Goal: Transaction & Acquisition: Obtain resource

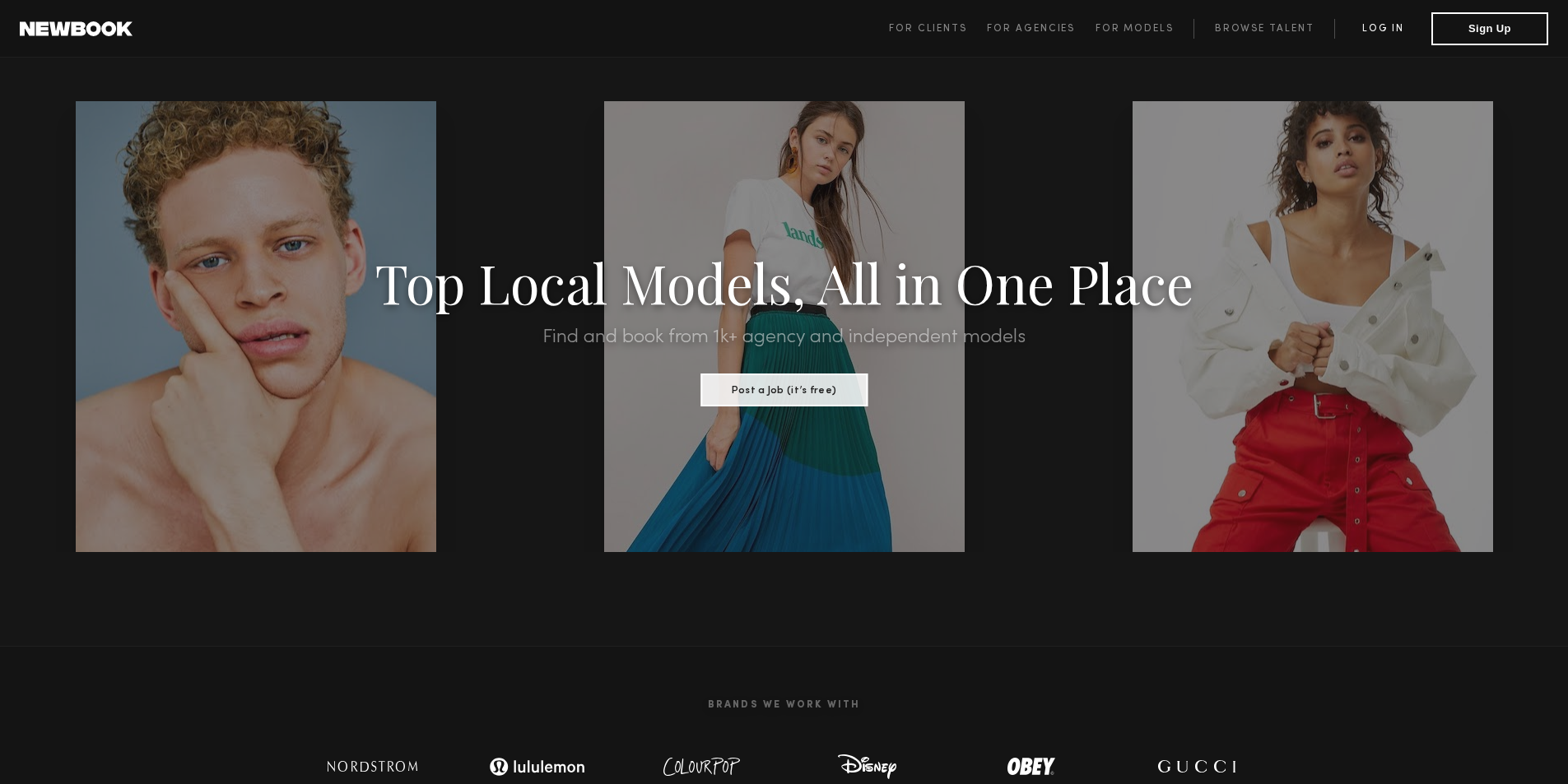
click at [1384, 32] on link "Log in" at bounding box center [1383, 29] width 97 height 20
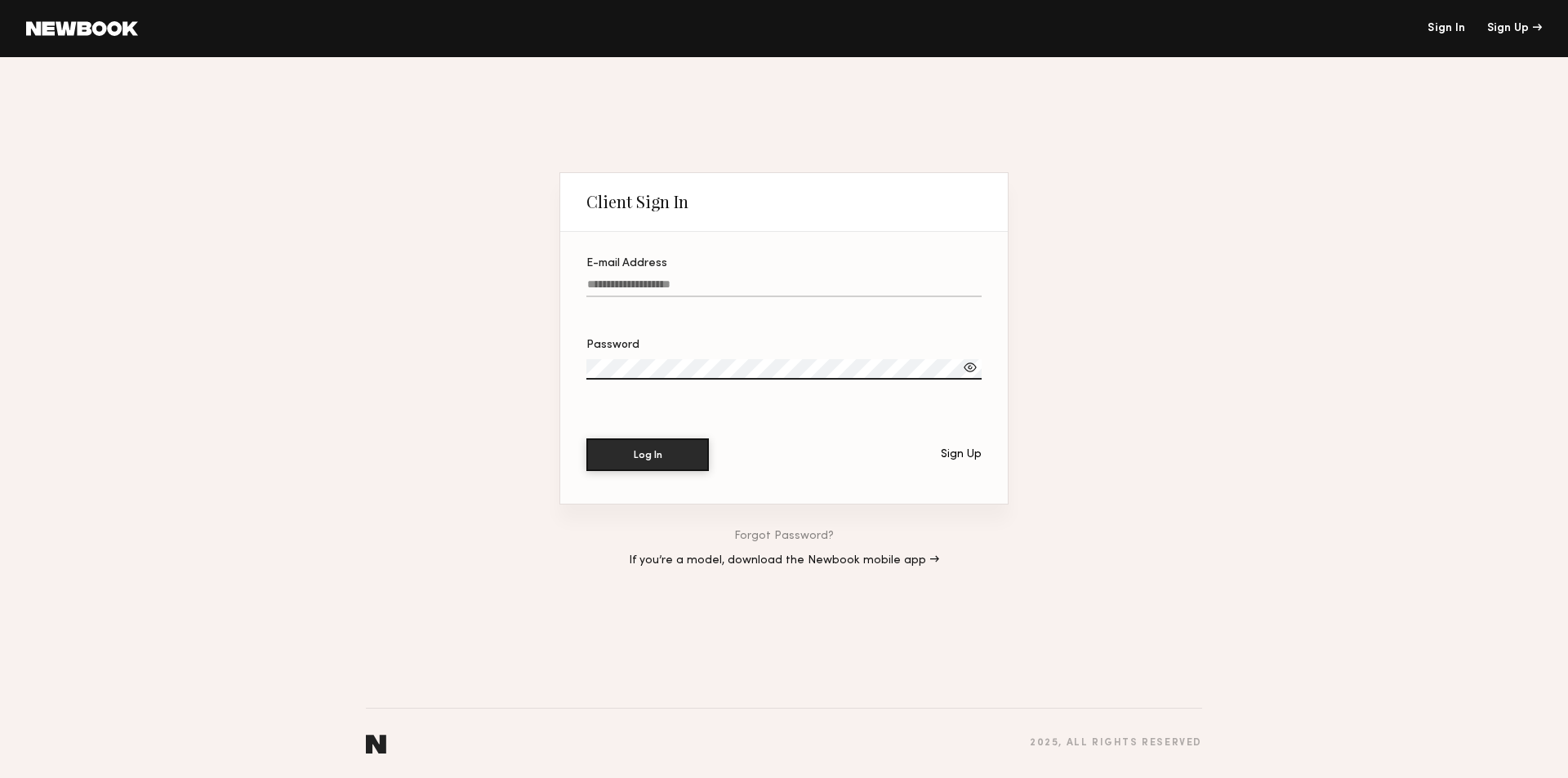
click at [698, 289] on input "E-mail Address" at bounding box center [784, 288] width 395 height 19
type input "**********"
click at [969, 368] on div at bounding box center [969, 367] width 16 height 16
click at [636, 454] on button "Log In" at bounding box center [648, 454] width 123 height 33
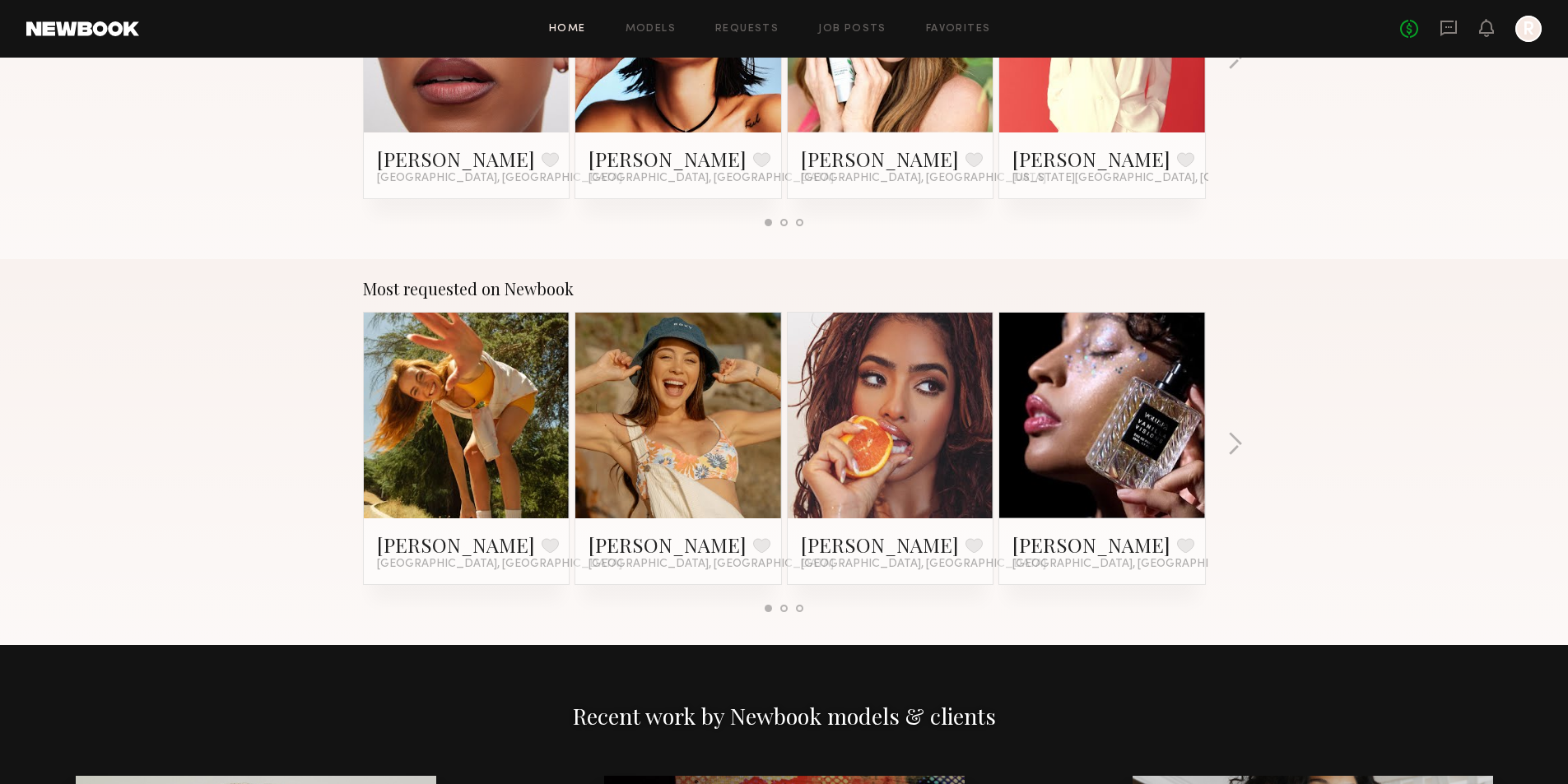
scroll to position [1234, 0]
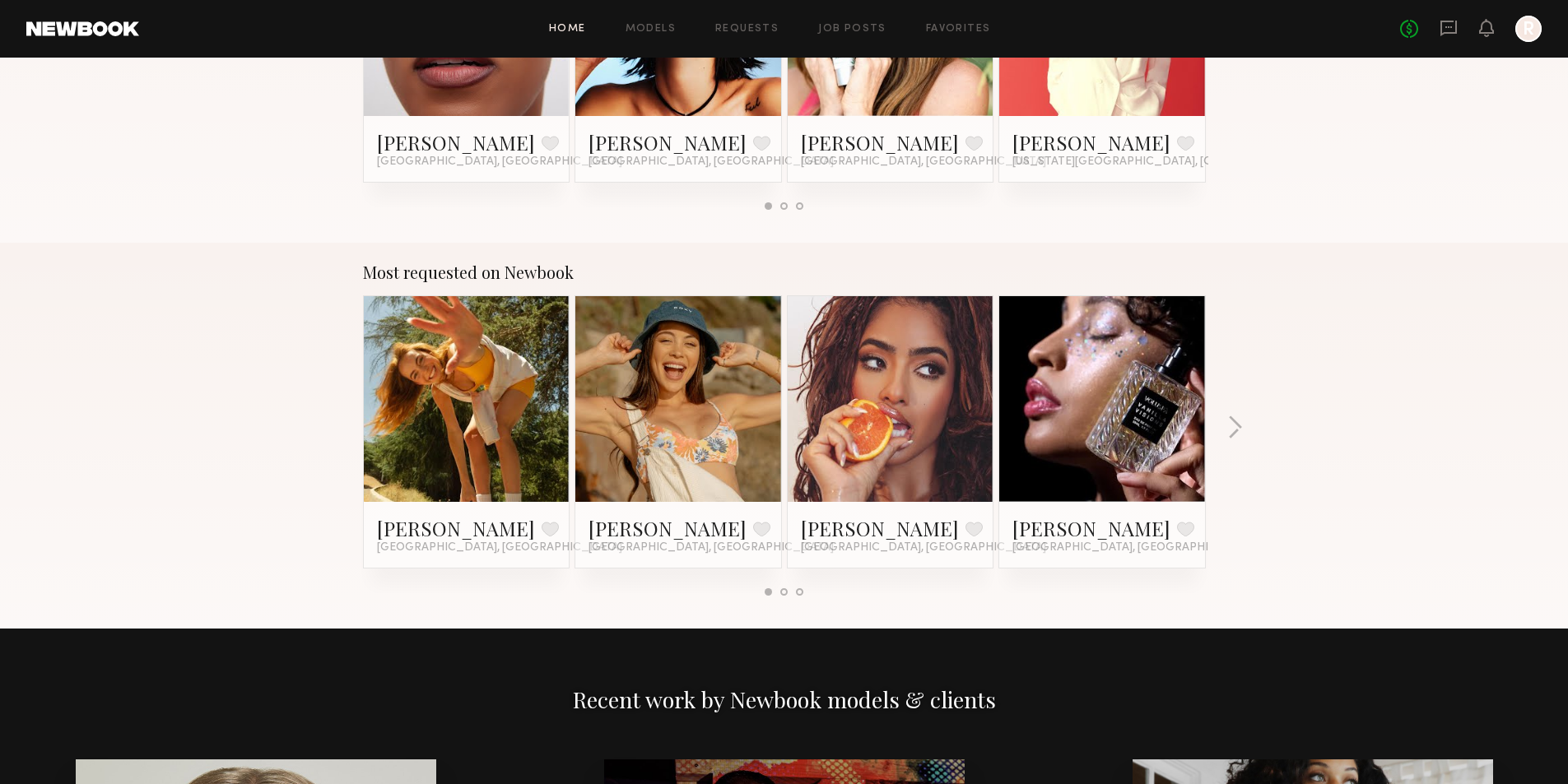
click at [782, 592] on div at bounding box center [784, 592] width 8 height 8
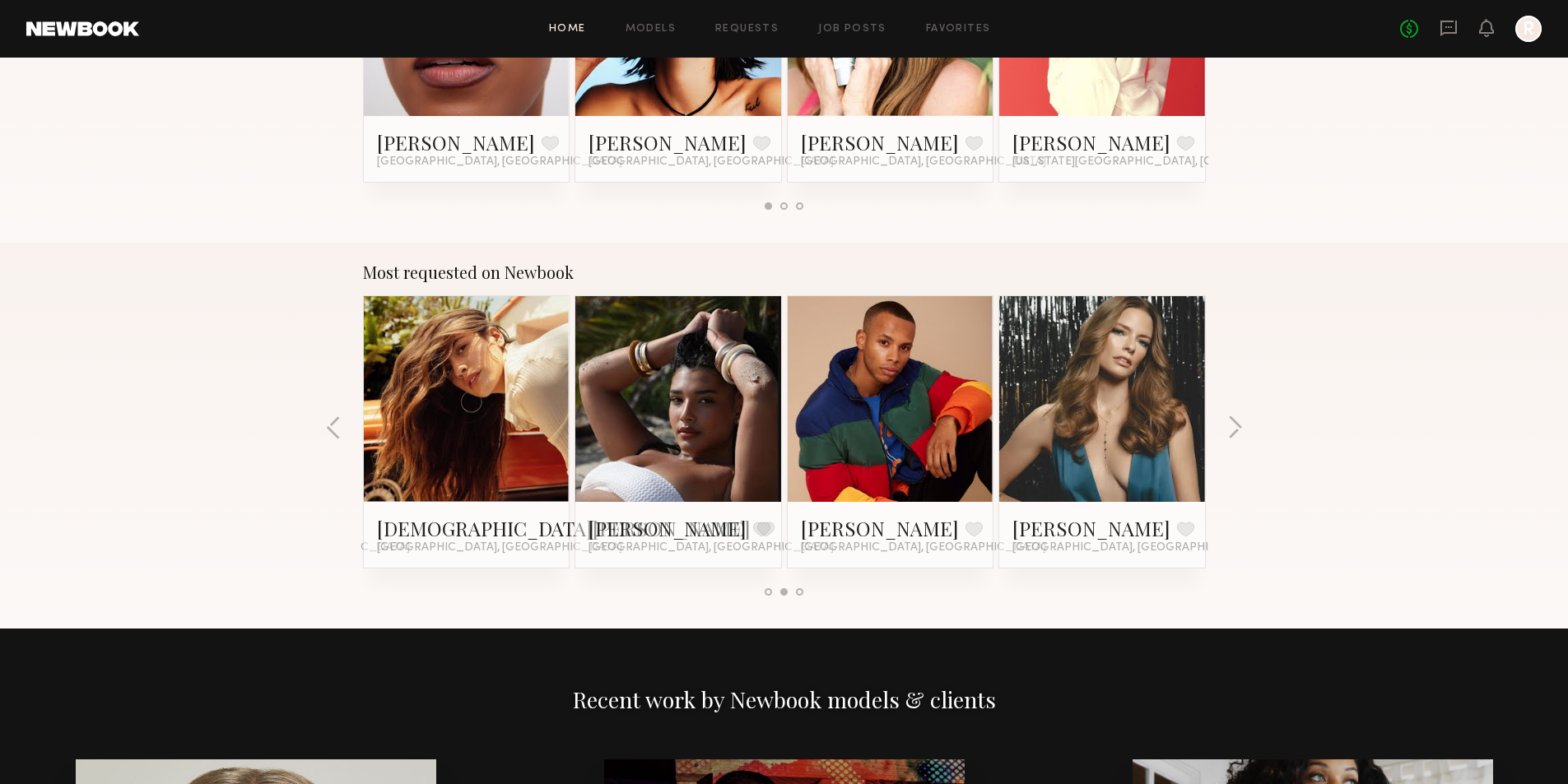
click at [798, 592] on div at bounding box center [799, 592] width 8 height 8
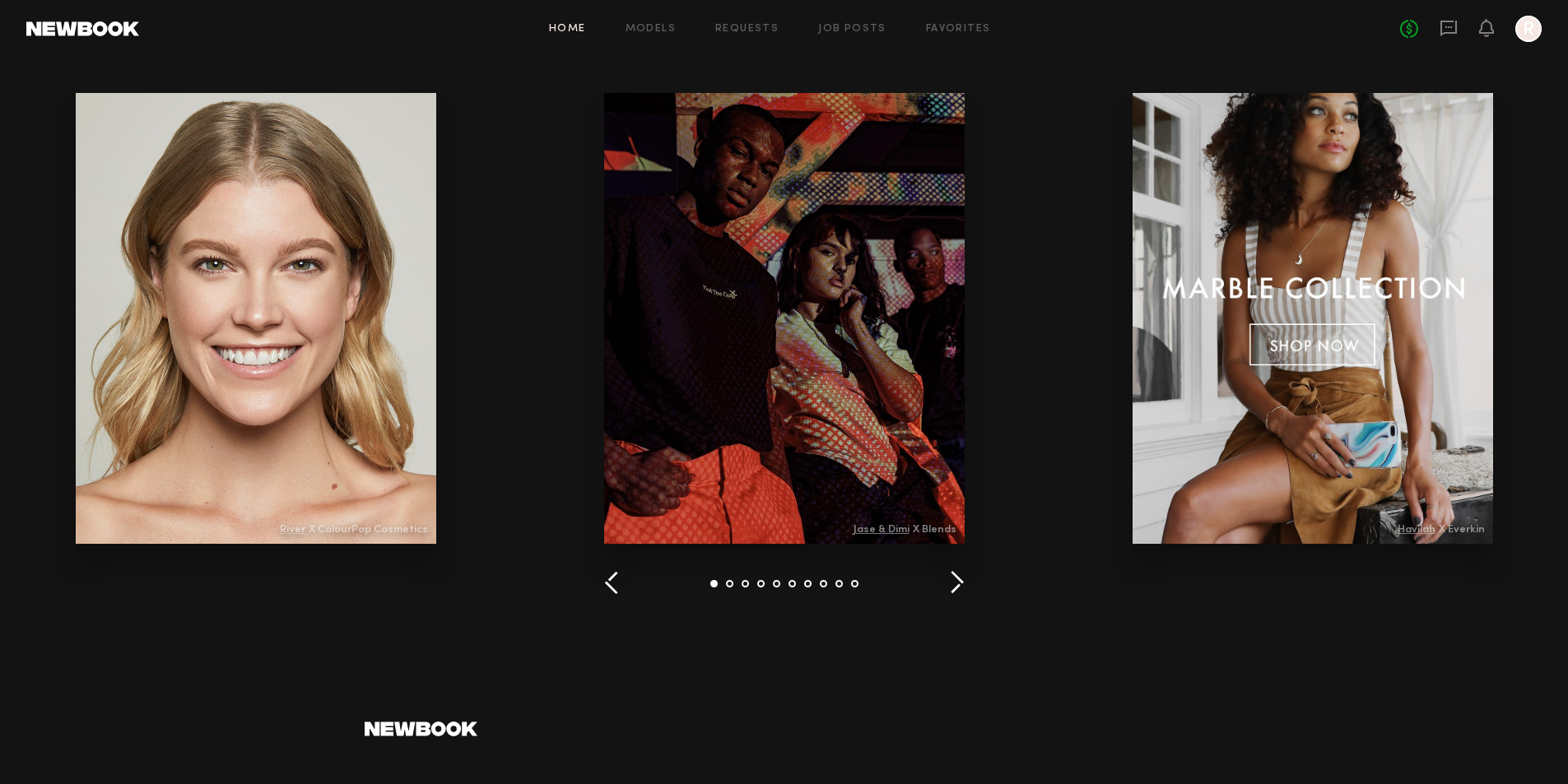
scroll to position [1897, 0]
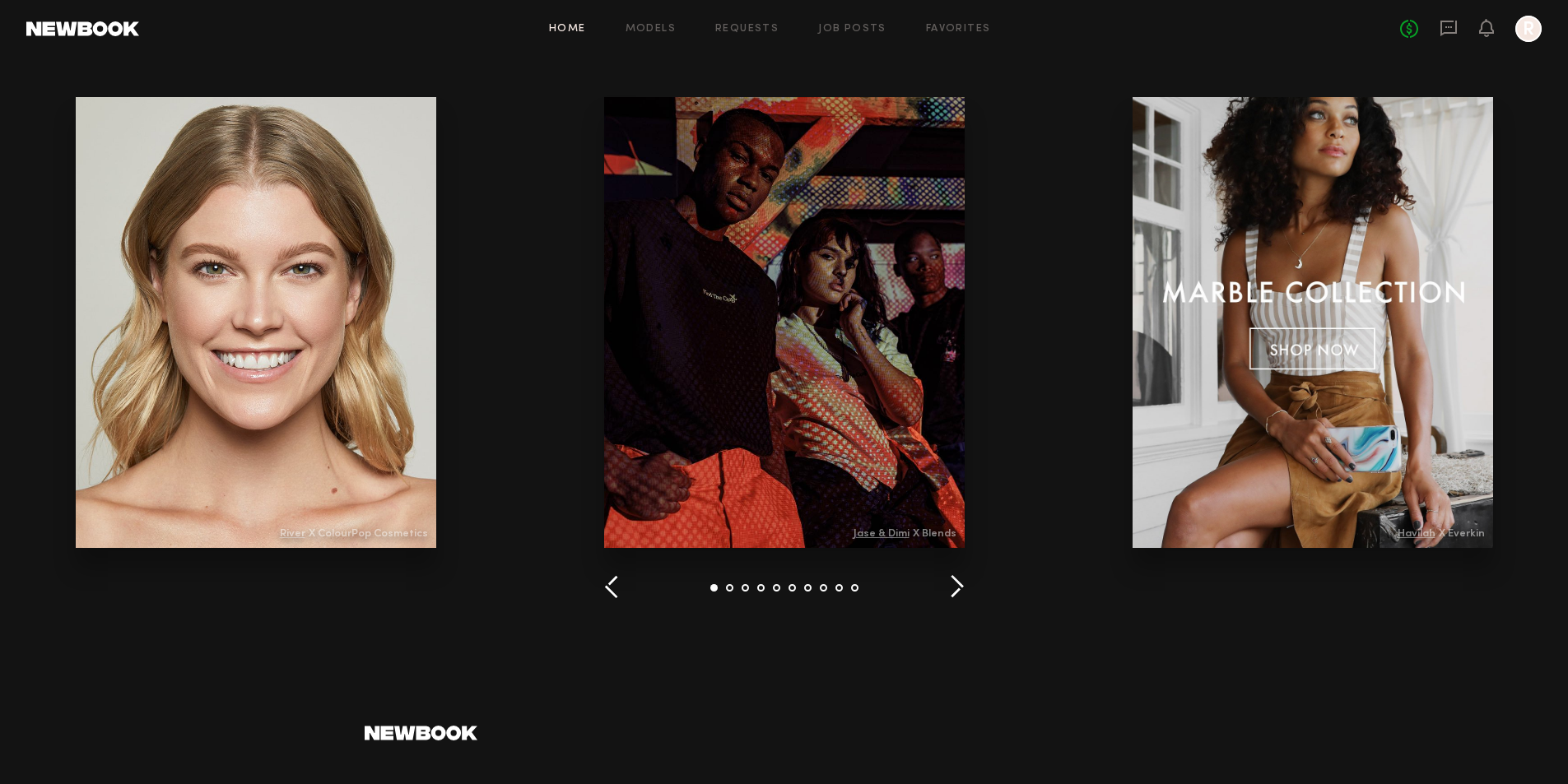
click at [953, 589] on button "button" at bounding box center [956, 587] width 15 height 28
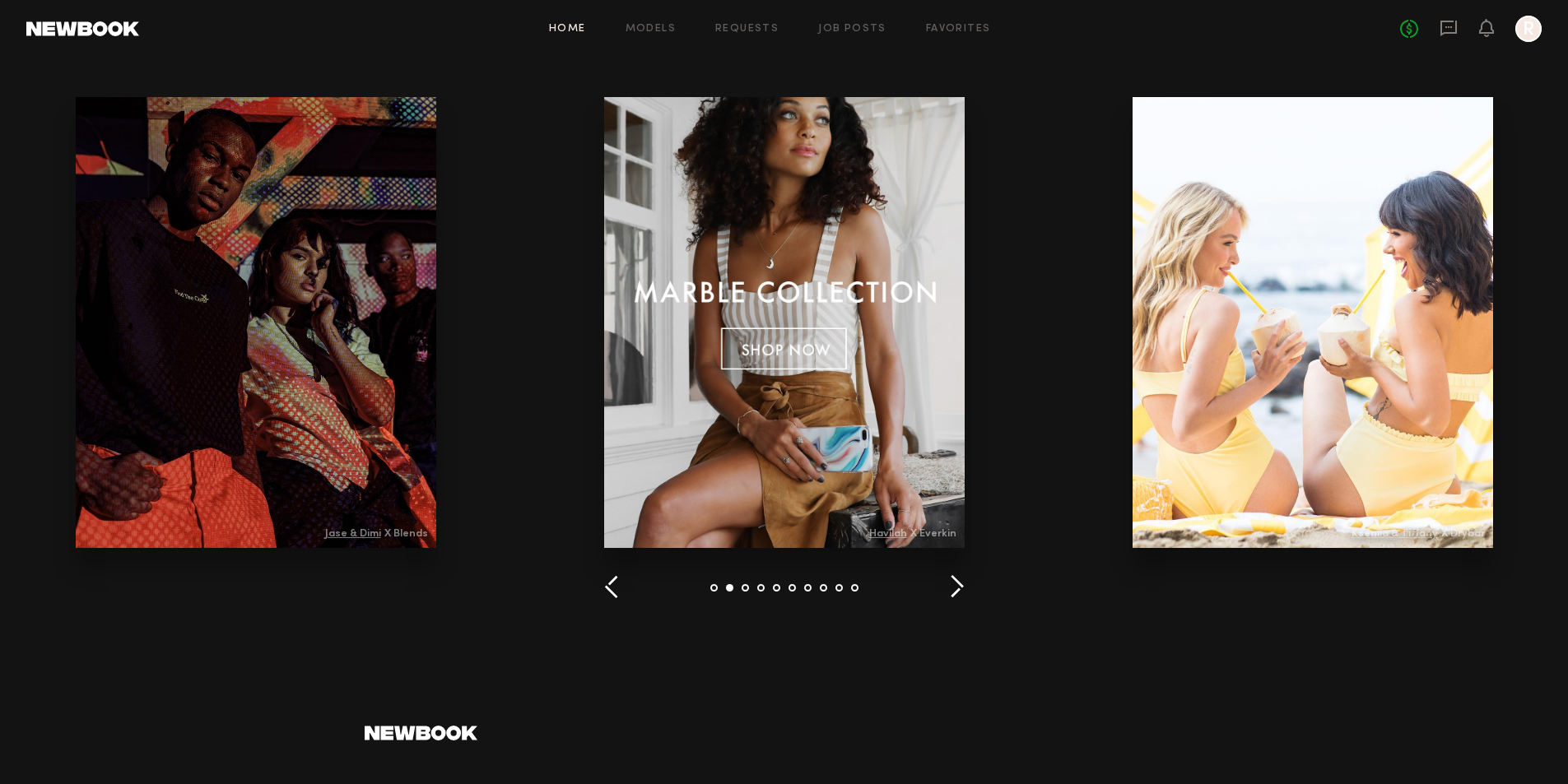
click at [953, 588] on button "button" at bounding box center [956, 587] width 15 height 28
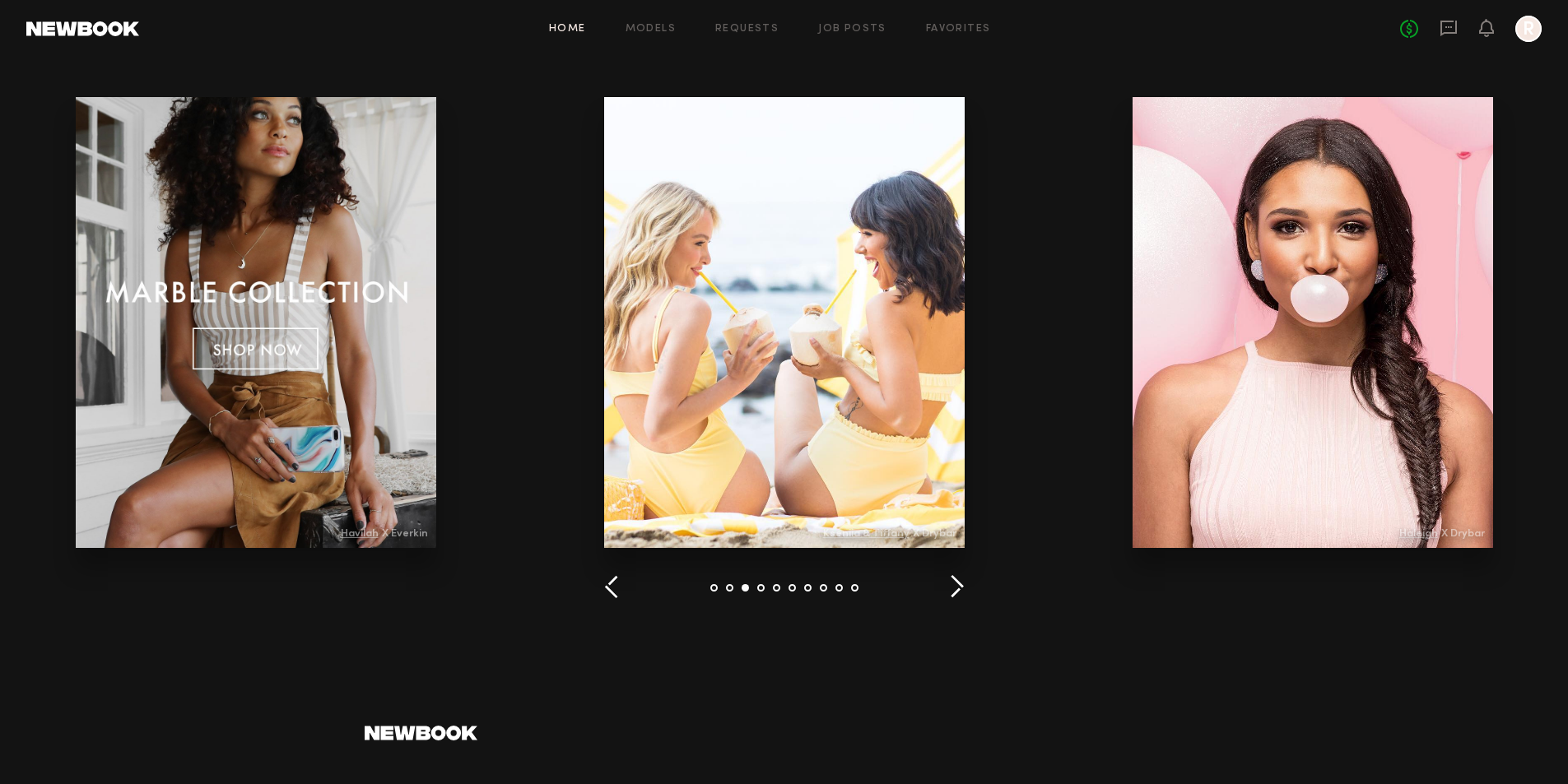
click at [953, 588] on button "button" at bounding box center [956, 587] width 15 height 28
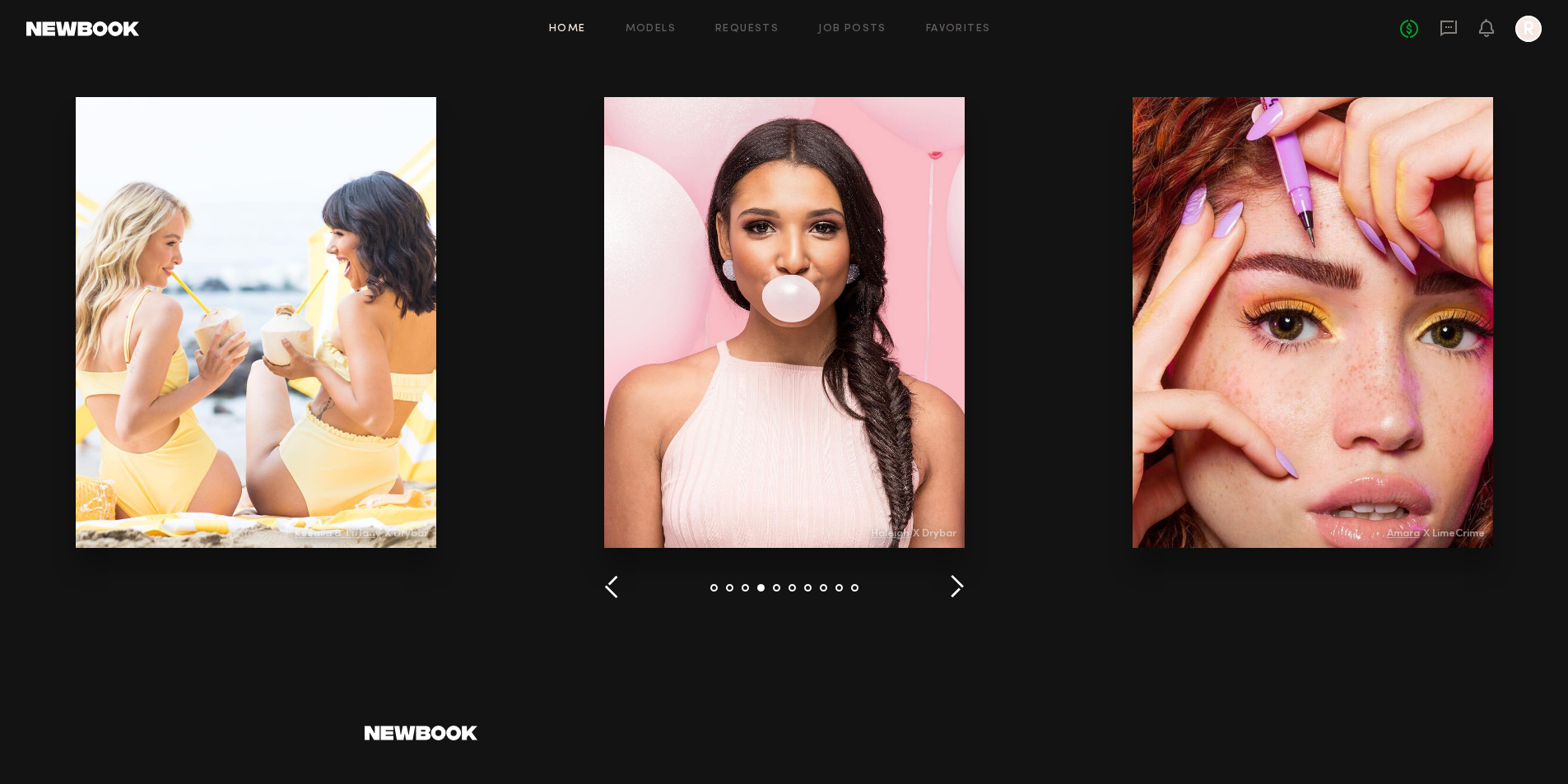
click at [953, 588] on button "button" at bounding box center [956, 587] width 15 height 28
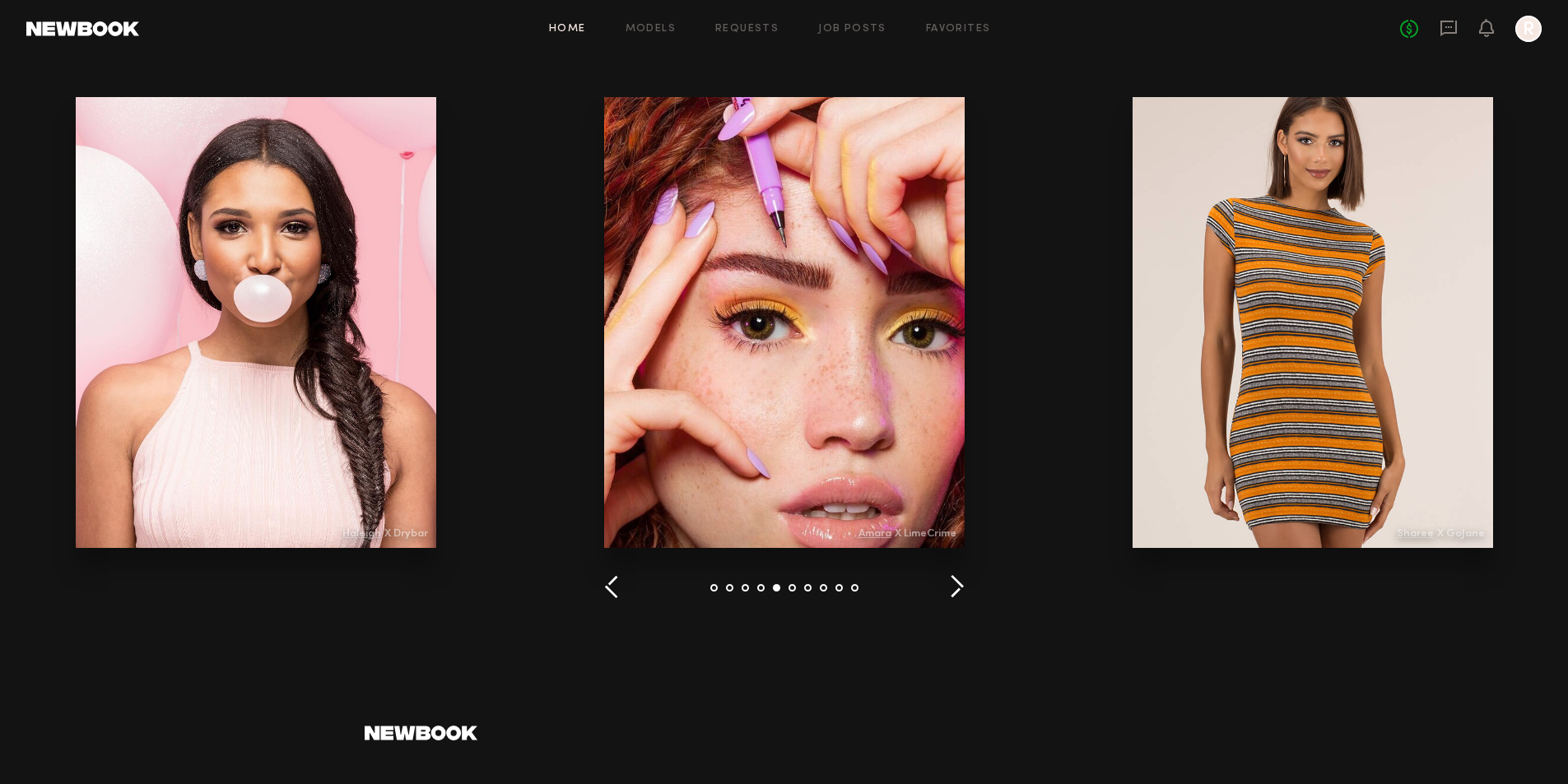
click at [953, 588] on button "button" at bounding box center [956, 587] width 15 height 28
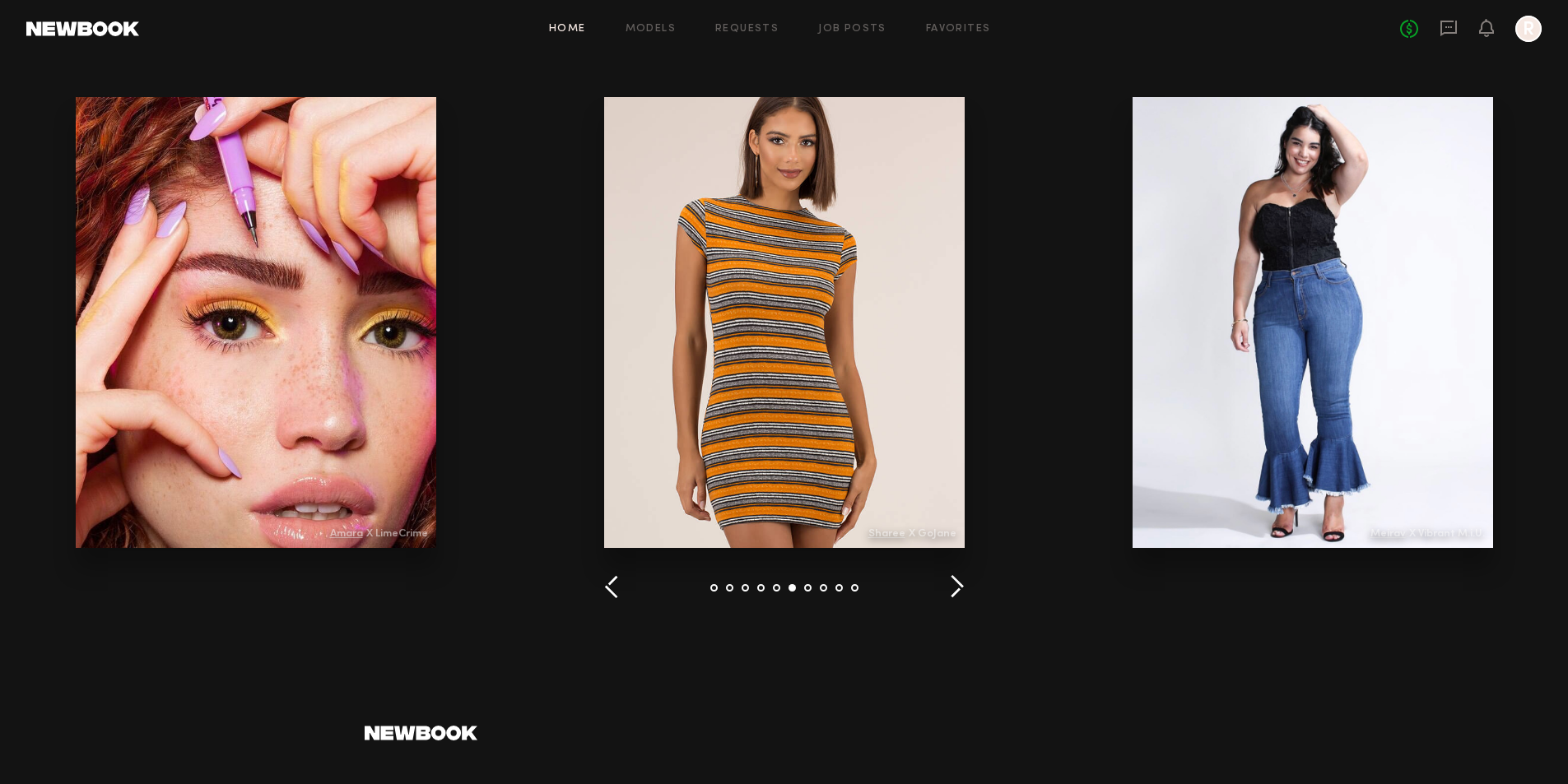
click at [953, 588] on button "button" at bounding box center [956, 587] width 15 height 28
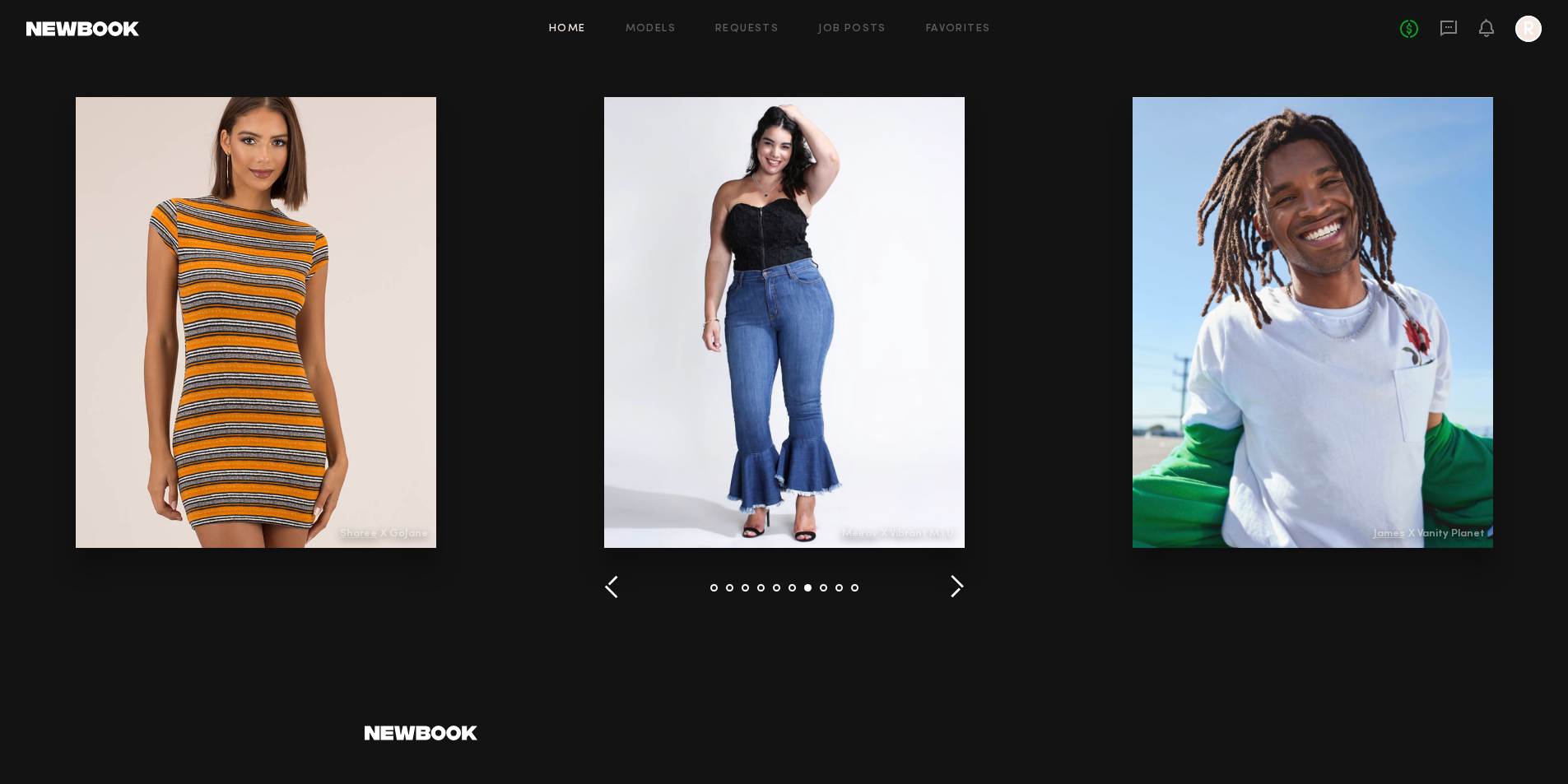
click at [948, 586] on button "button" at bounding box center [956, 587] width 15 height 28
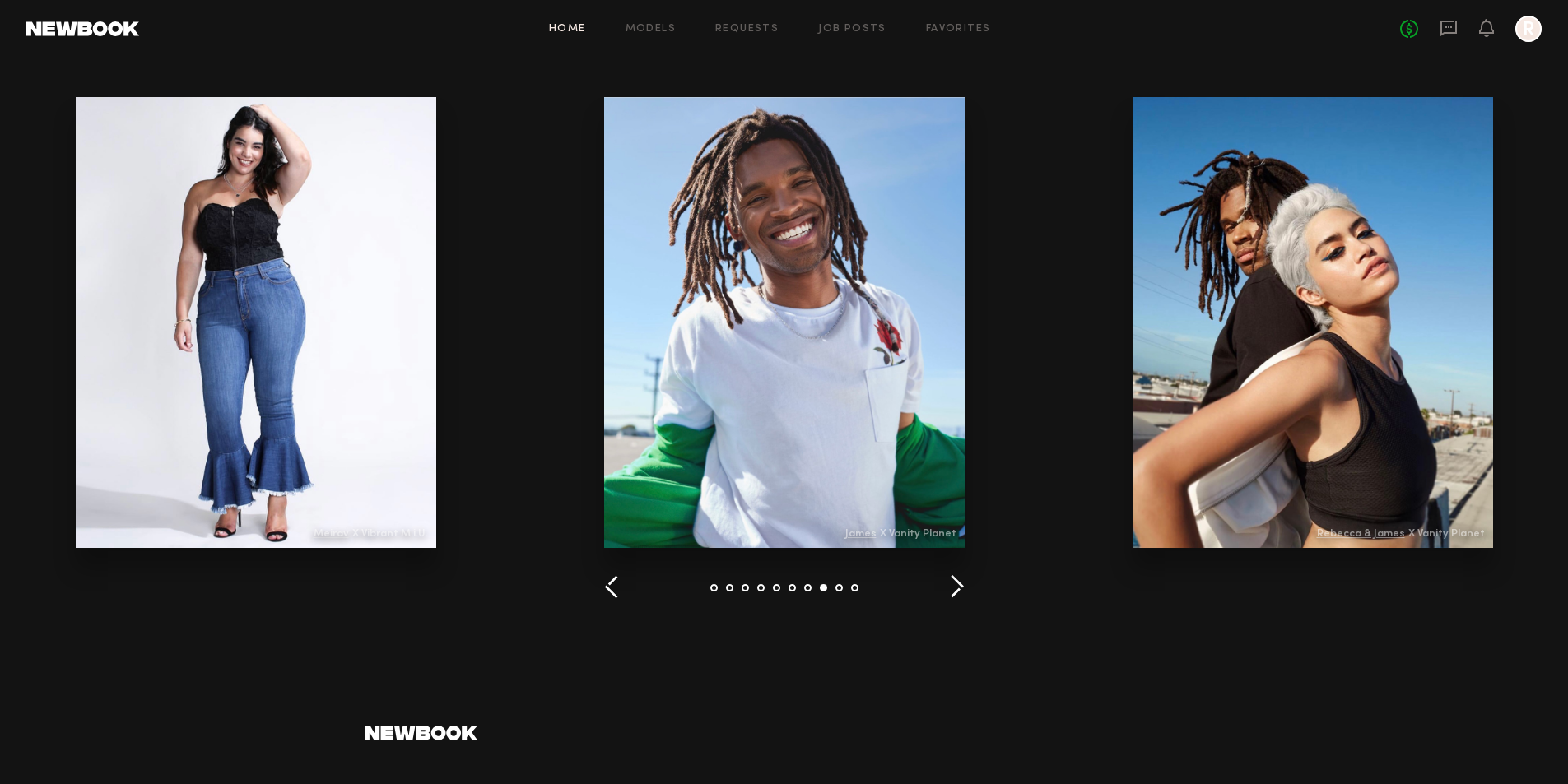
click at [948, 586] on button "button" at bounding box center [956, 587] width 15 height 28
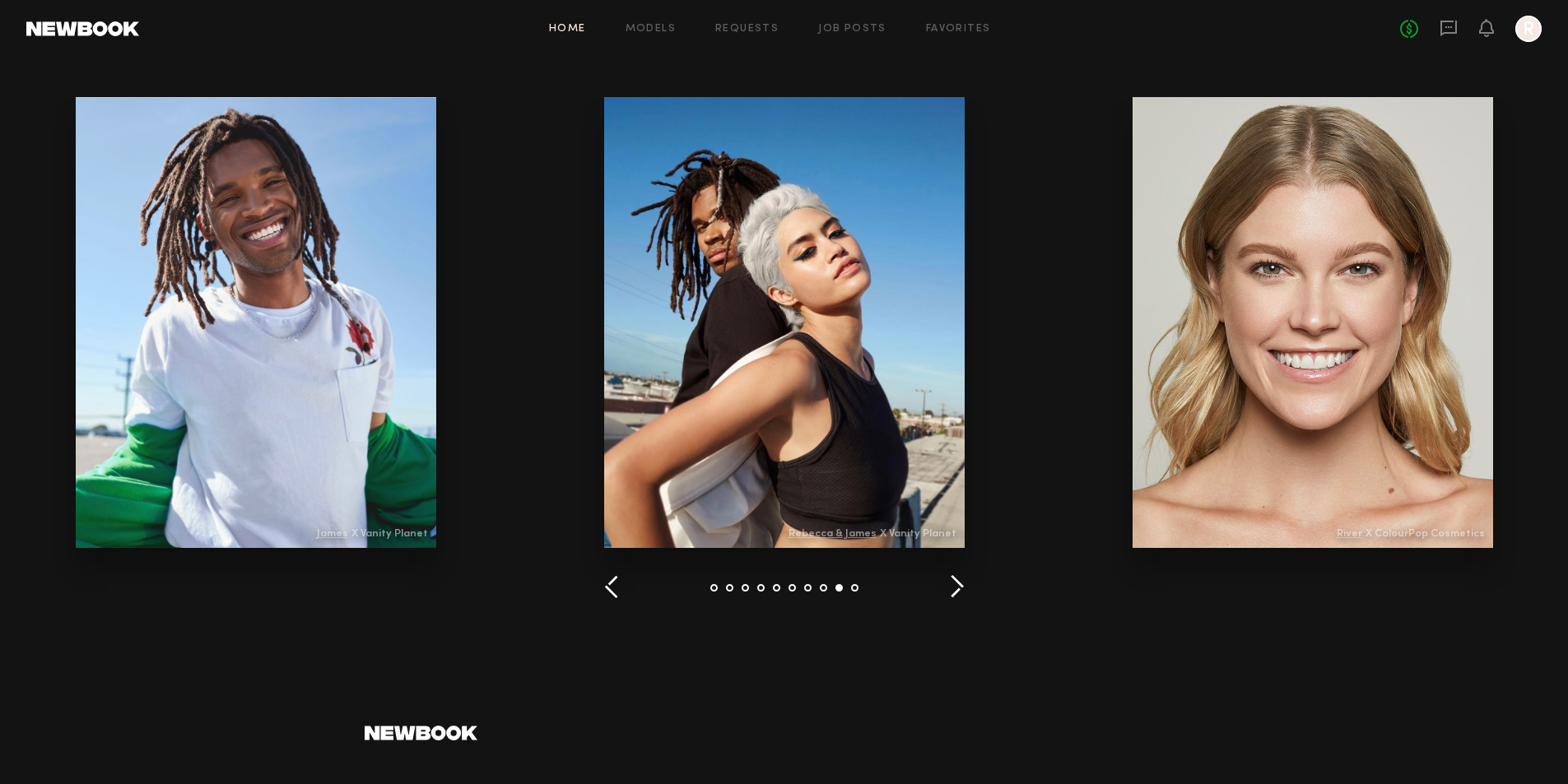
click at [948, 586] on button "button" at bounding box center [956, 587] width 15 height 28
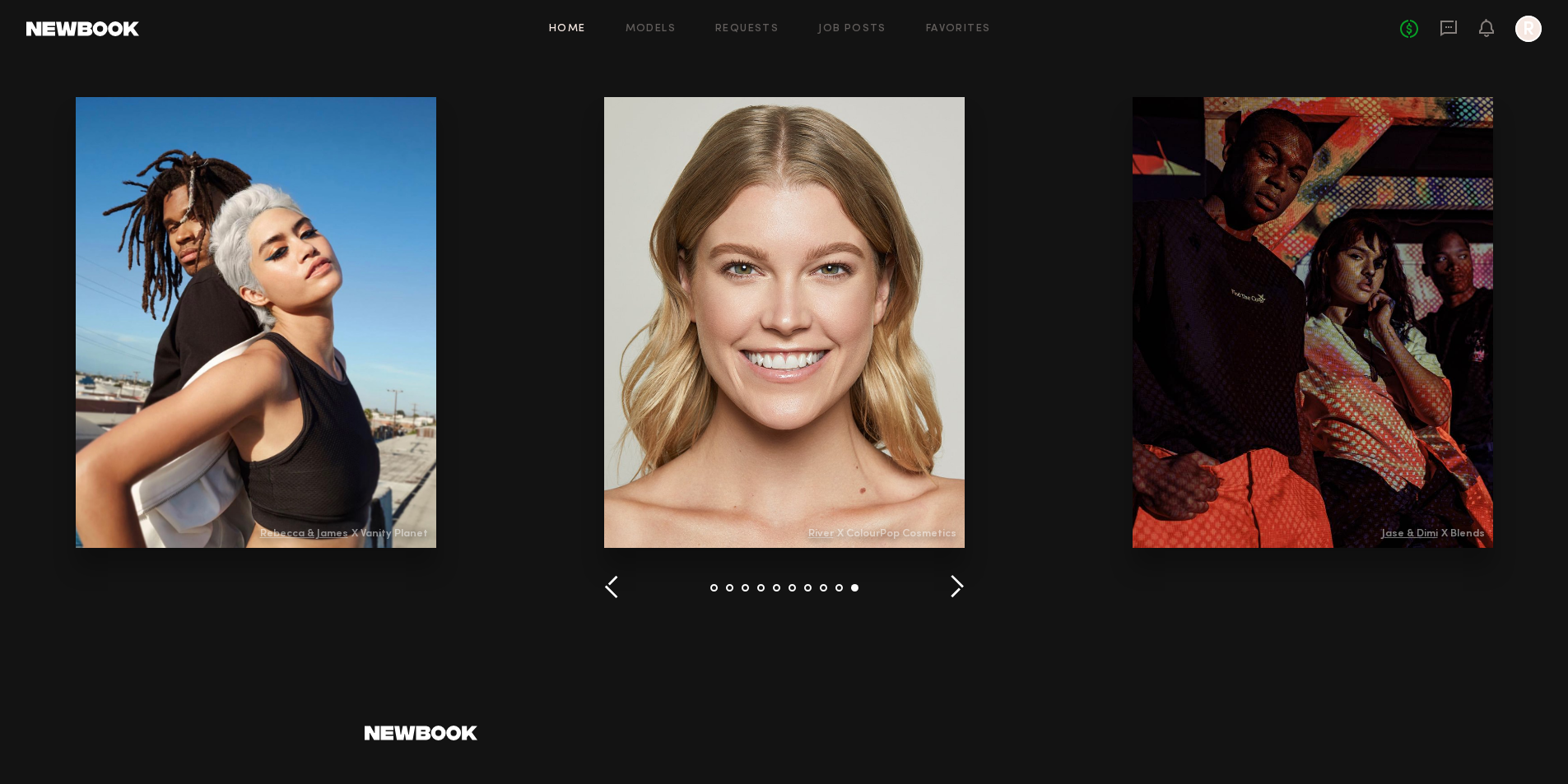
click at [948, 586] on button "button" at bounding box center [956, 587] width 15 height 28
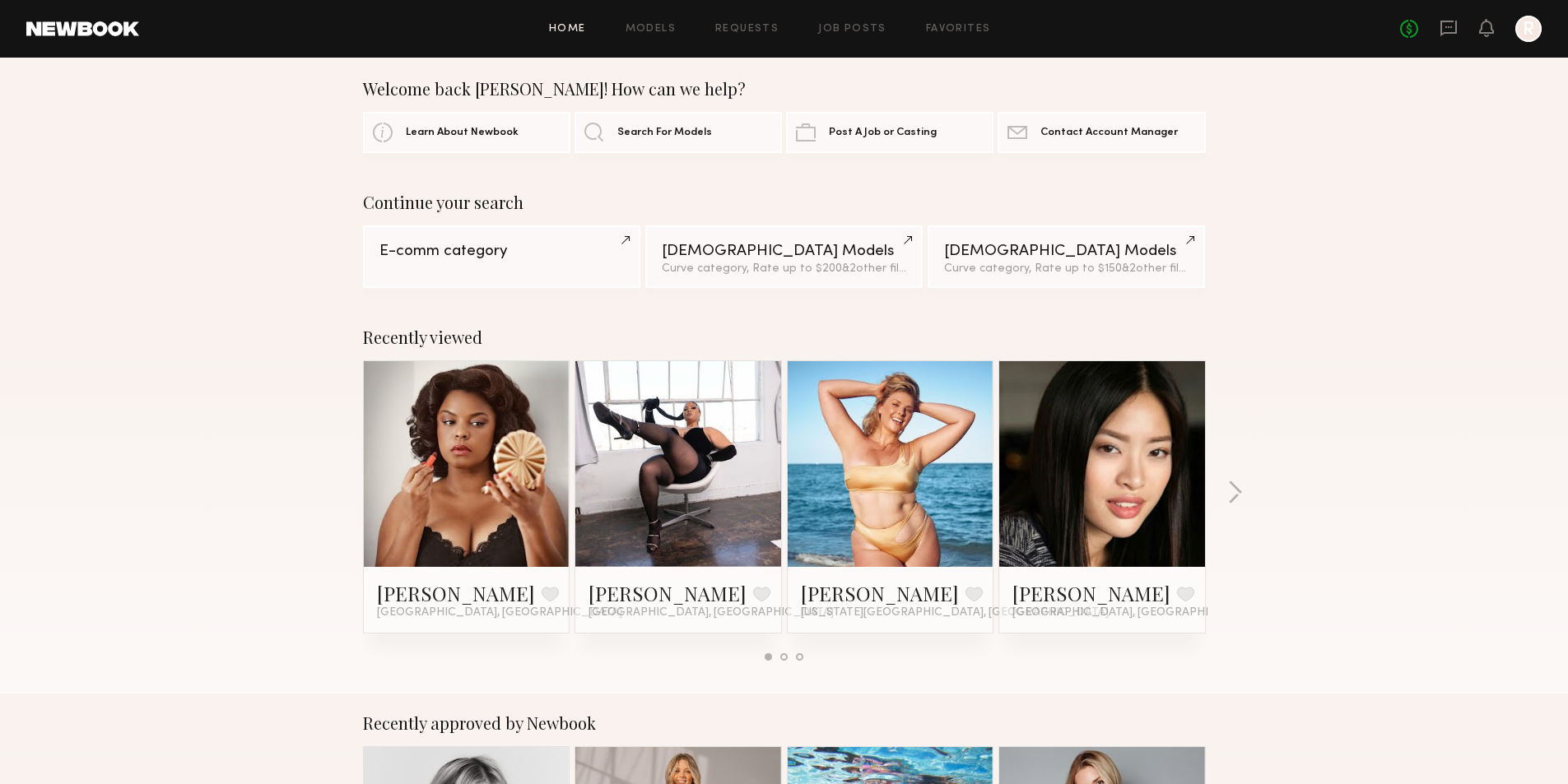
scroll to position [0, 0]
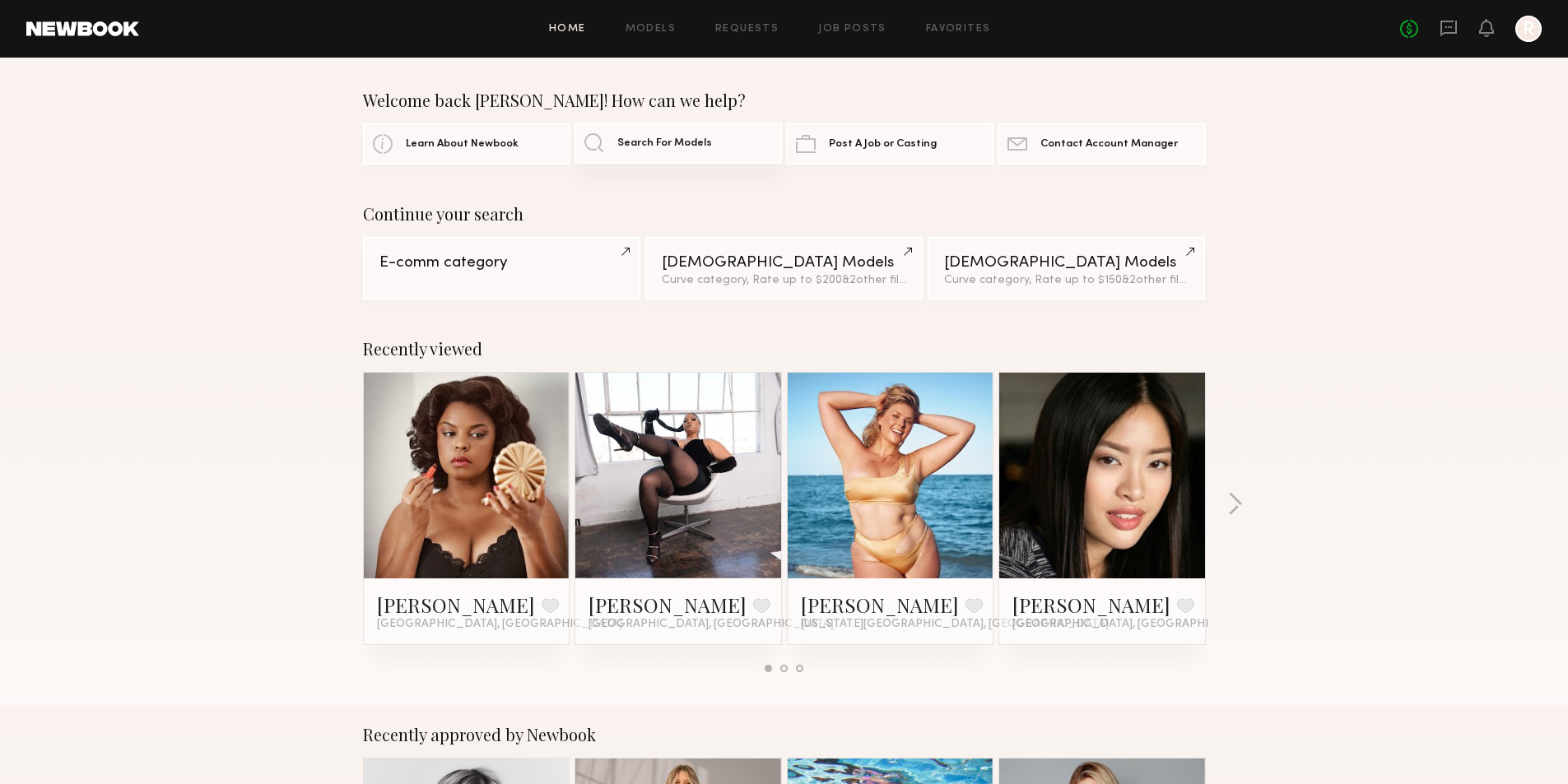
click at [641, 138] on span "Search For Models" at bounding box center [664, 143] width 95 height 10
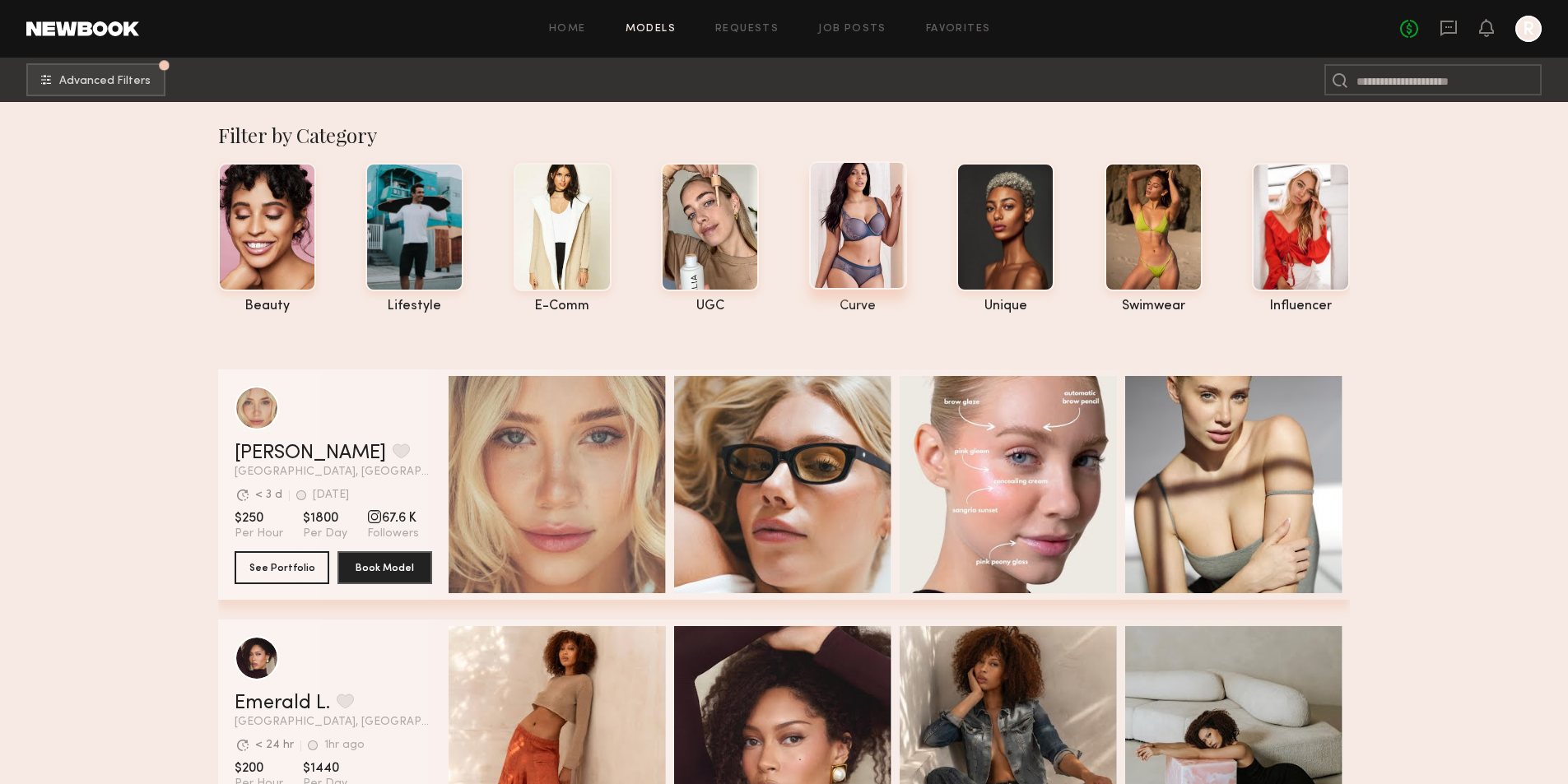
click at [851, 305] on div "curve" at bounding box center [857, 306] width 98 height 14
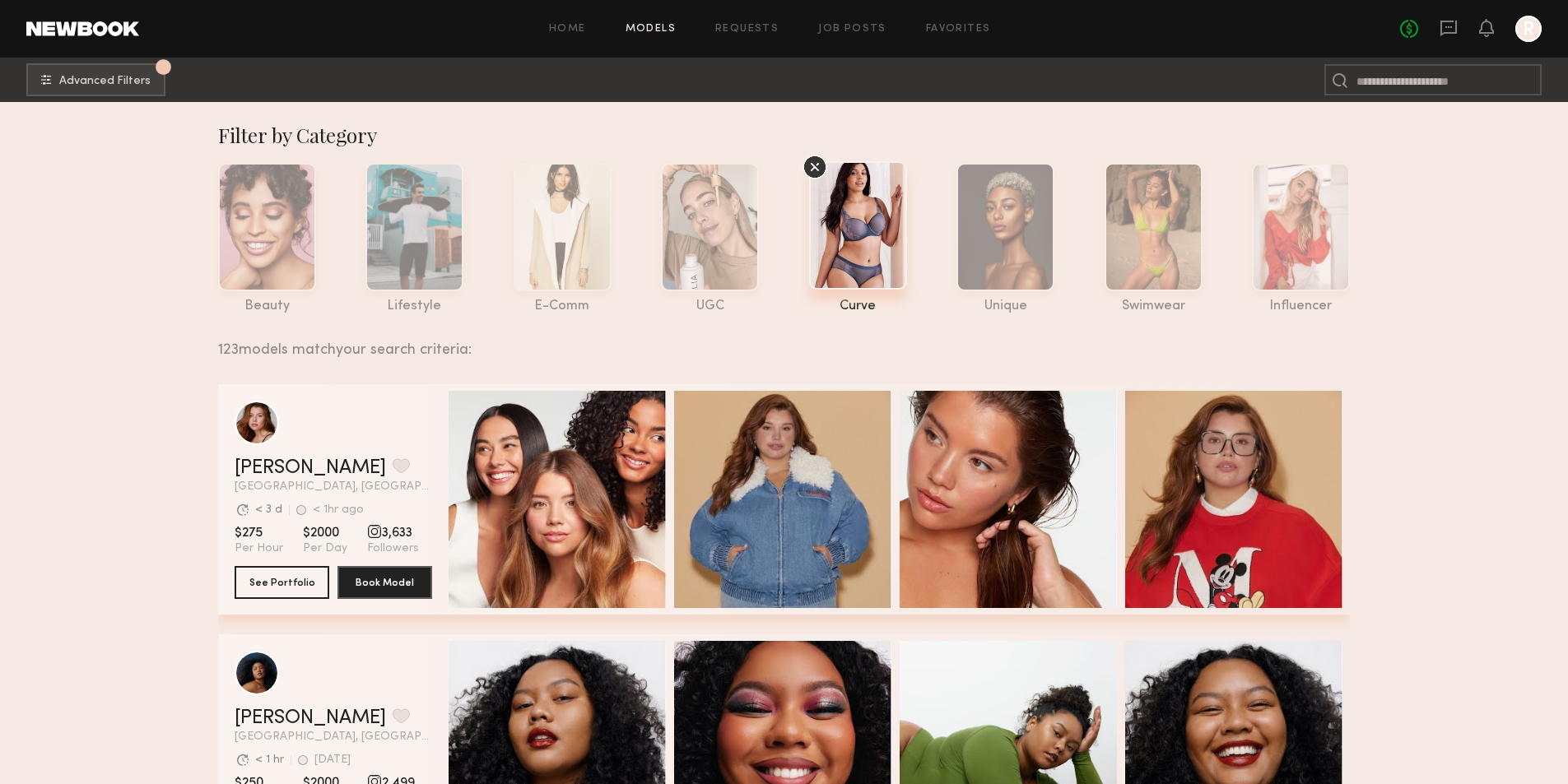
click at [58, 73] on button "1 Advanced Filters Pro tip: speed up your search by using our advanced filters." at bounding box center [96, 79] width 139 height 33
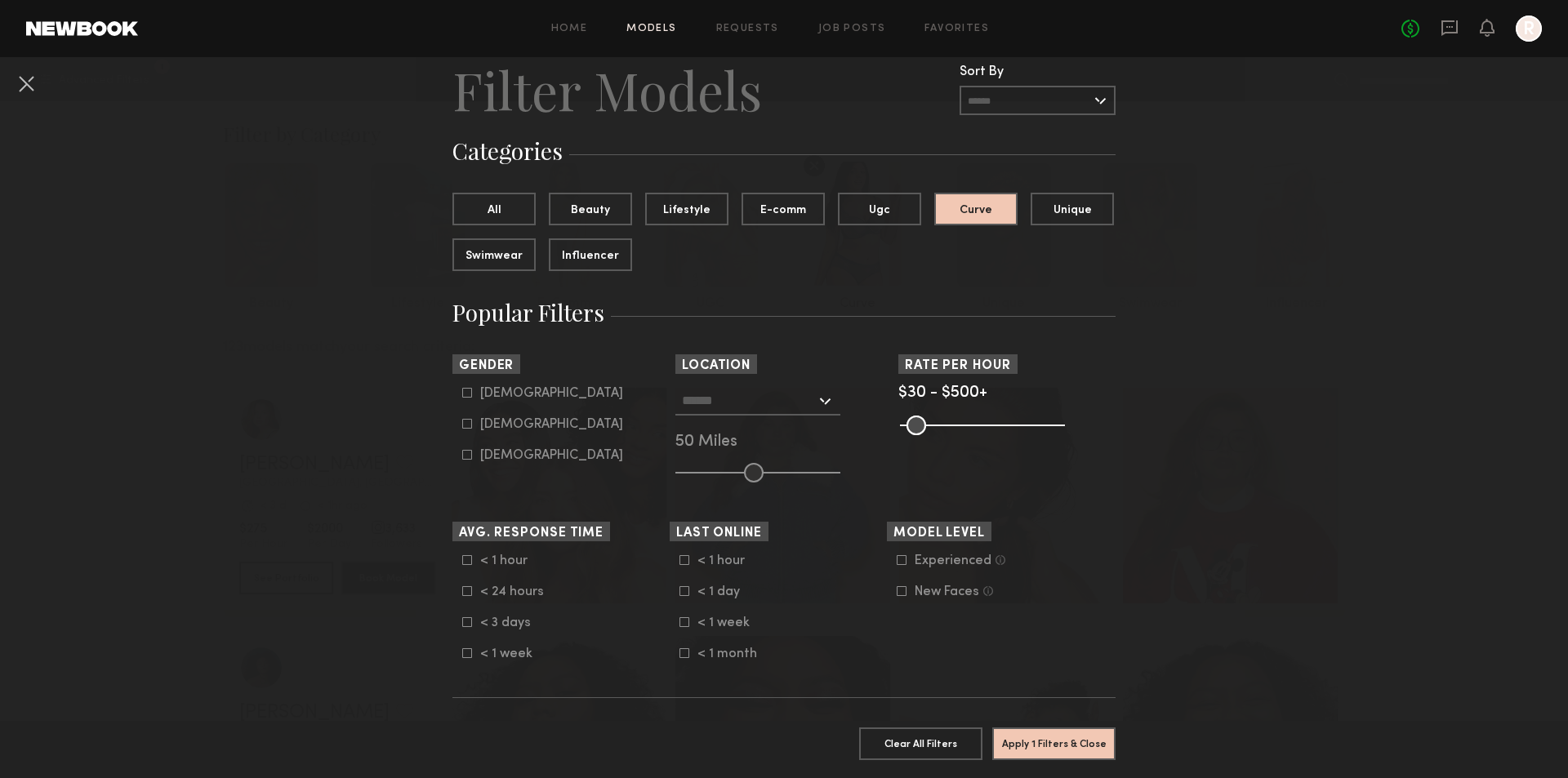
scroll to position [82, 0]
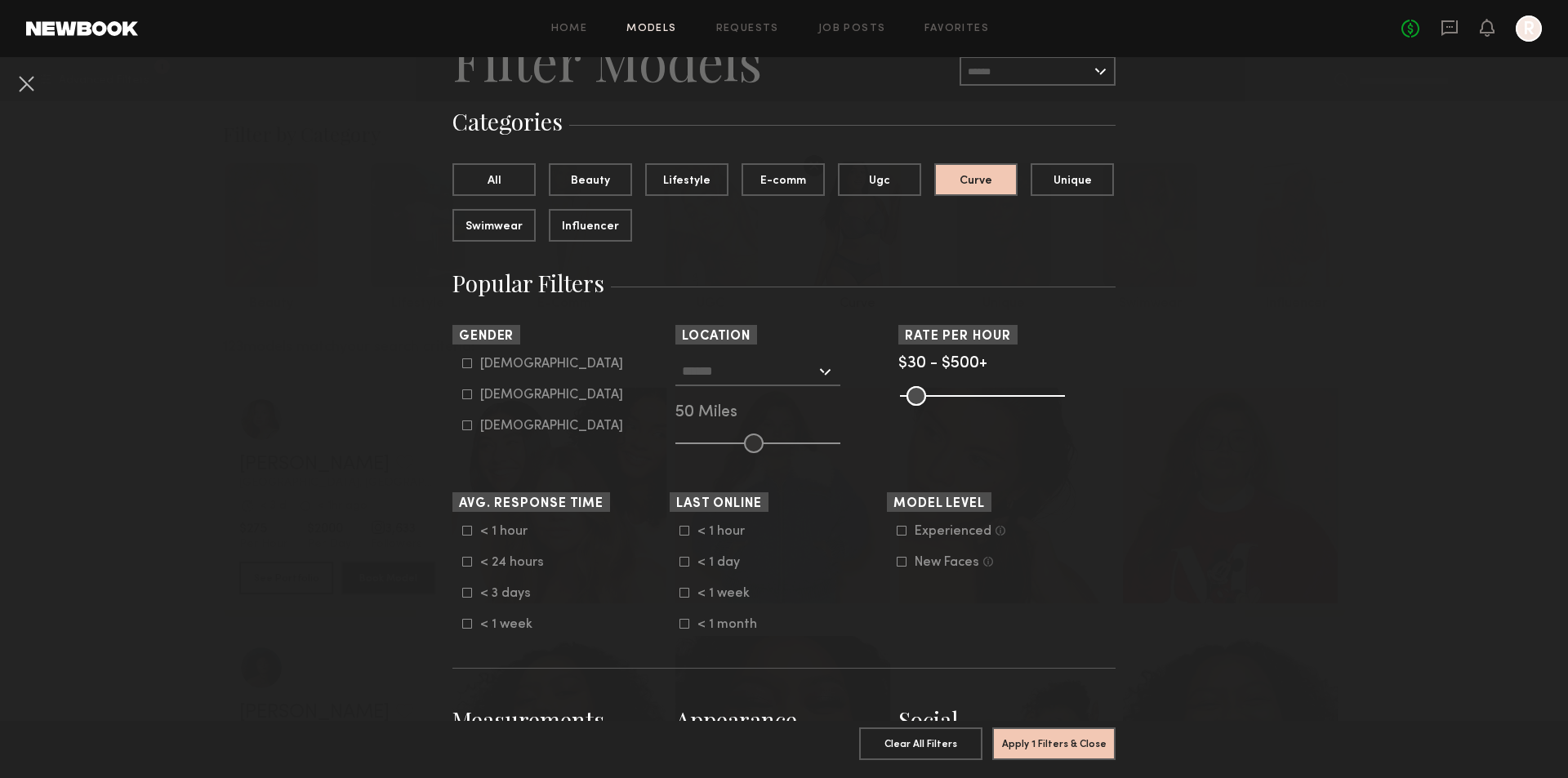
click at [462, 400] on common-framework-checkbox "[DEMOGRAPHIC_DATA]" at bounding box center [566, 395] width 207 height 15
click at [462, 390] on icon at bounding box center [467, 394] width 9 height 9
type input "**"
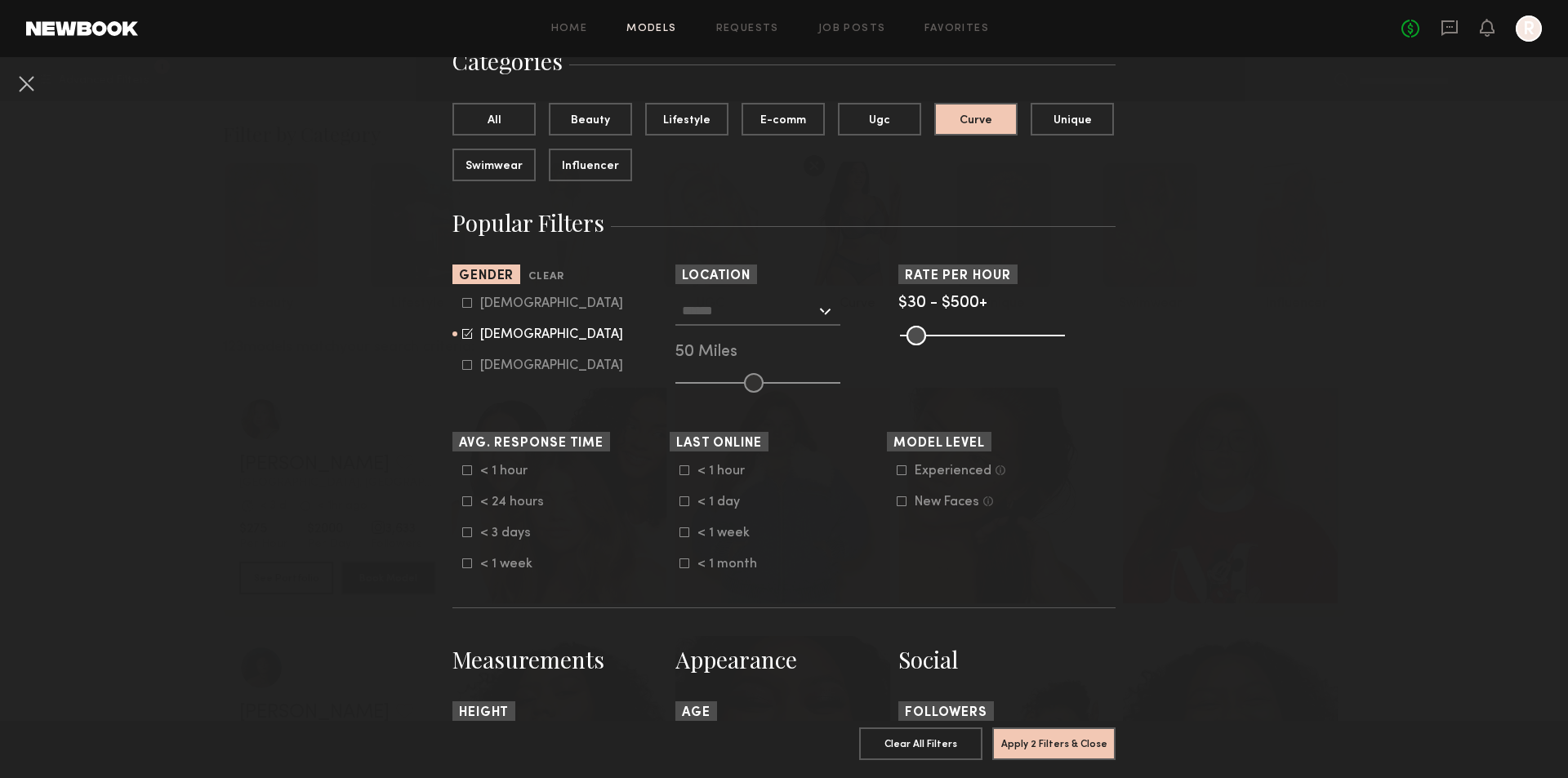
scroll to position [163, 0]
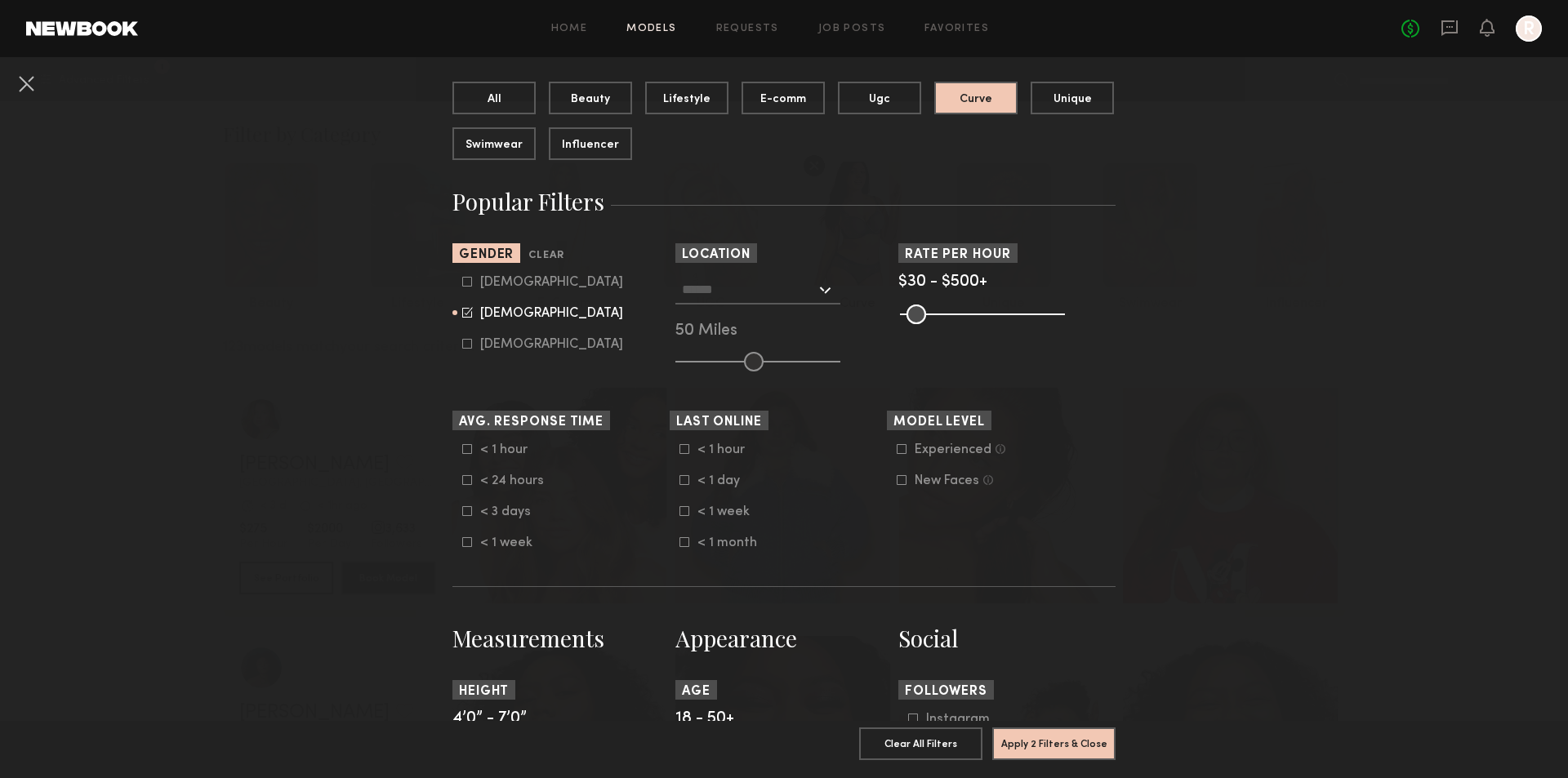
click at [824, 291] on div at bounding box center [757, 290] width 165 height 29
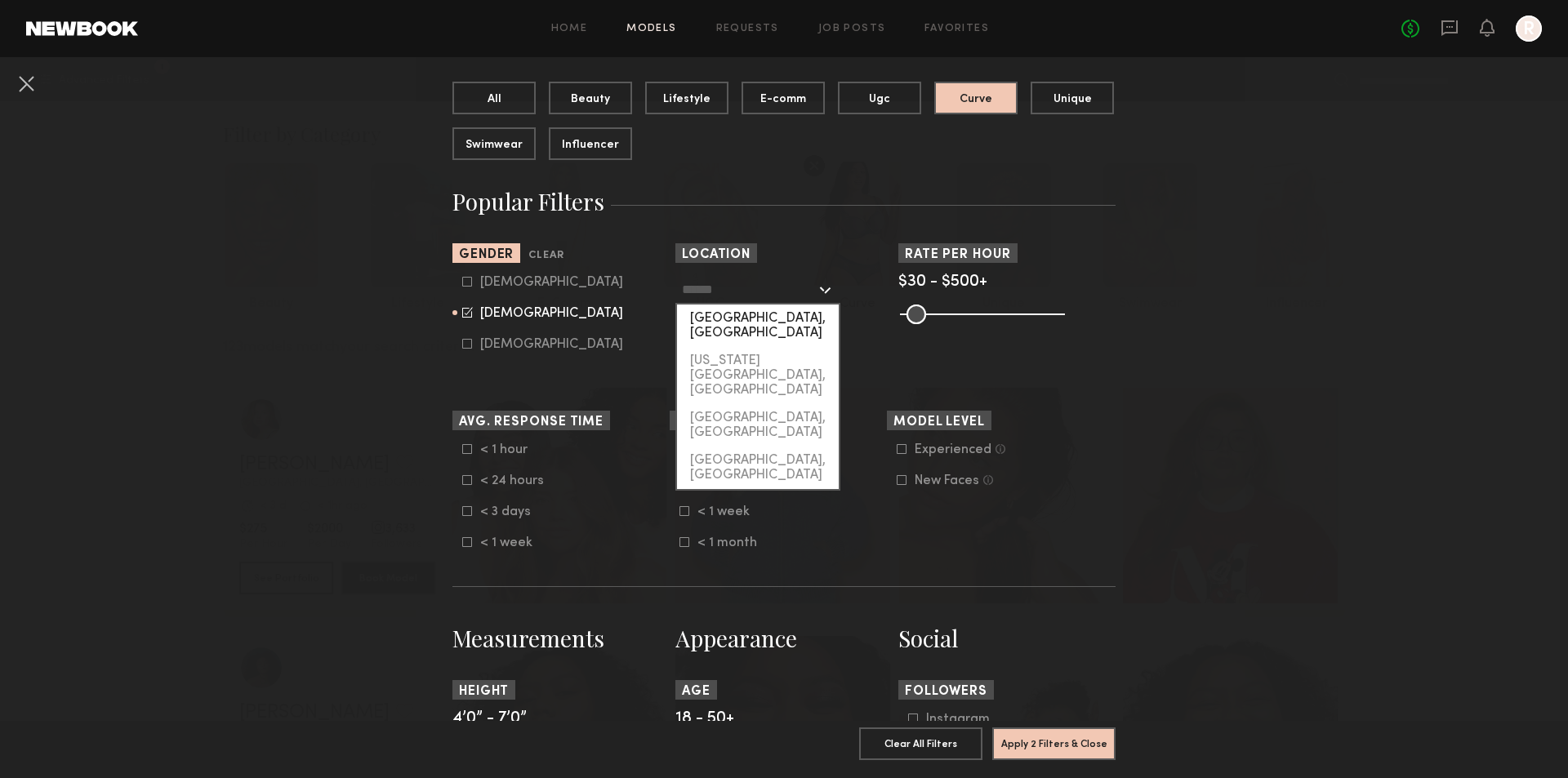
click at [724, 325] on div "[GEOGRAPHIC_DATA], [GEOGRAPHIC_DATA]" at bounding box center [757, 325] width 161 height 42
type input "**********"
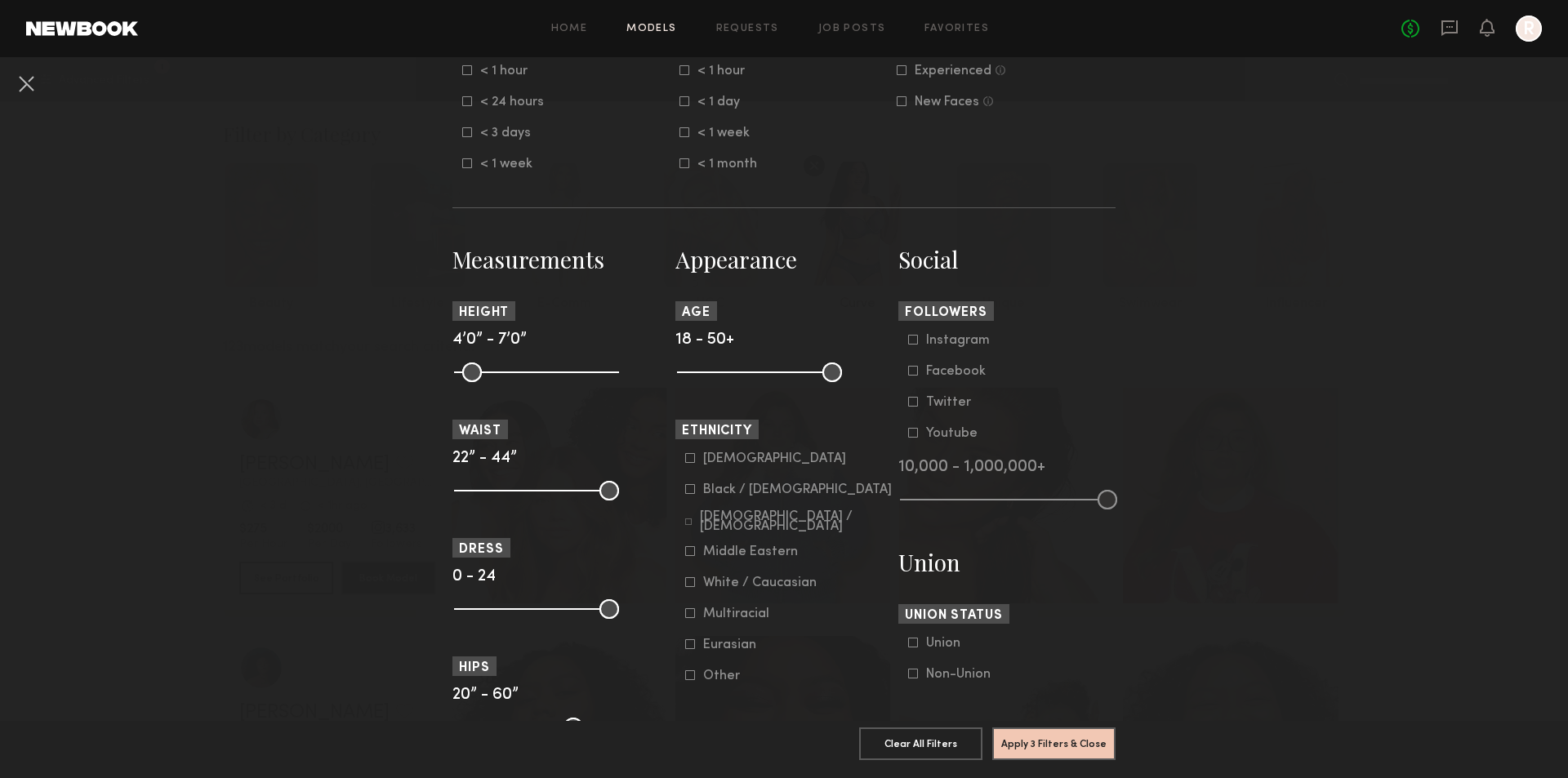
scroll to position [571, 0]
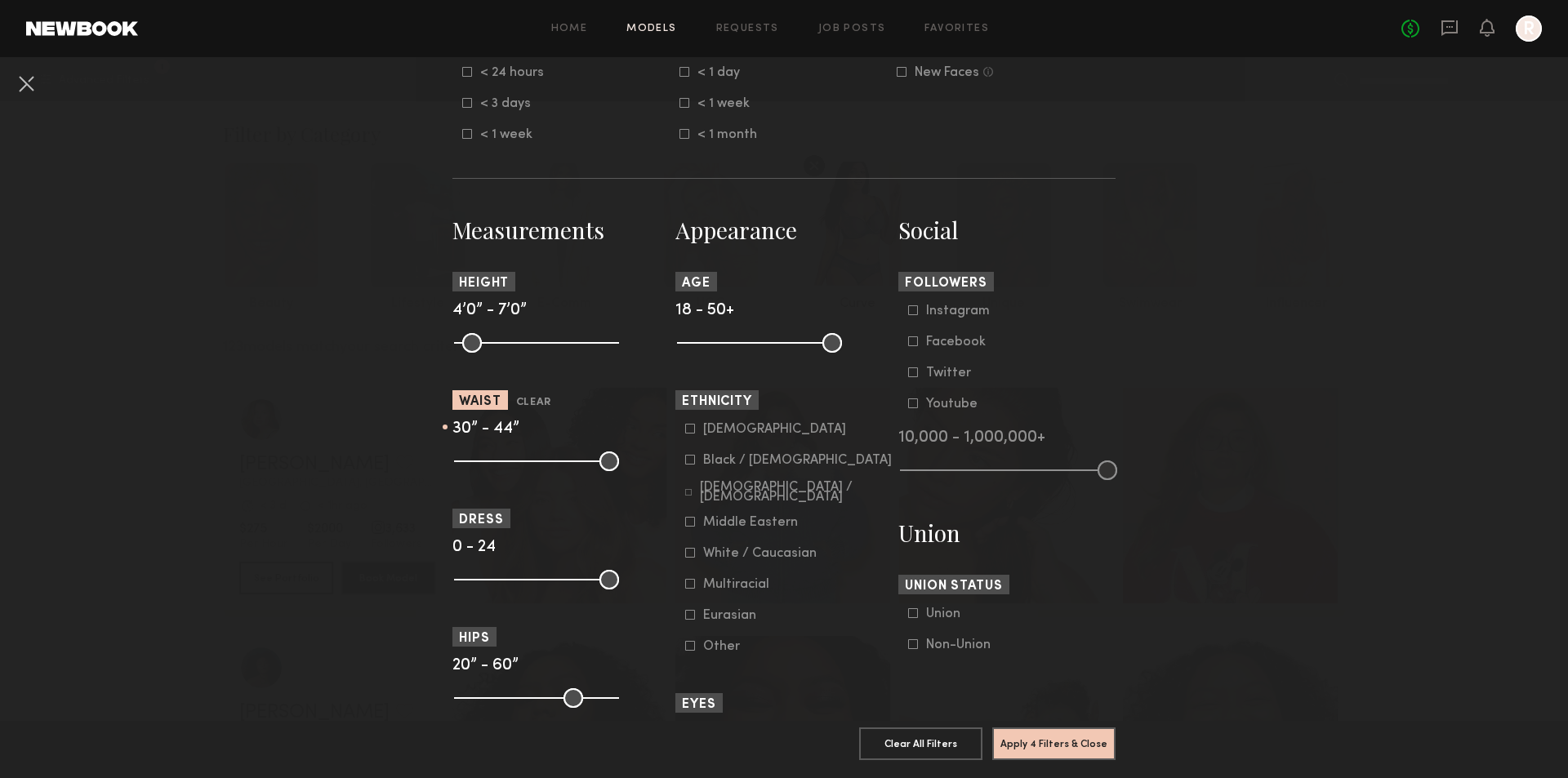
drag, startPoint x: 454, startPoint y: 458, endPoint x: 509, endPoint y: 448, distance: 55.9
type input "**"
click at [509, 452] on input "range" at bounding box center [536, 461] width 165 height 20
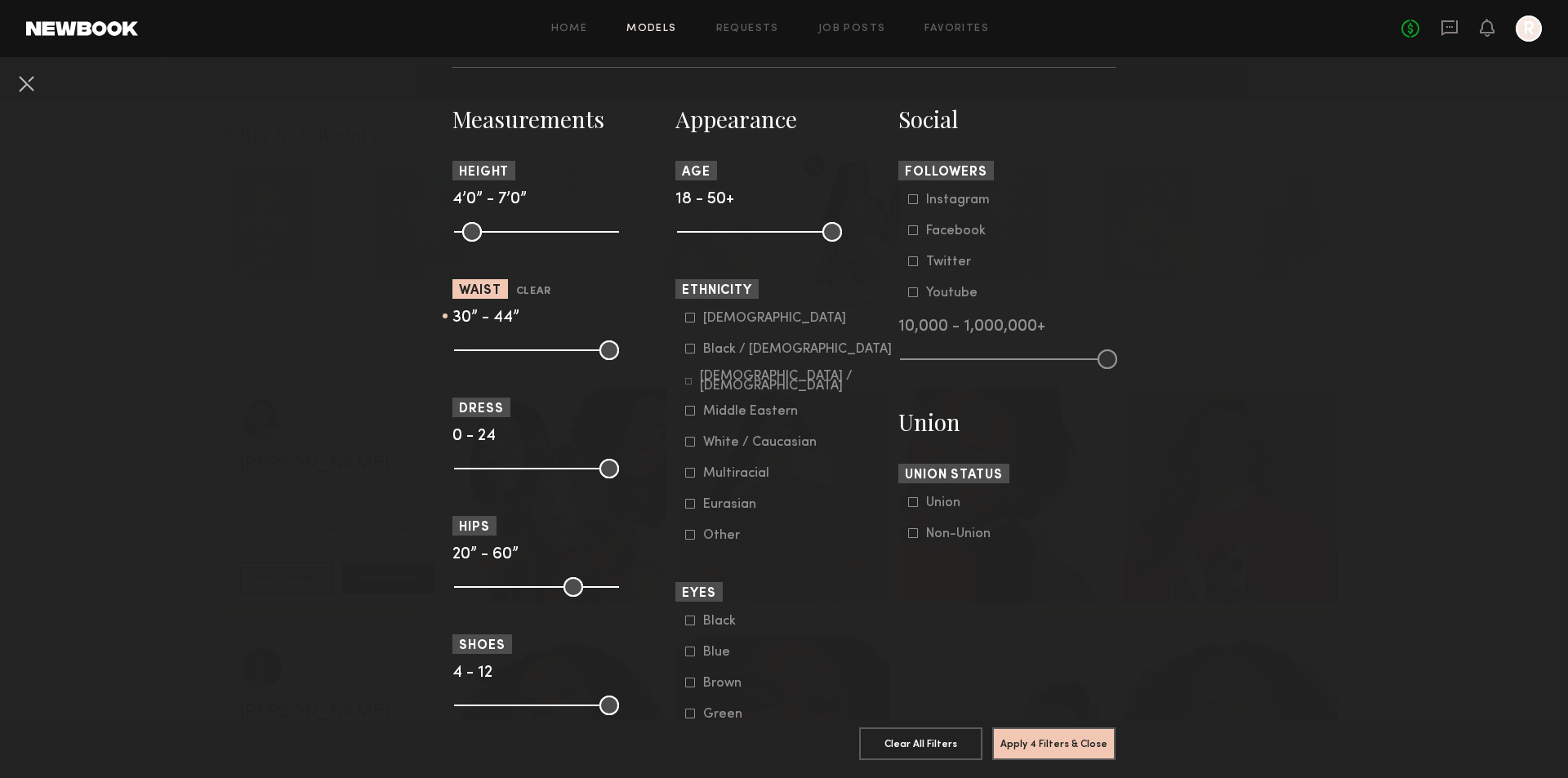
scroll to position [735, 0]
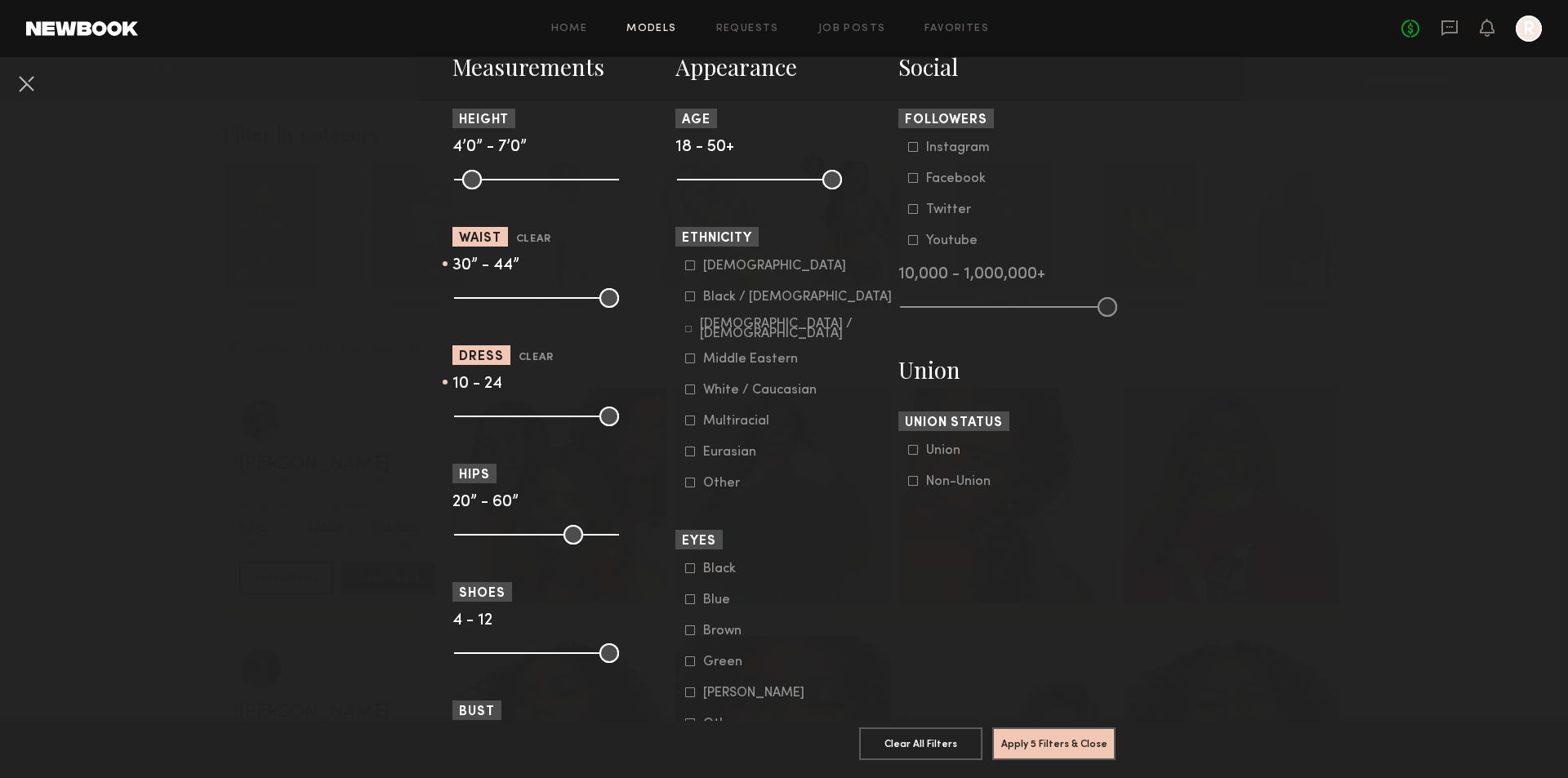
drag, startPoint x: 454, startPoint y: 417, endPoint x: 517, endPoint y: 411, distance: 63.3
type input "**"
click at [517, 411] on input "range" at bounding box center [536, 416] width 165 height 20
drag, startPoint x: 604, startPoint y: 417, endPoint x: 533, endPoint y: 419, distance: 71.0
type input "**"
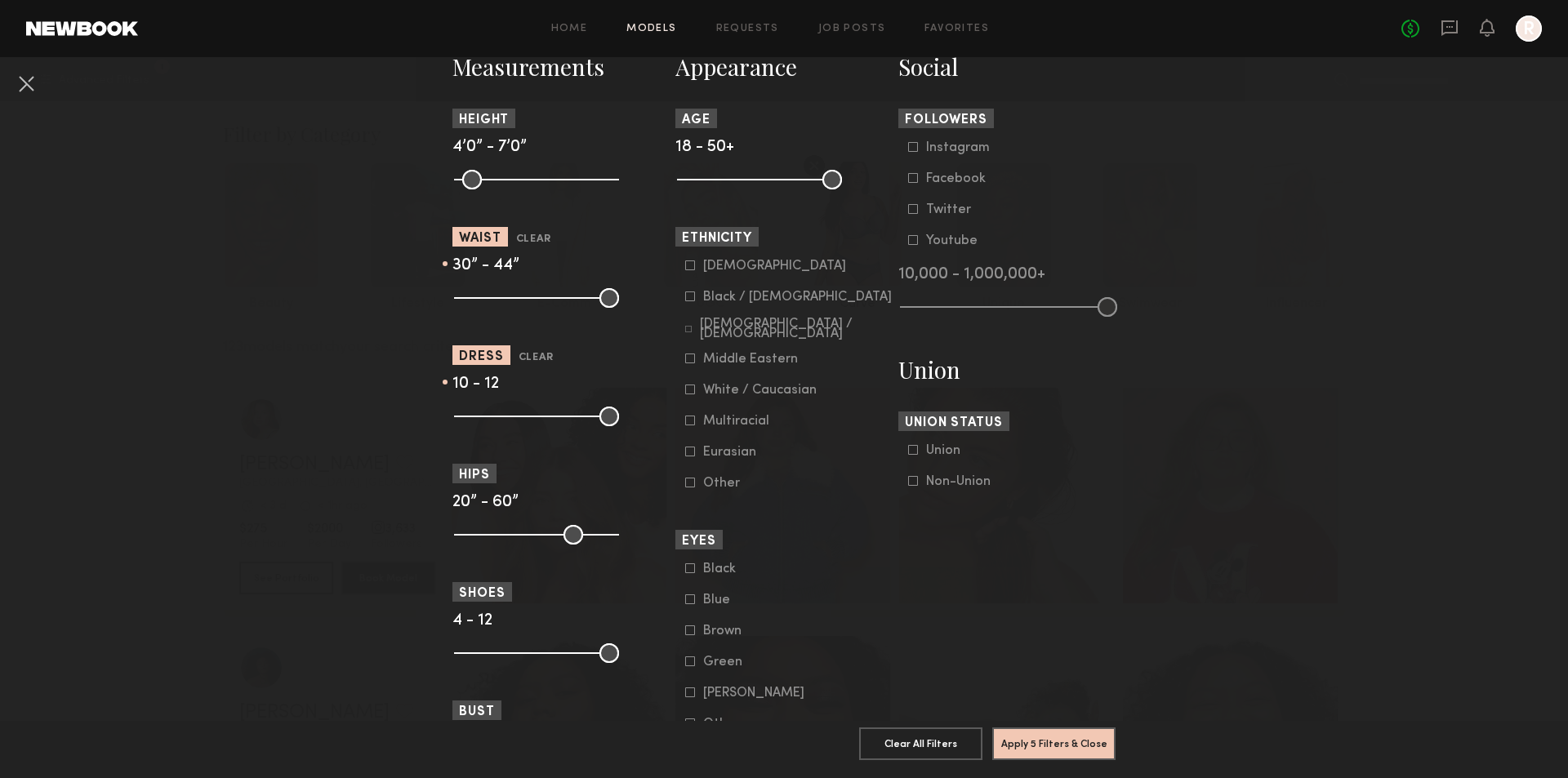
click at [533, 419] on input "range" at bounding box center [536, 416] width 165 height 20
click at [214, 525] on nb-browse-filters "**********" at bounding box center [784, 217] width 1568 height 1791
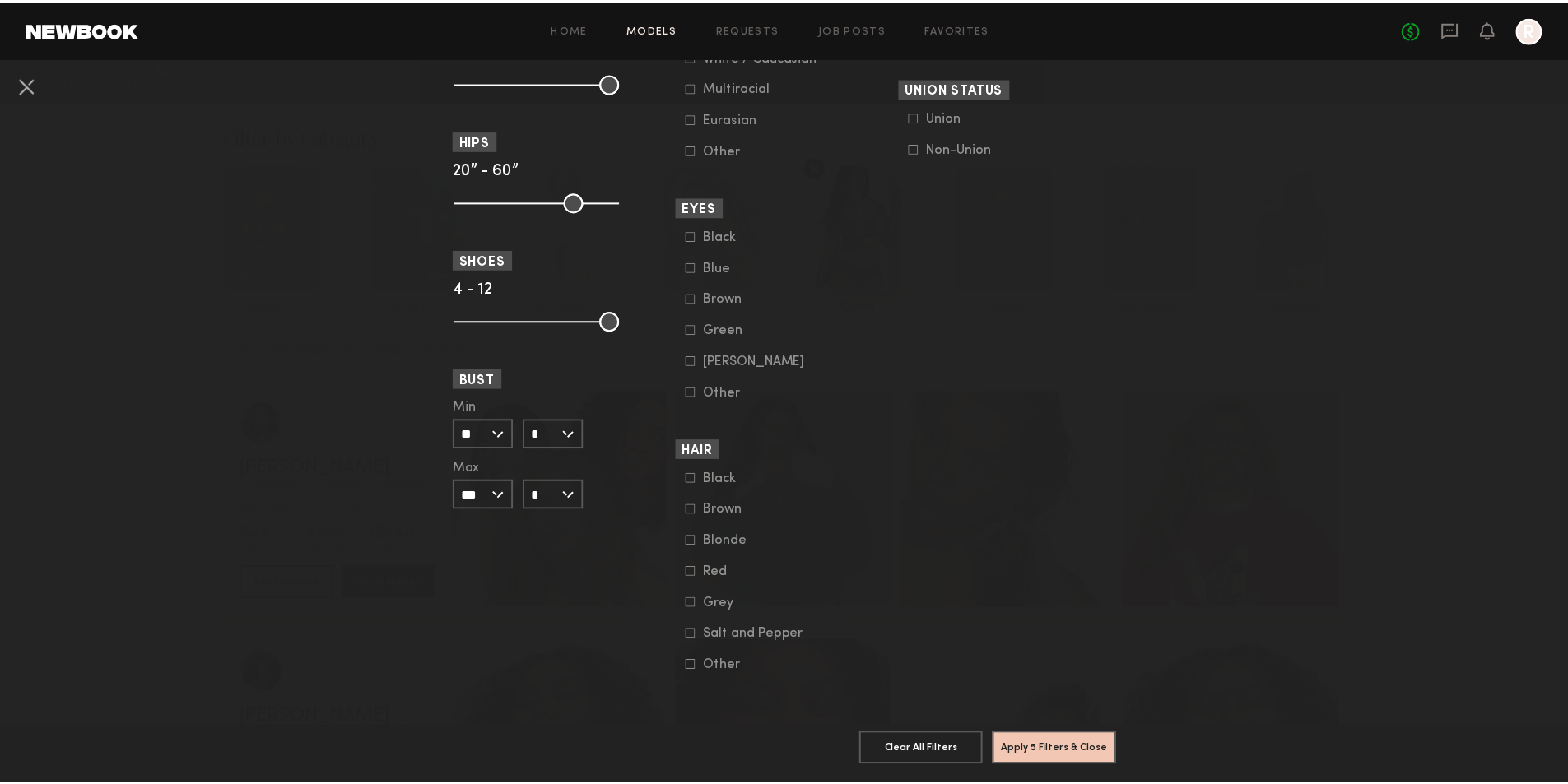
scroll to position [1090, 0]
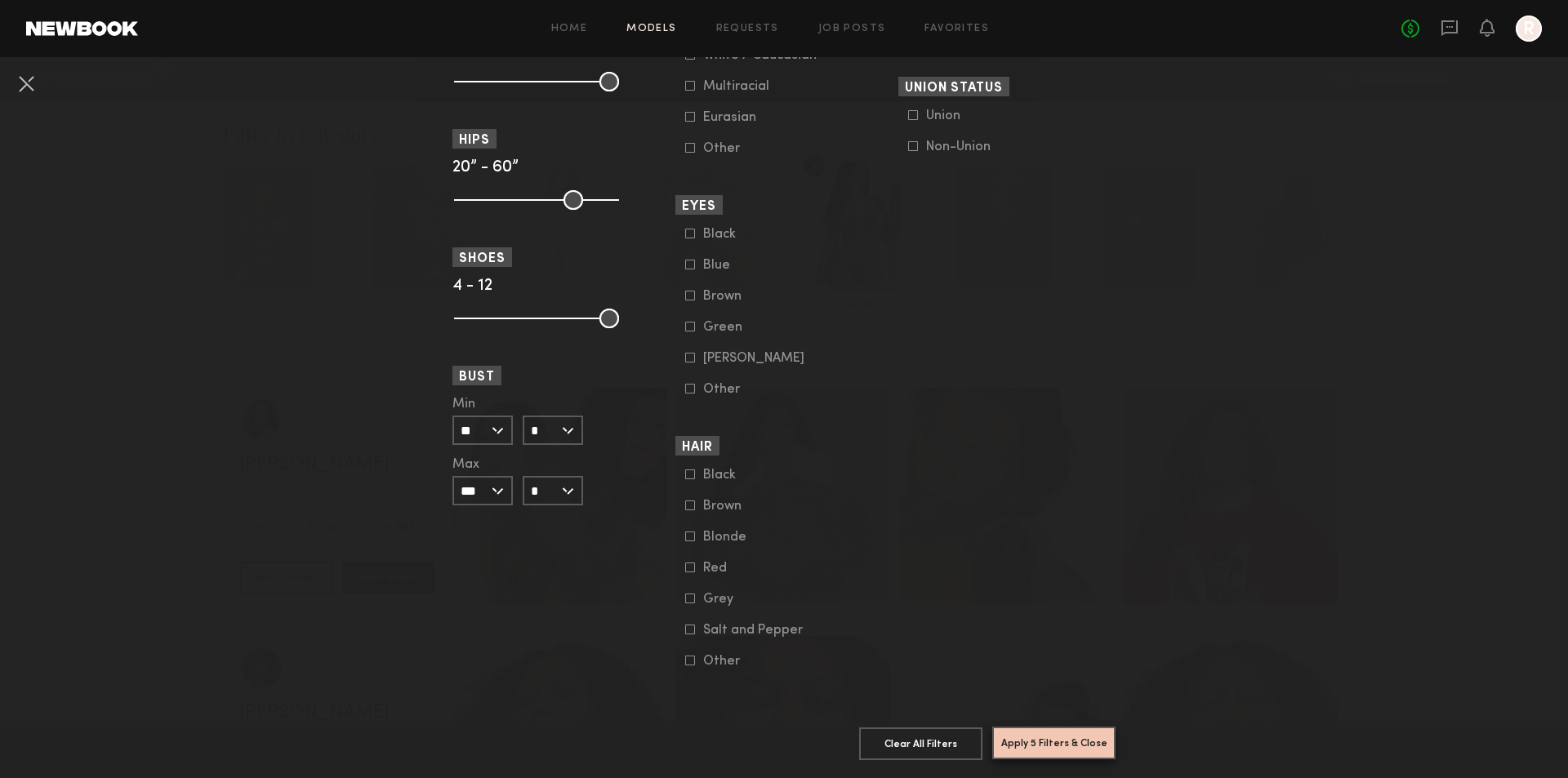
click at [1048, 737] on button "Apply 5 Filters & Close" at bounding box center [1053, 743] width 124 height 33
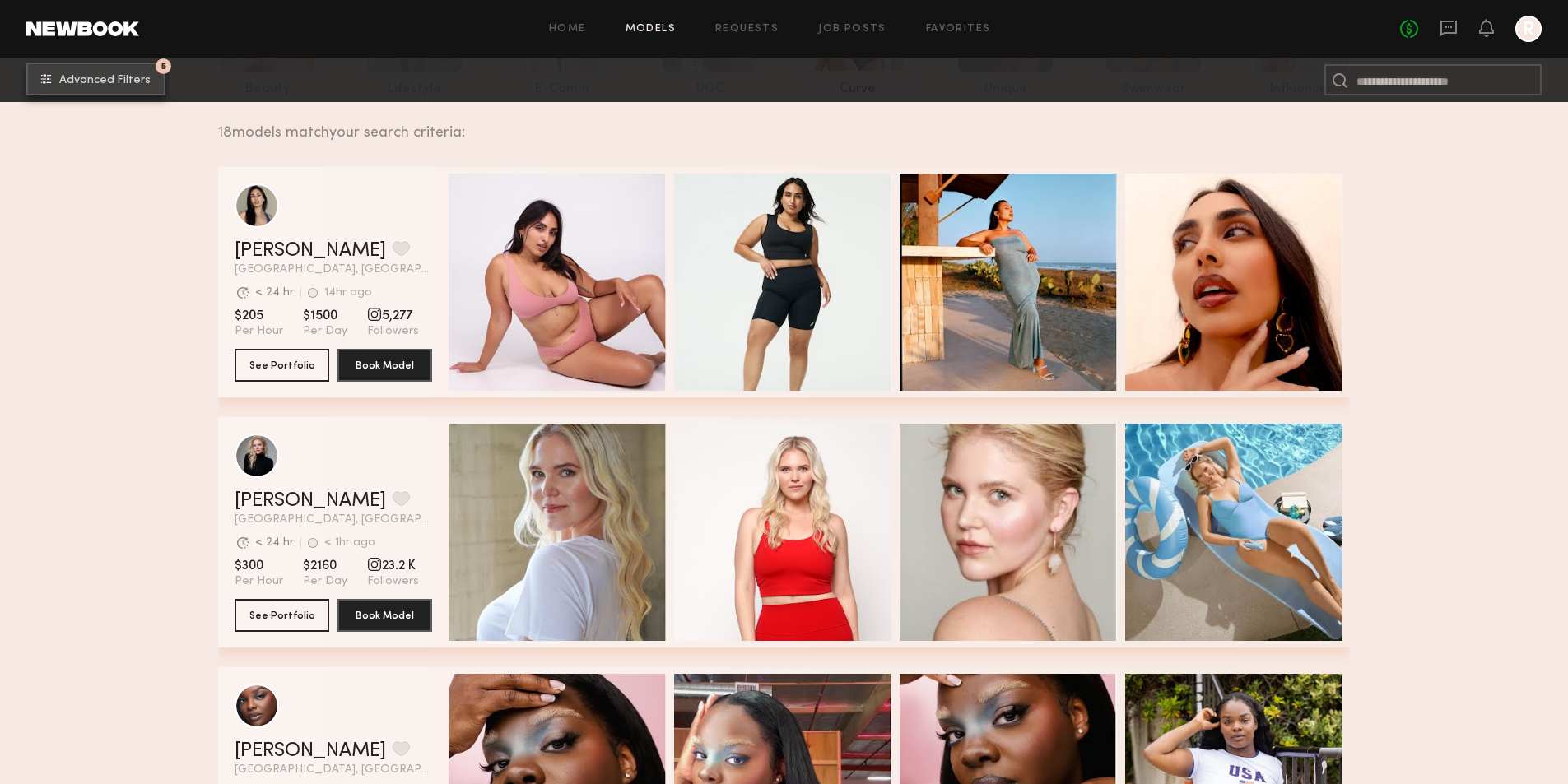
scroll to position [247, 0]
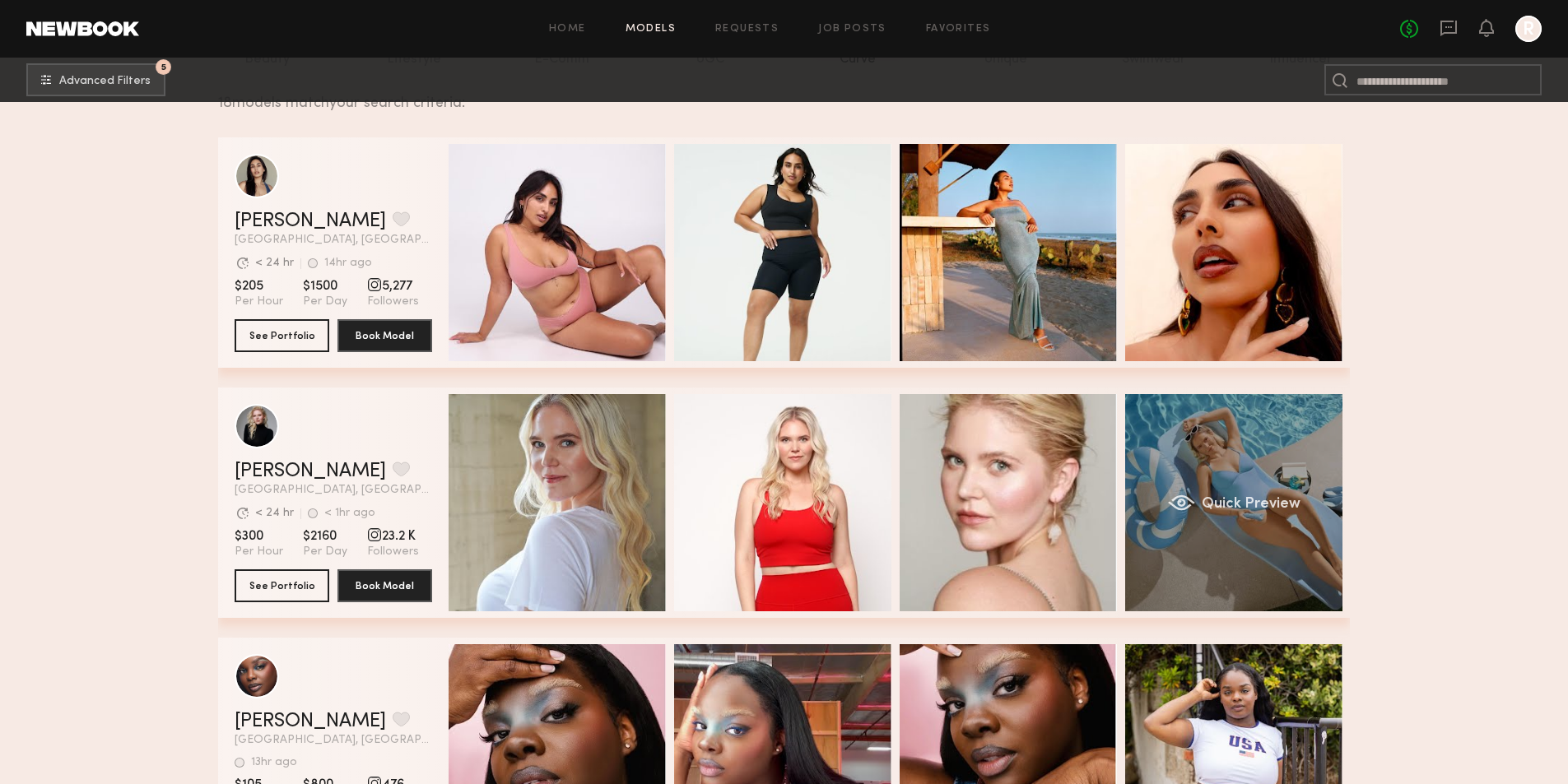
click at [1171, 483] on div "Quick Preview" at bounding box center [1233, 503] width 218 height 218
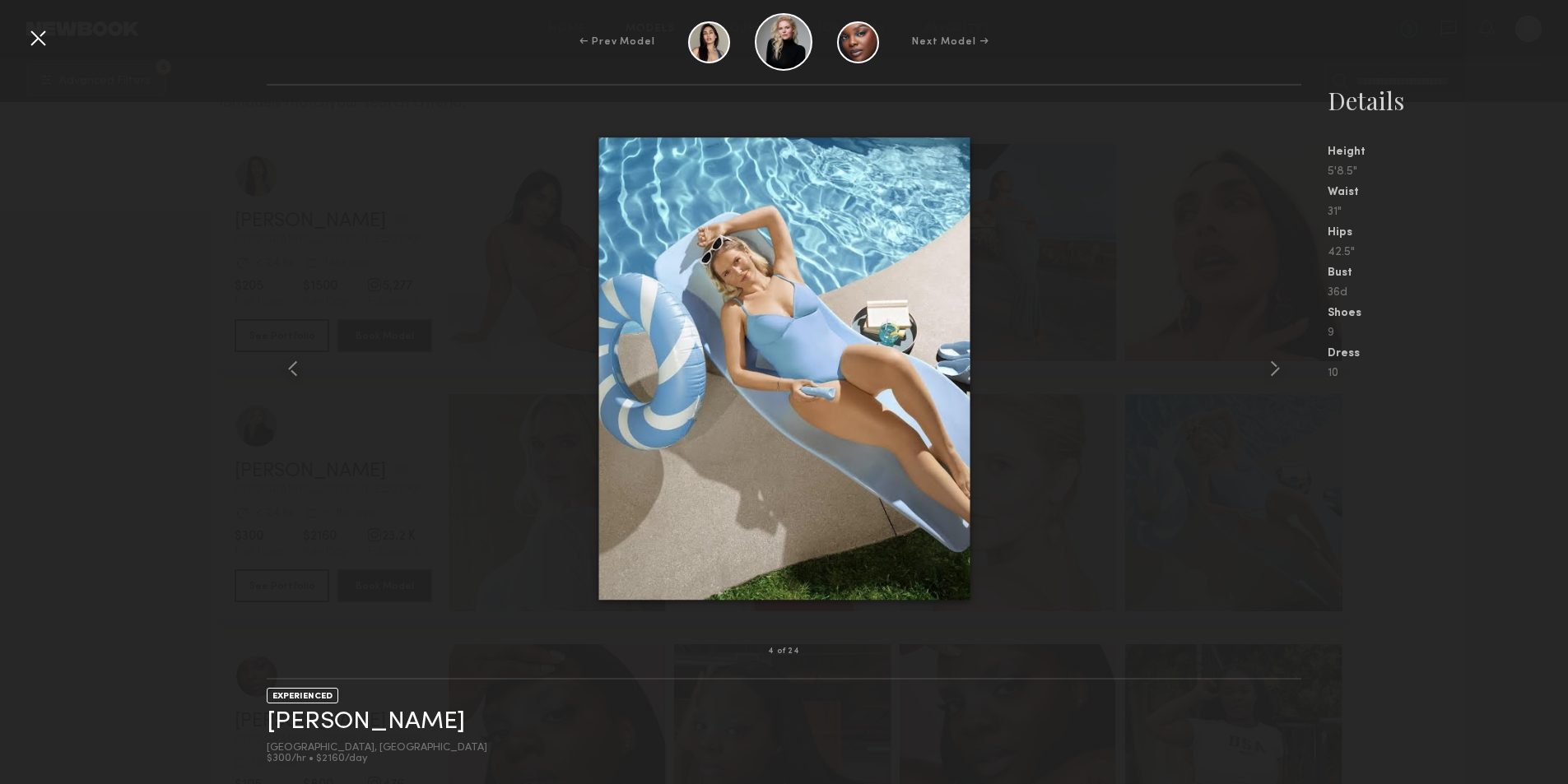
click at [1072, 482] on div at bounding box center [784, 369] width 1034 height 513
click at [43, 44] on div at bounding box center [38, 38] width 27 height 27
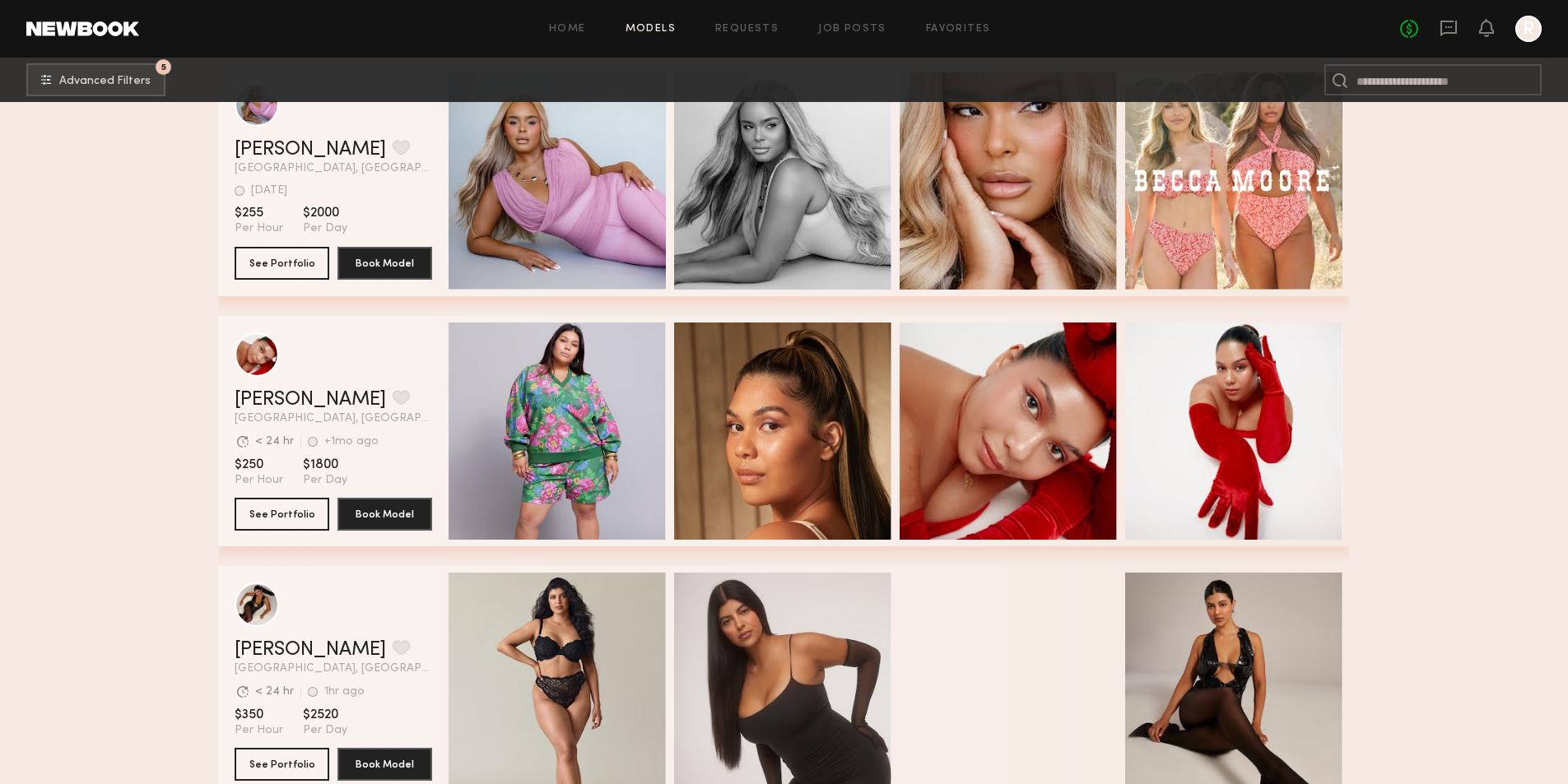
scroll to position [1646, 0]
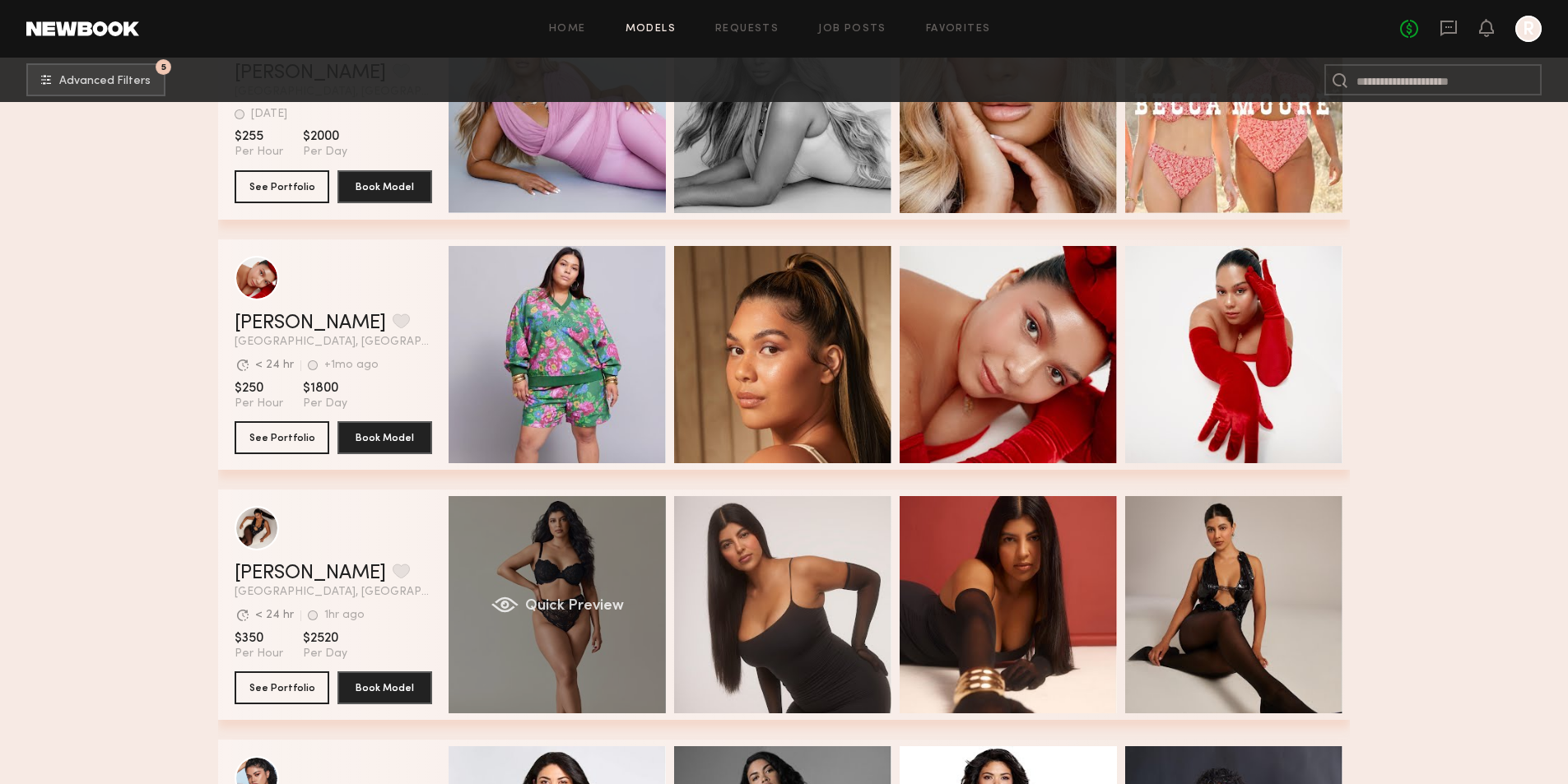
click at [598, 559] on div "Quick Preview" at bounding box center [557, 604] width 218 height 218
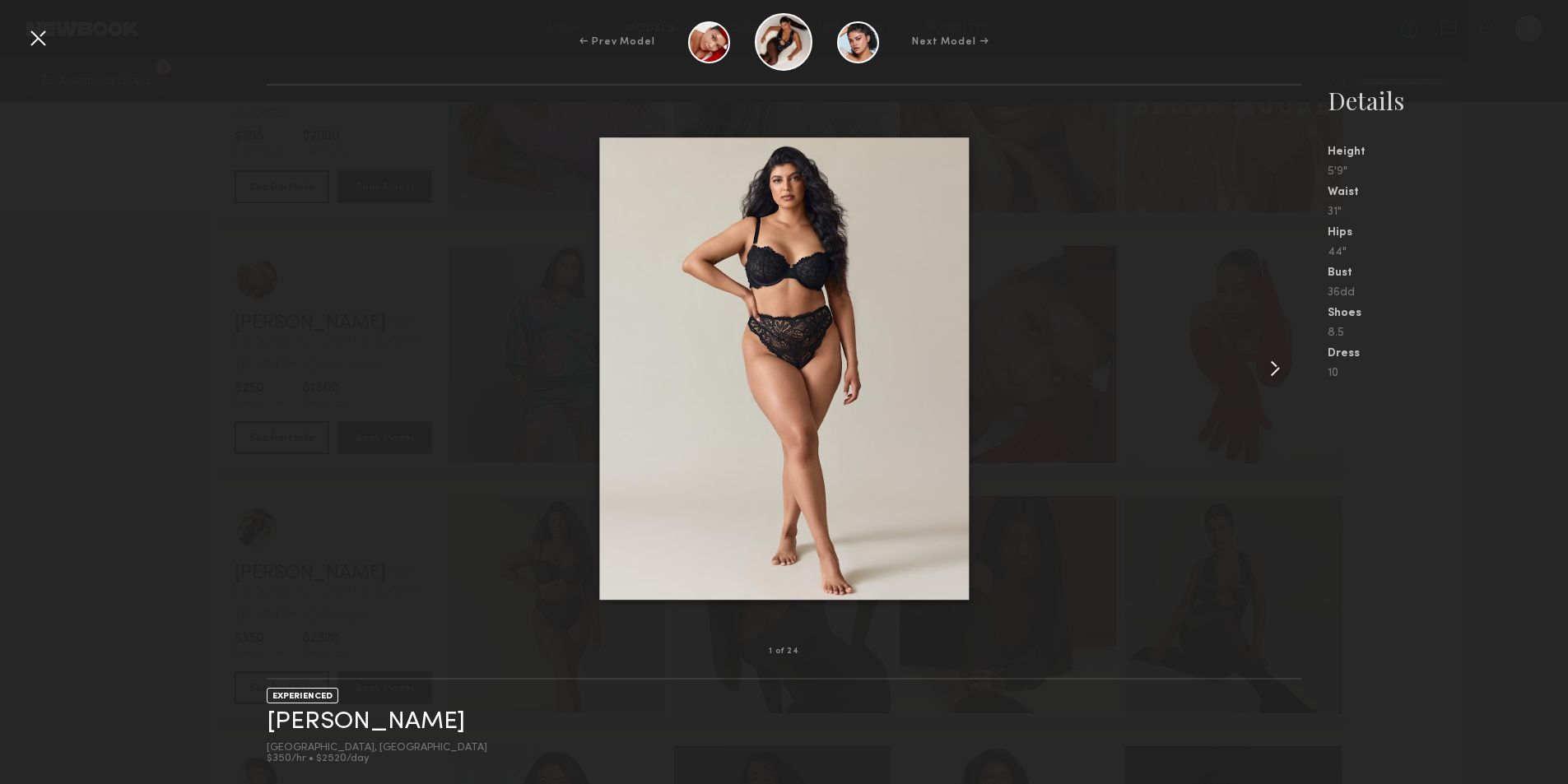
click at [1275, 365] on common-icon at bounding box center [1274, 369] width 27 height 27
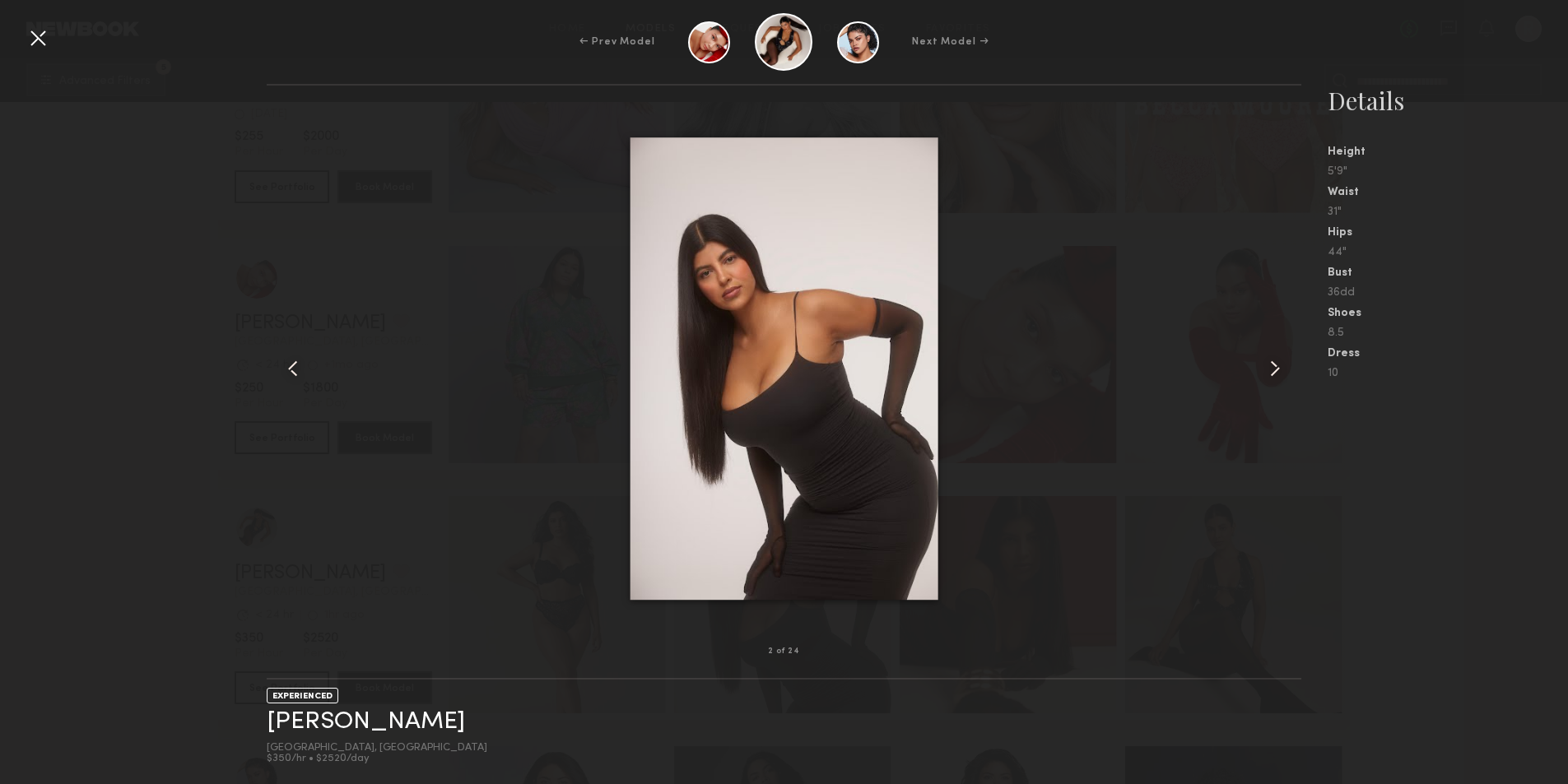
click at [1275, 365] on common-icon at bounding box center [1274, 369] width 27 height 27
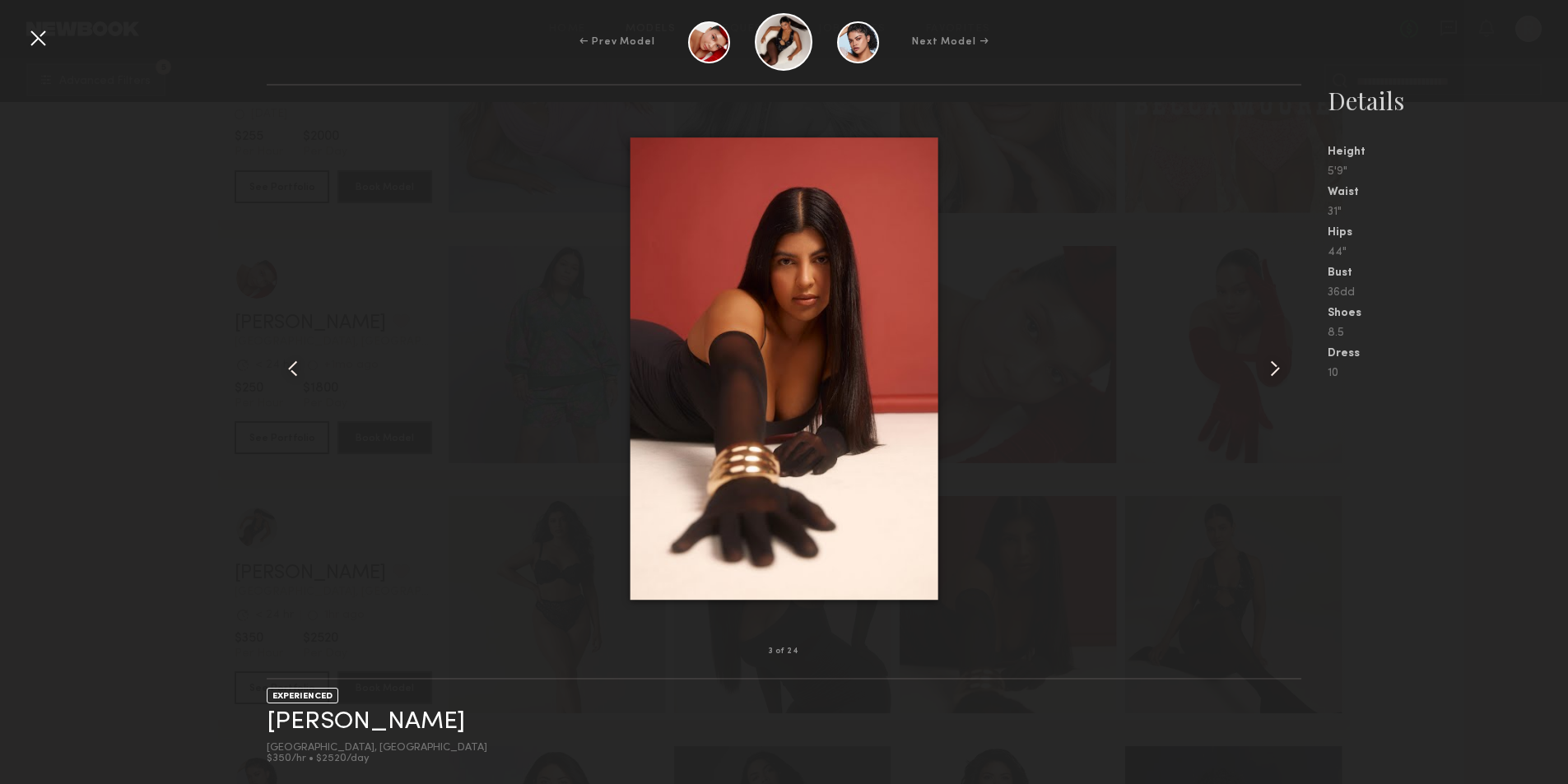
click at [1275, 365] on common-icon at bounding box center [1274, 369] width 27 height 27
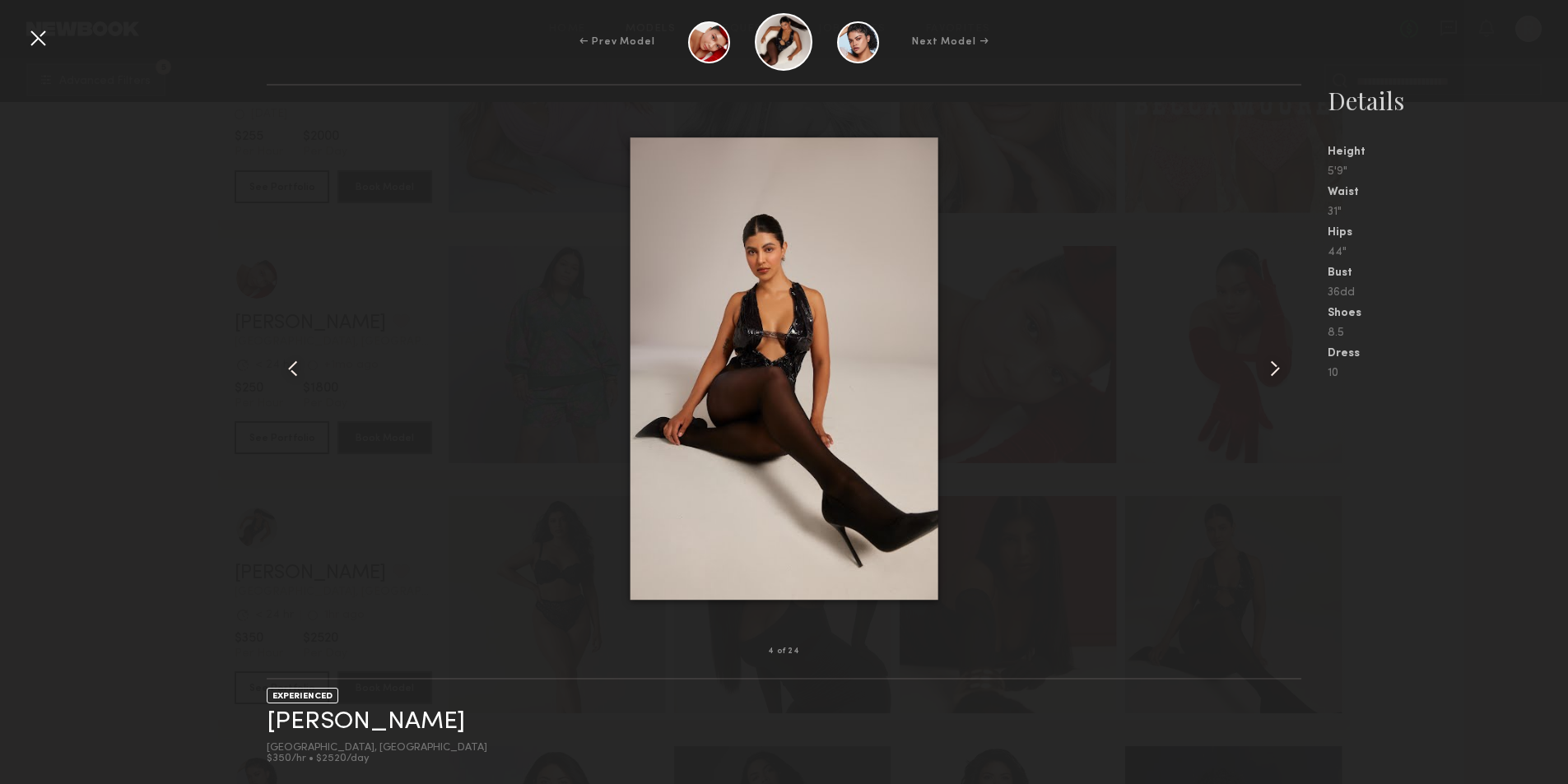
click at [1279, 369] on common-icon at bounding box center [1274, 369] width 27 height 27
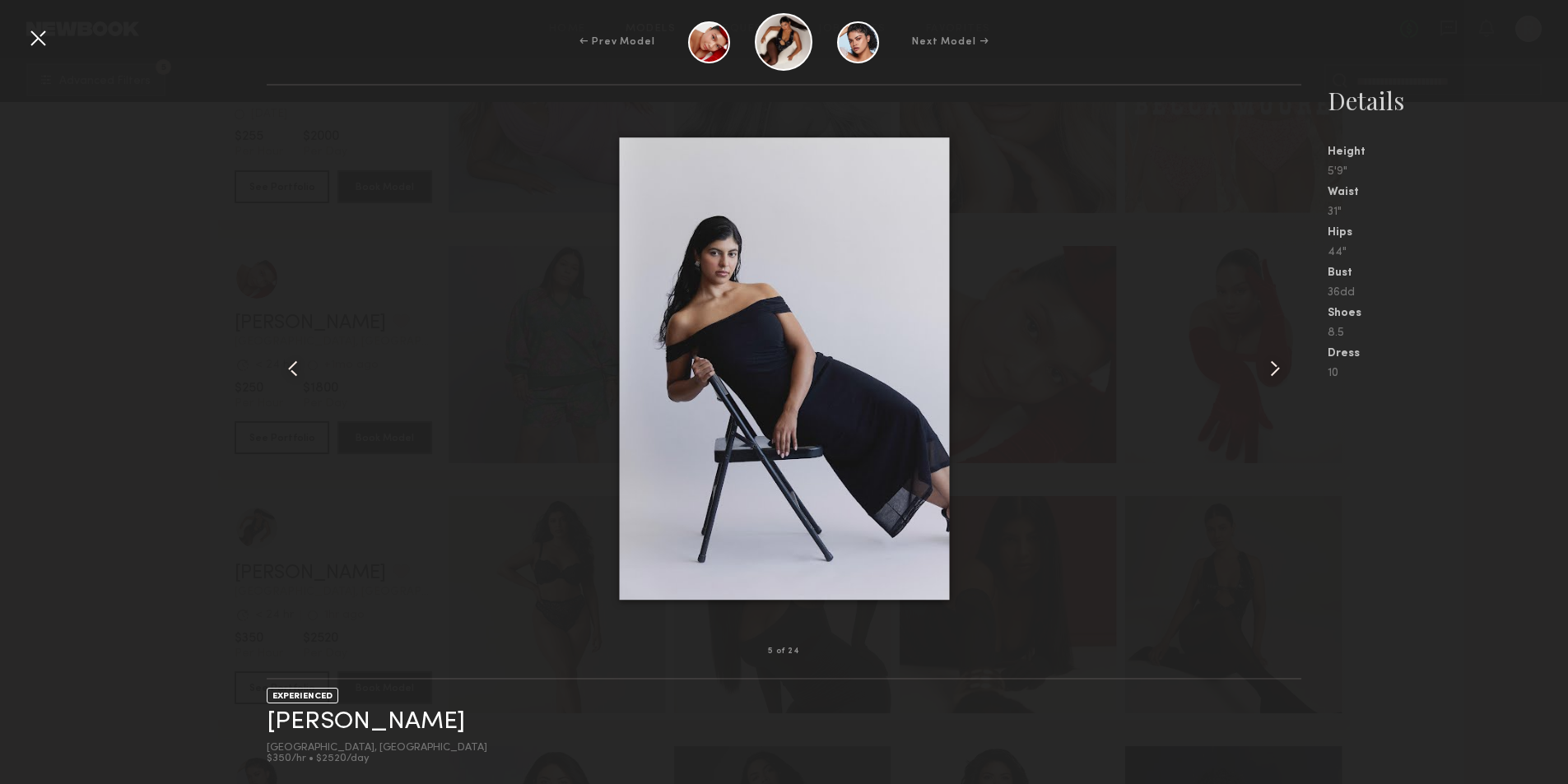
click at [1279, 369] on common-icon at bounding box center [1274, 369] width 27 height 27
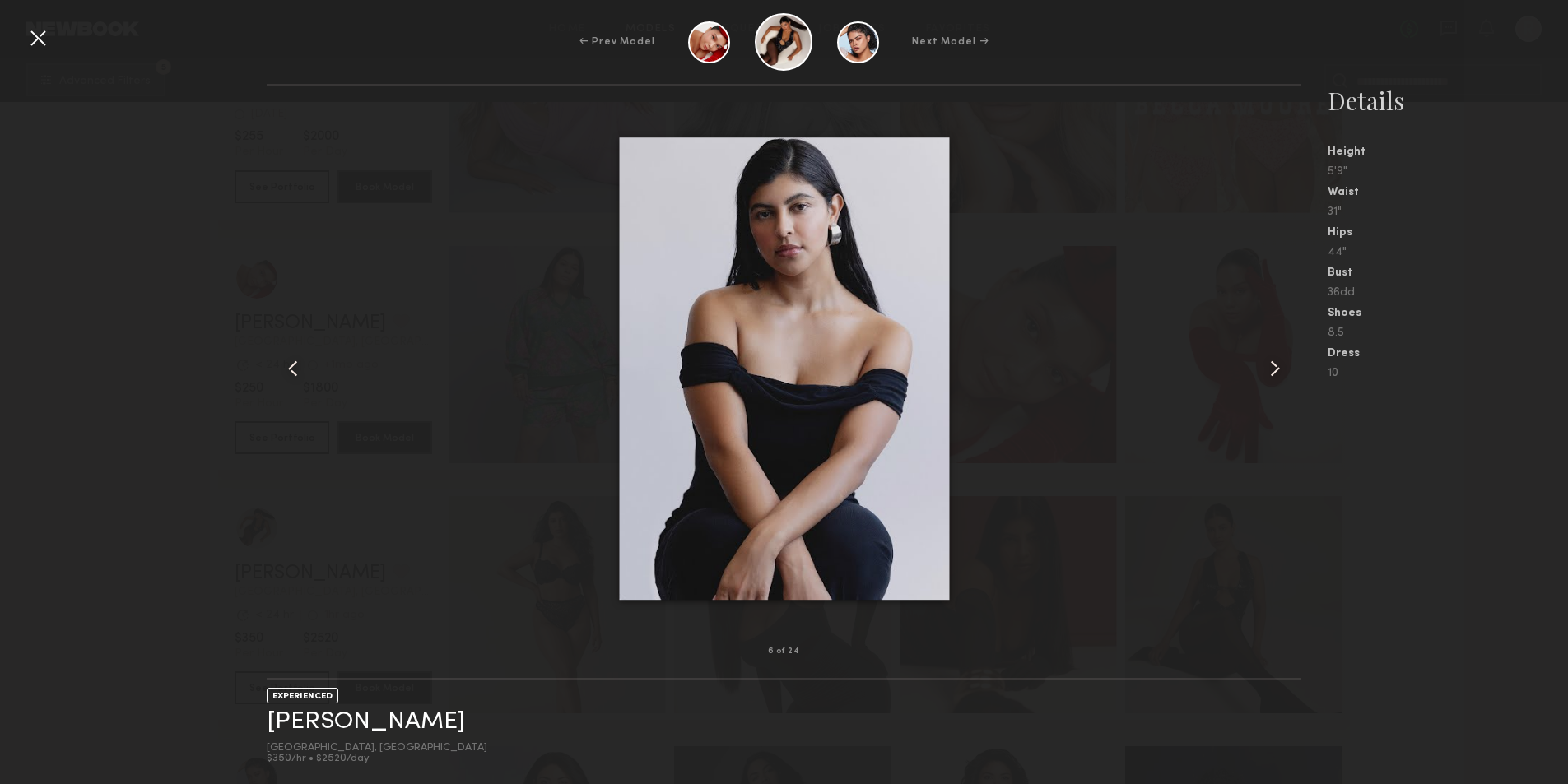
click at [1279, 369] on common-icon at bounding box center [1274, 369] width 27 height 27
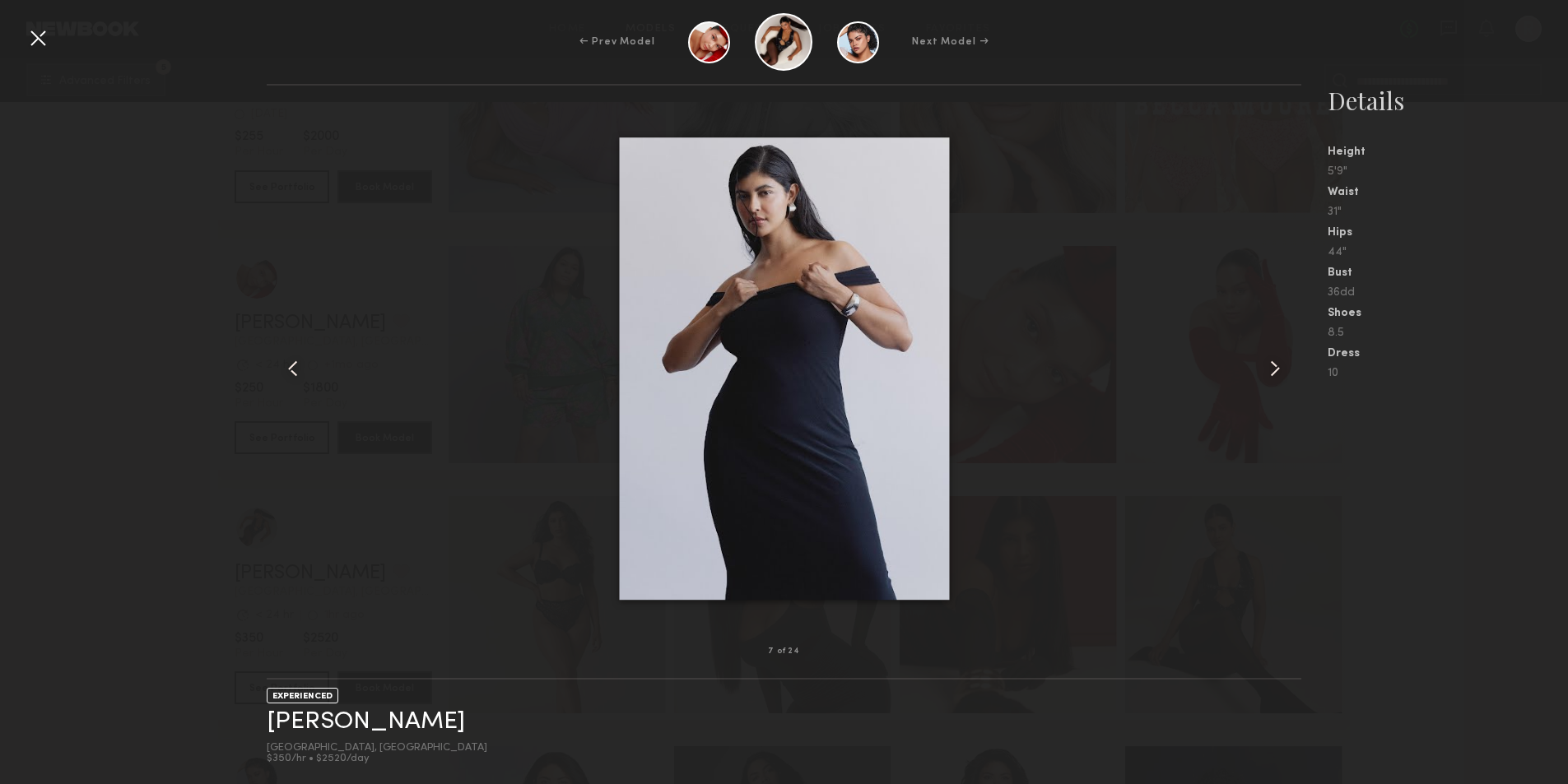
click at [1279, 369] on common-icon at bounding box center [1274, 369] width 27 height 27
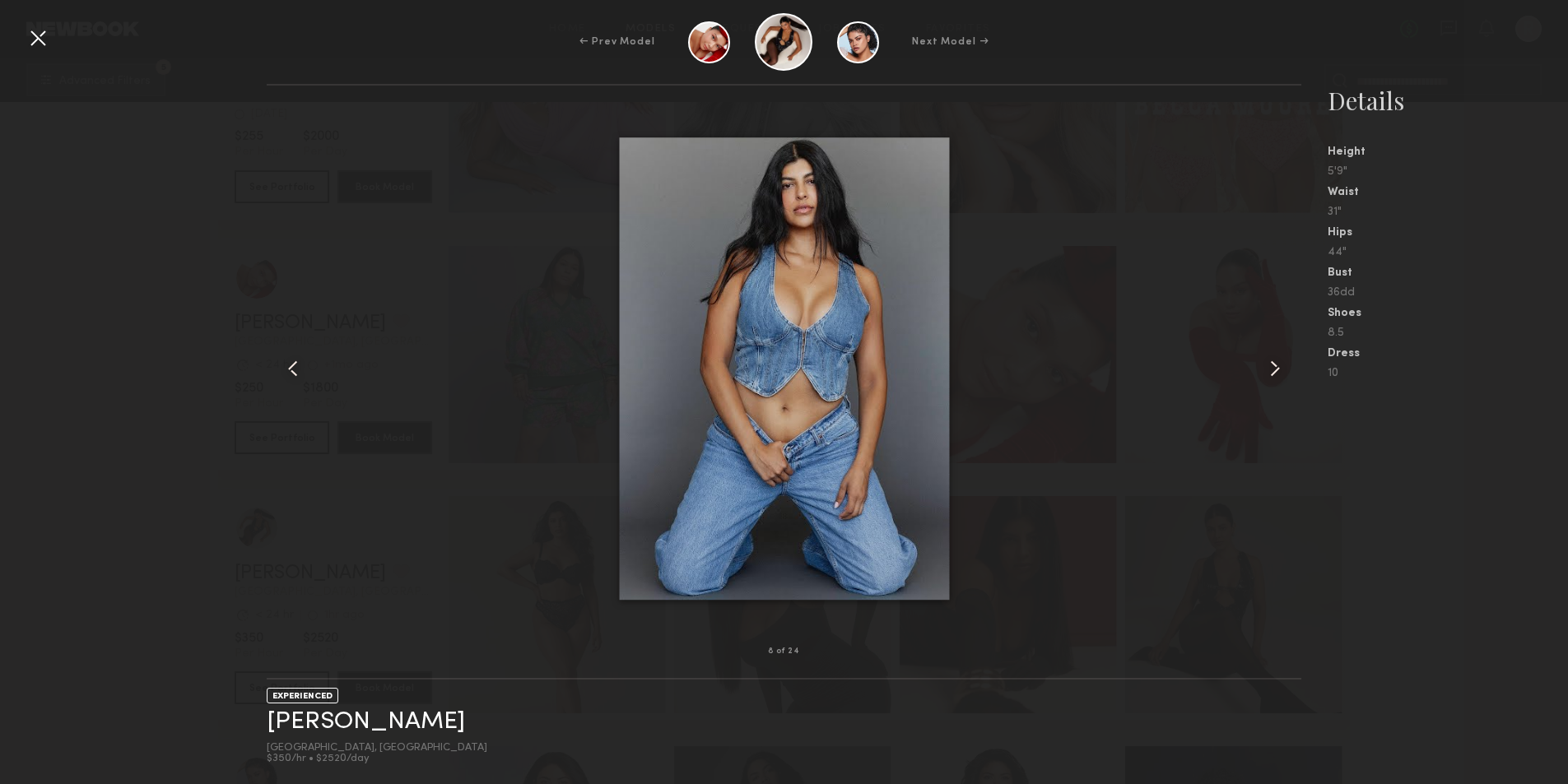
click at [1279, 369] on common-icon at bounding box center [1274, 369] width 27 height 27
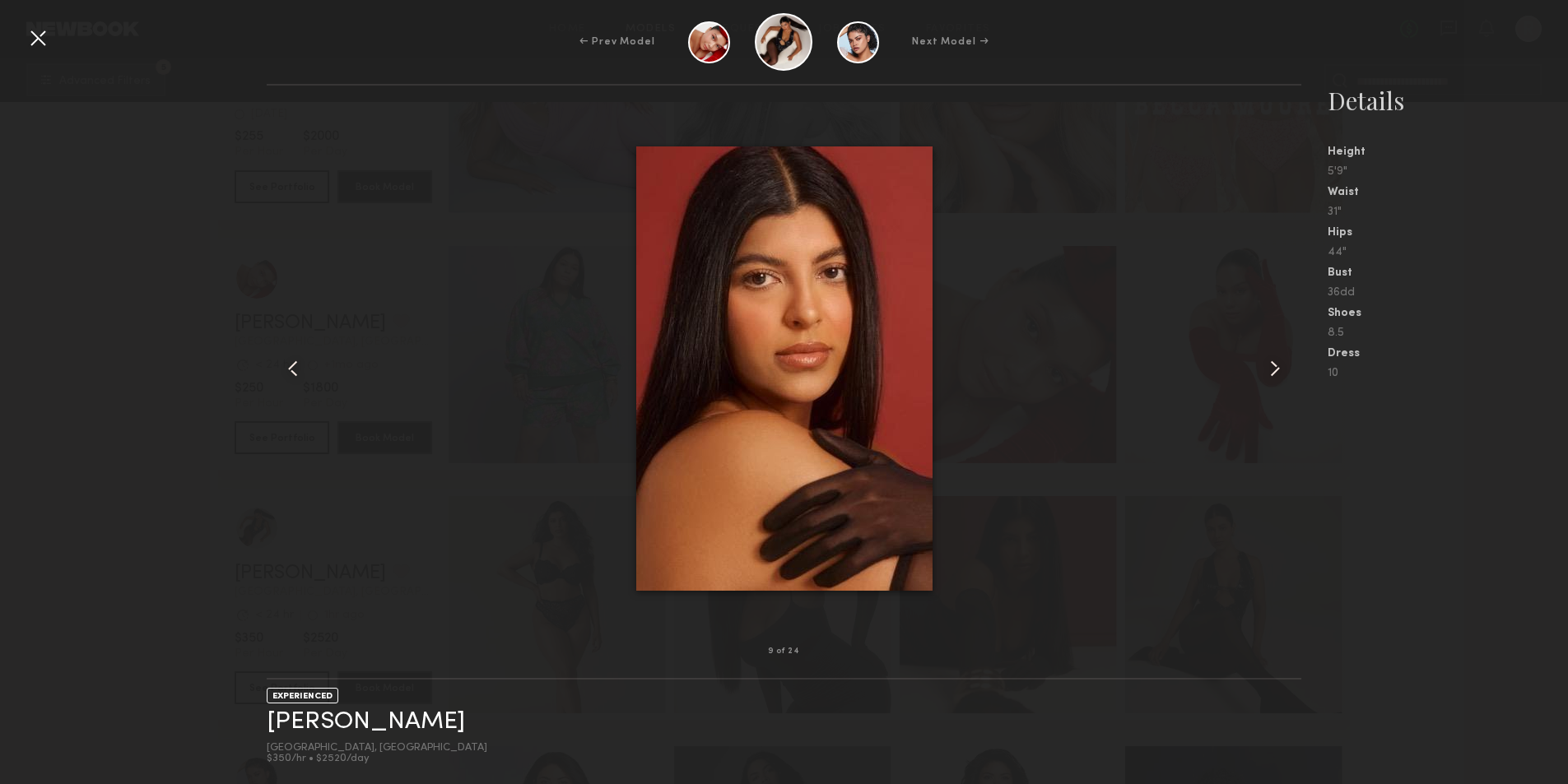
click at [1279, 369] on common-icon at bounding box center [1274, 369] width 27 height 27
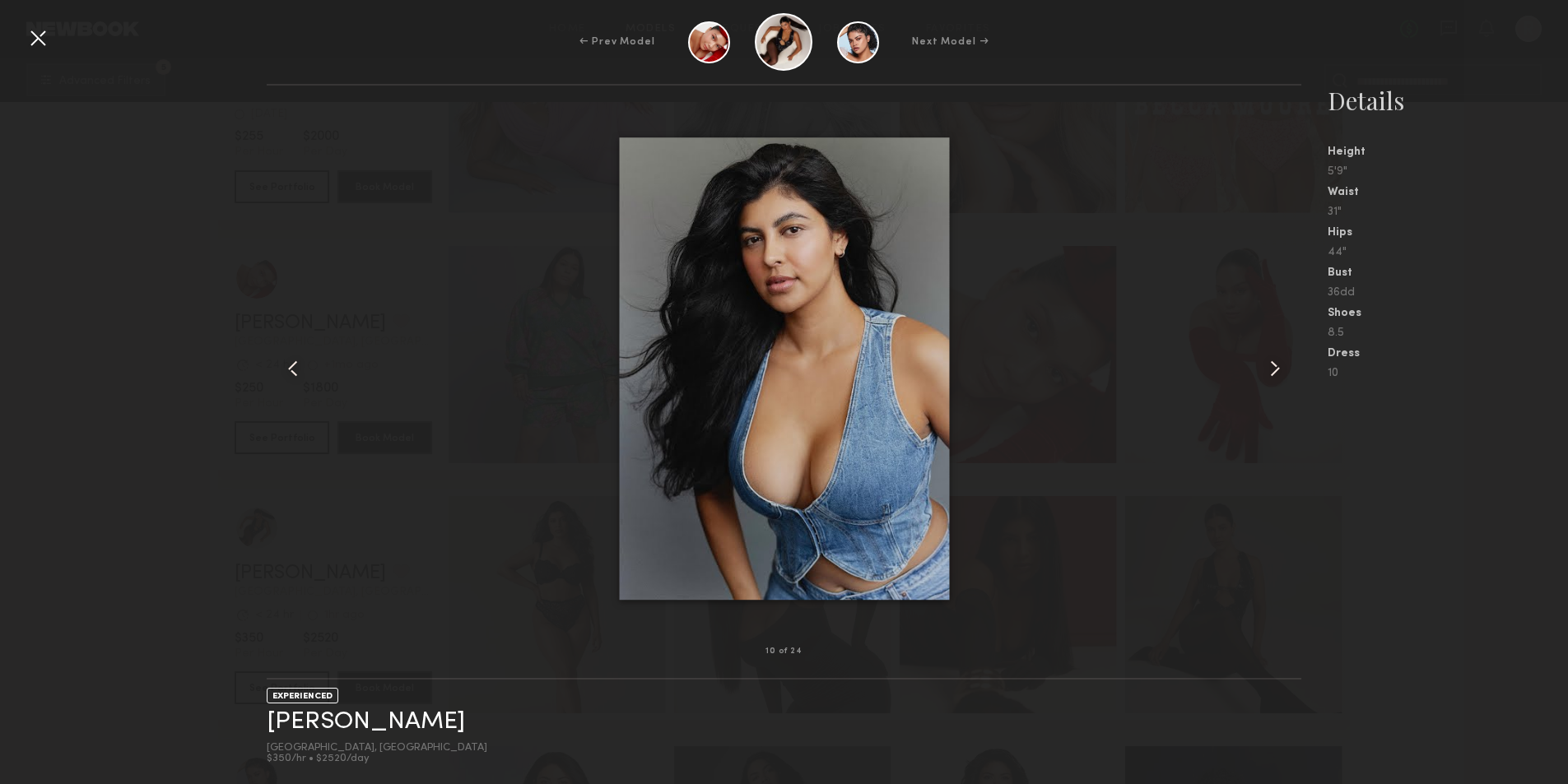
click at [1279, 369] on common-icon at bounding box center [1274, 369] width 27 height 27
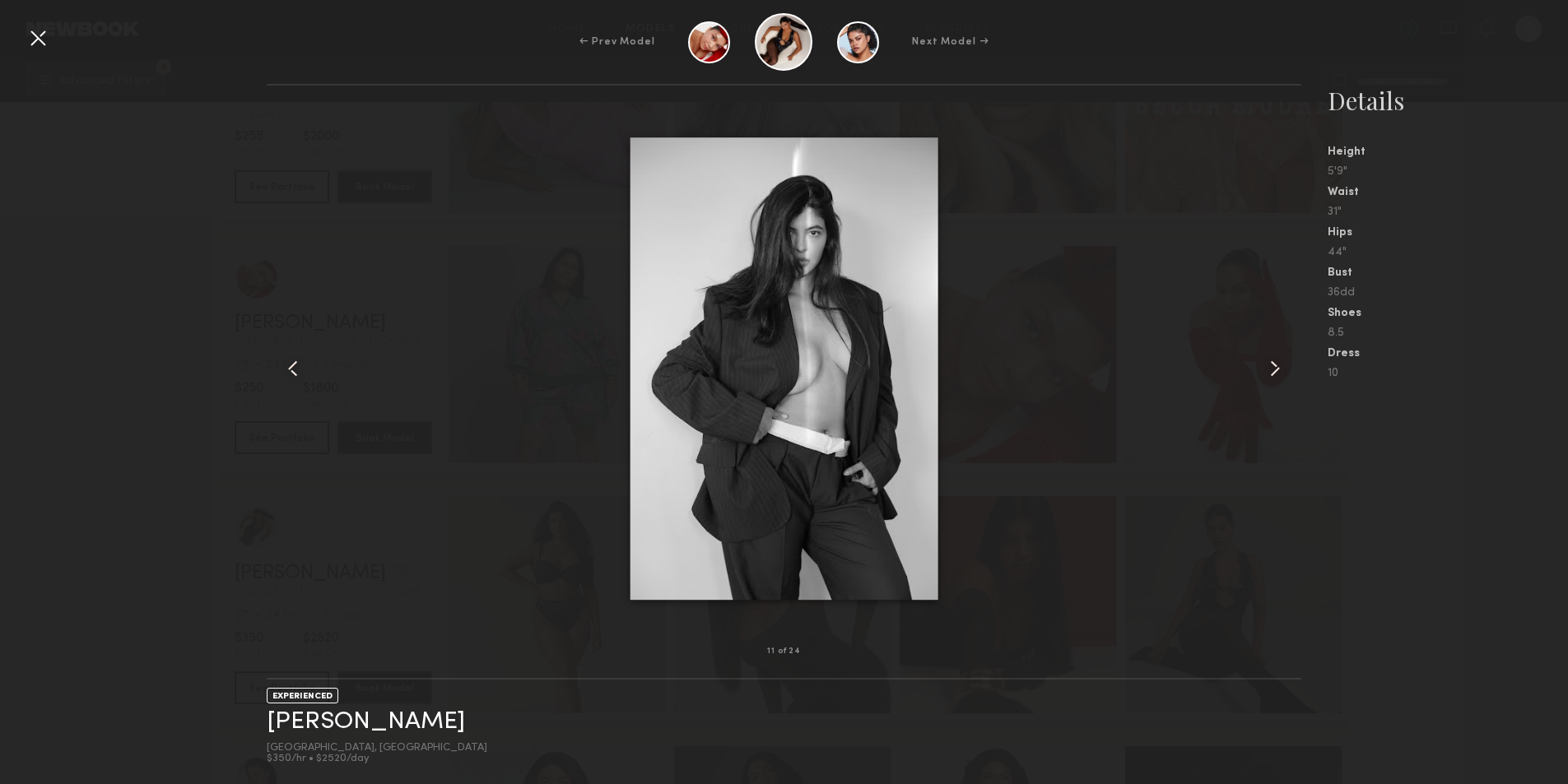
click at [1279, 369] on common-icon at bounding box center [1274, 369] width 27 height 27
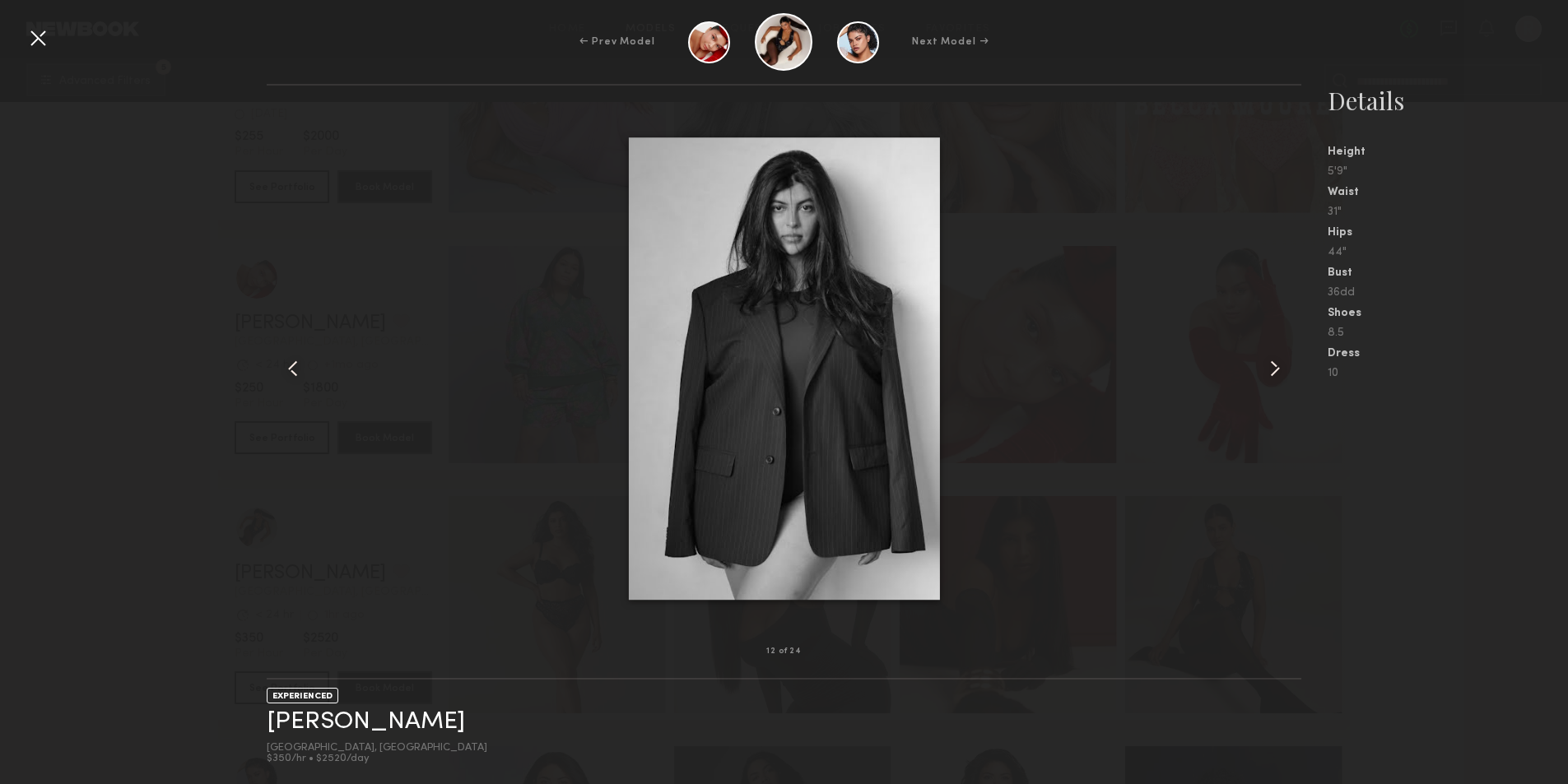
click at [1279, 369] on common-icon at bounding box center [1274, 369] width 27 height 27
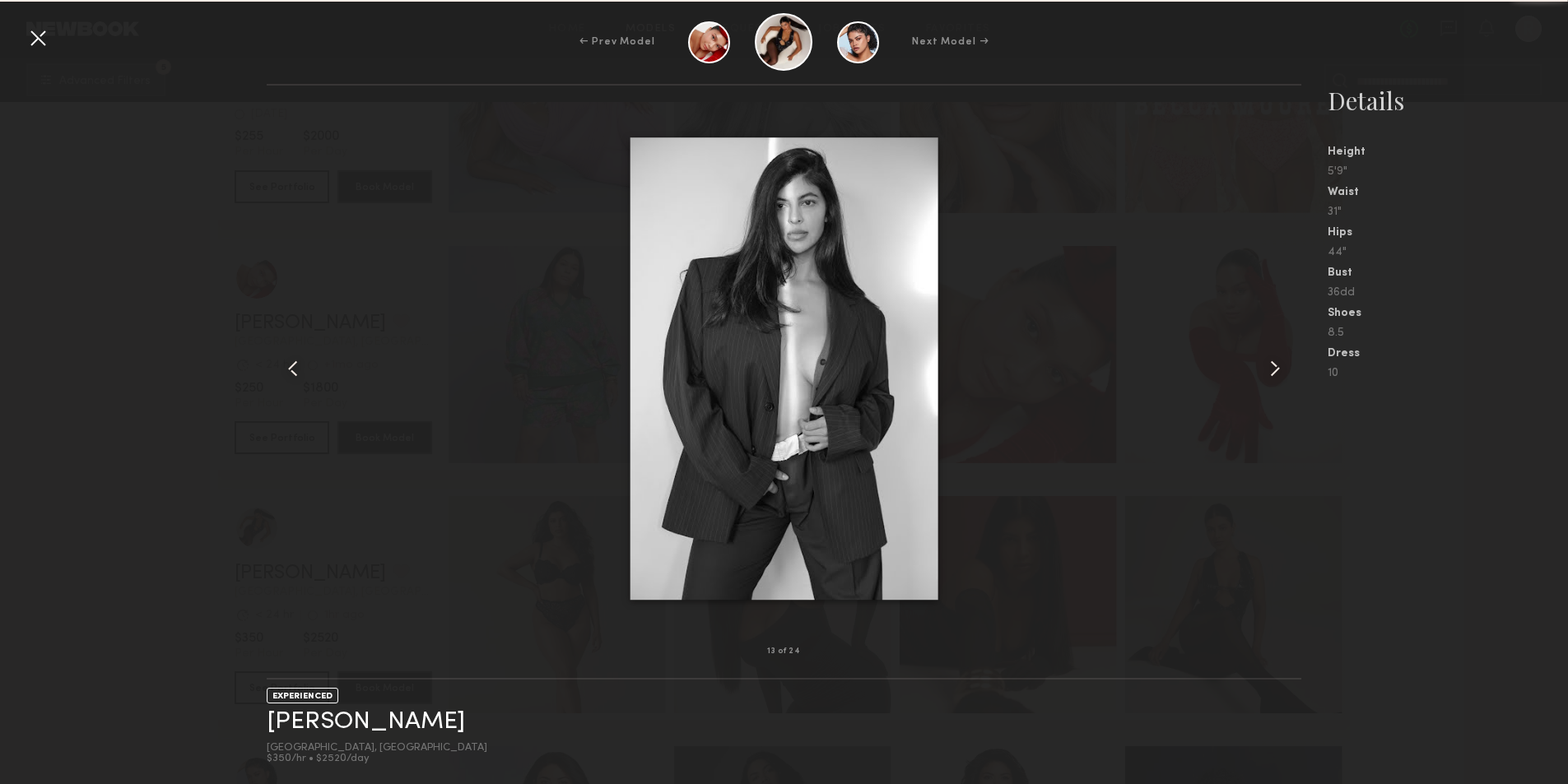
click at [1279, 369] on common-icon at bounding box center [1274, 369] width 27 height 27
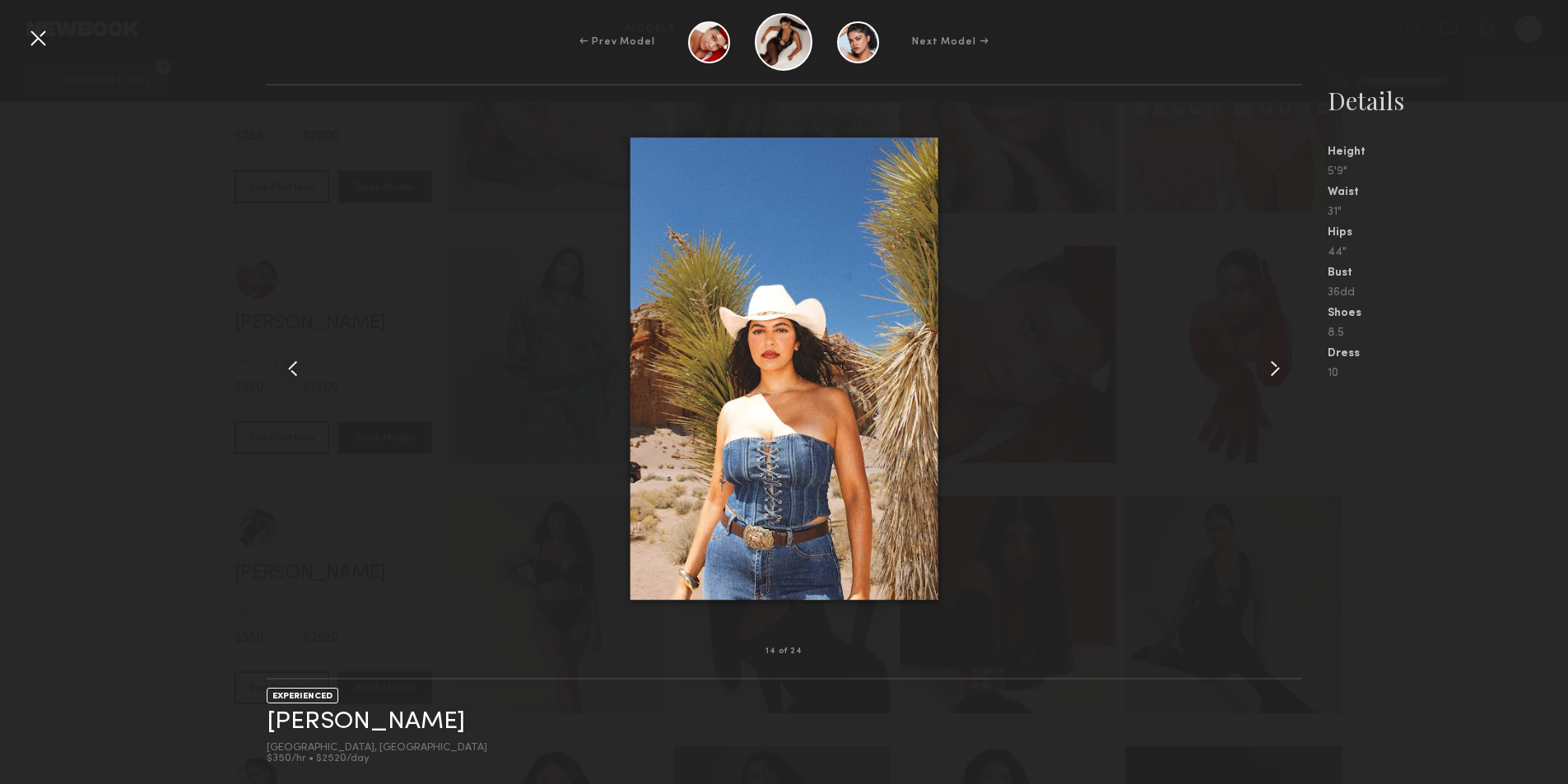
click at [39, 37] on div at bounding box center [38, 38] width 27 height 27
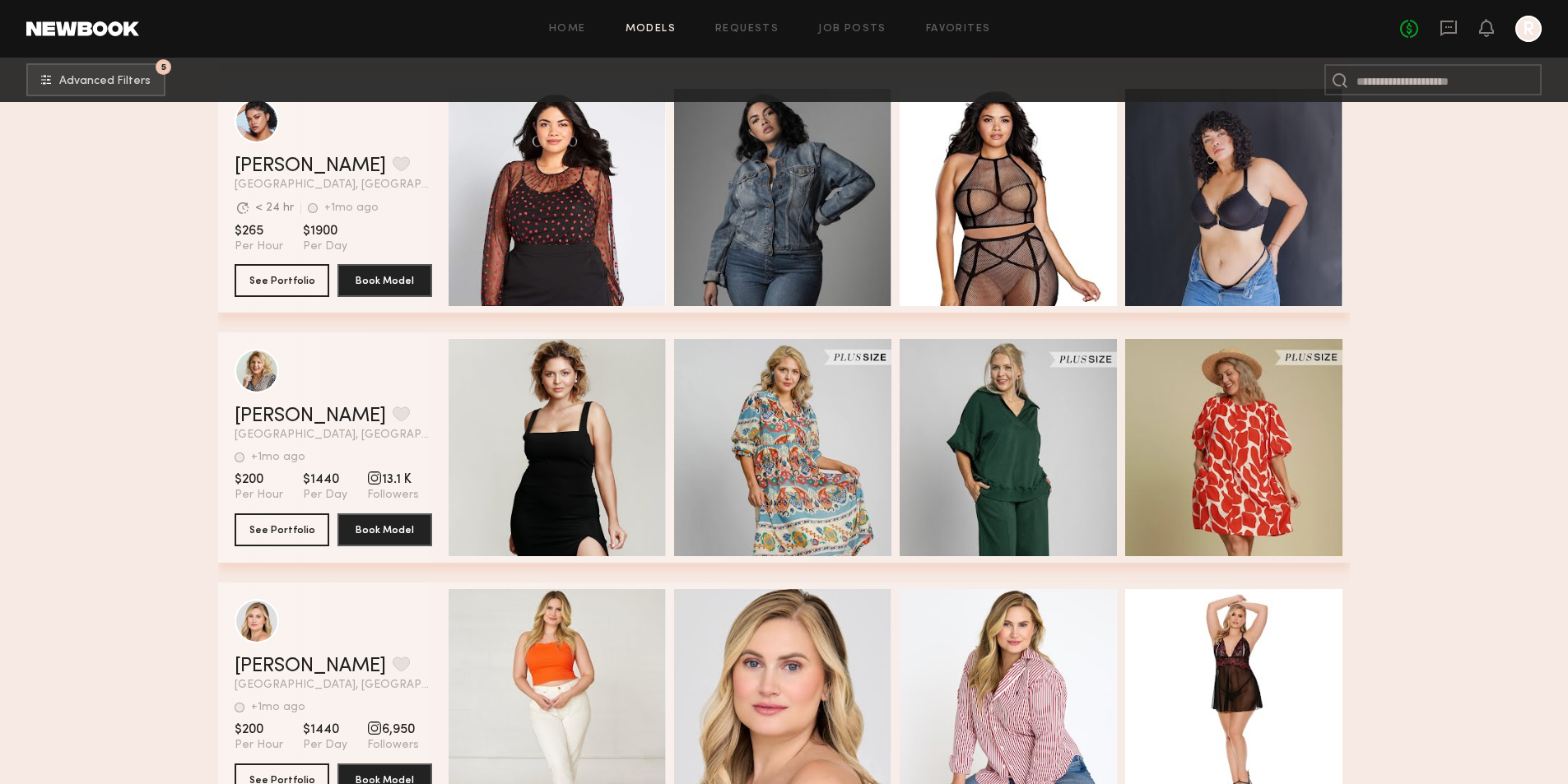
scroll to position [2304, 0]
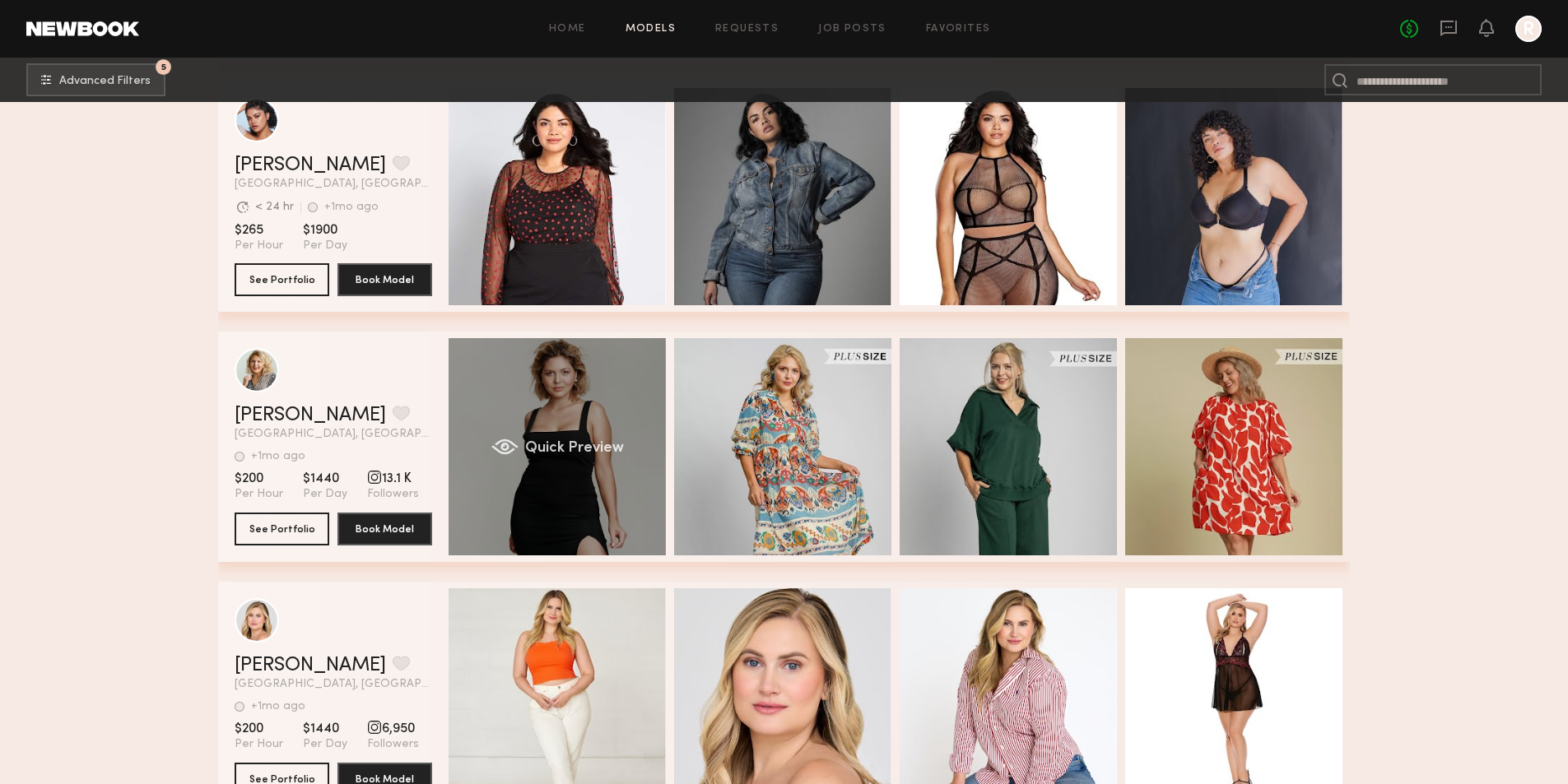
click at [602, 414] on div "Quick Preview" at bounding box center [557, 447] width 218 height 218
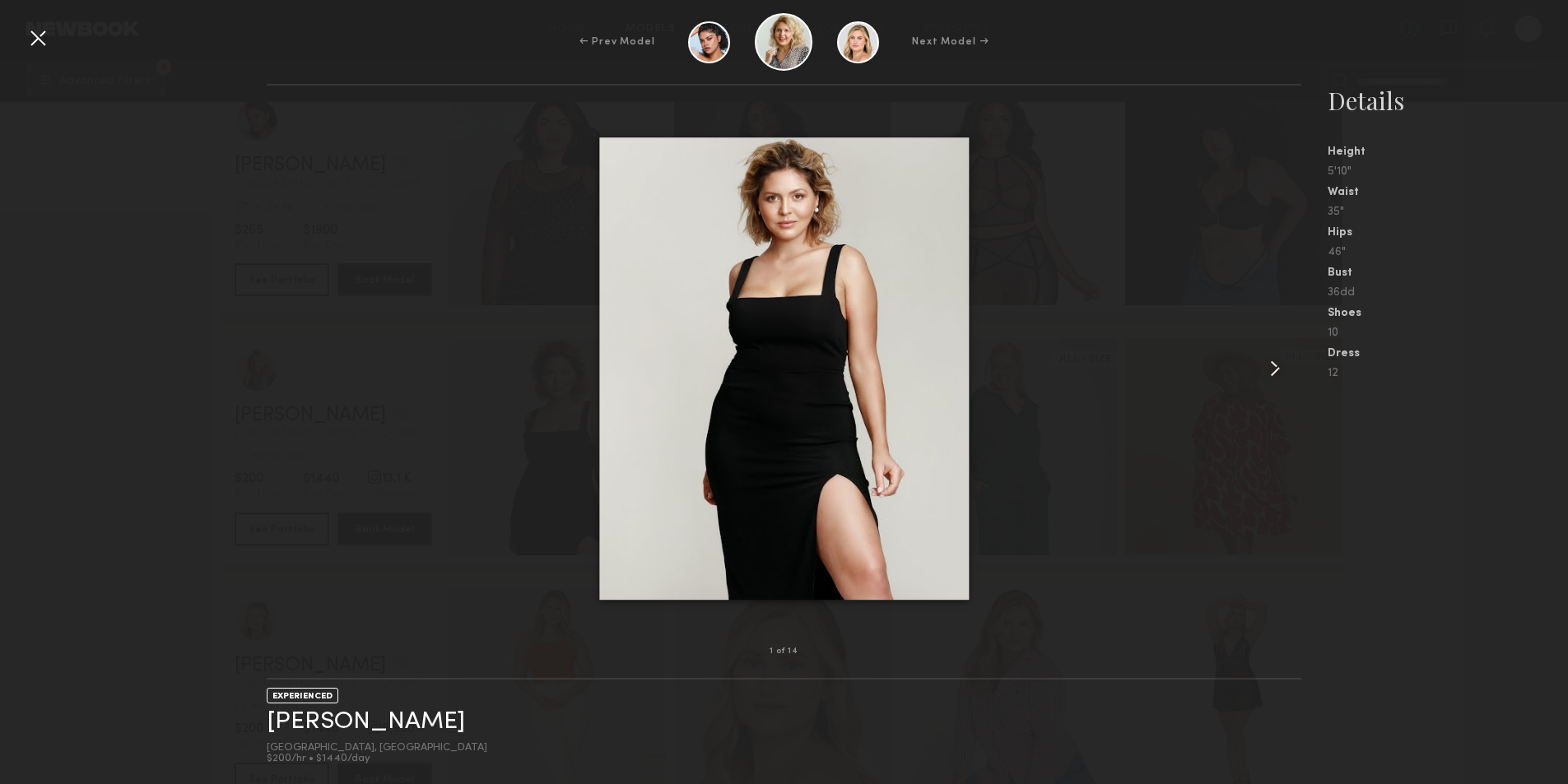
click at [813, 241] on img at bounding box center [783, 369] width 370 height 463
click at [1272, 364] on common-icon at bounding box center [1274, 369] width 27 height 27
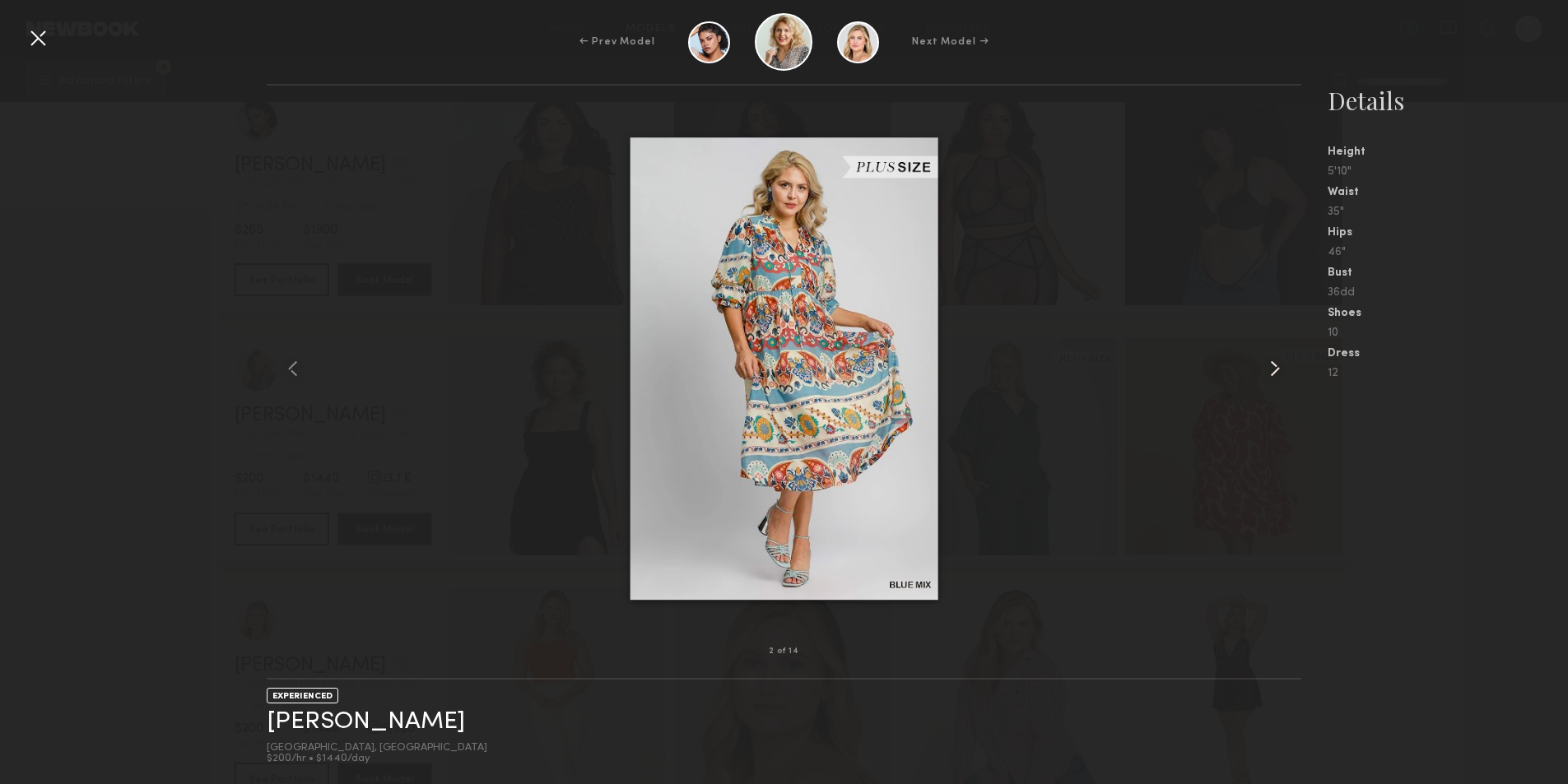
click at [1272, 364] on common-icon at bounding box center [1274, 369] width 27 height 27
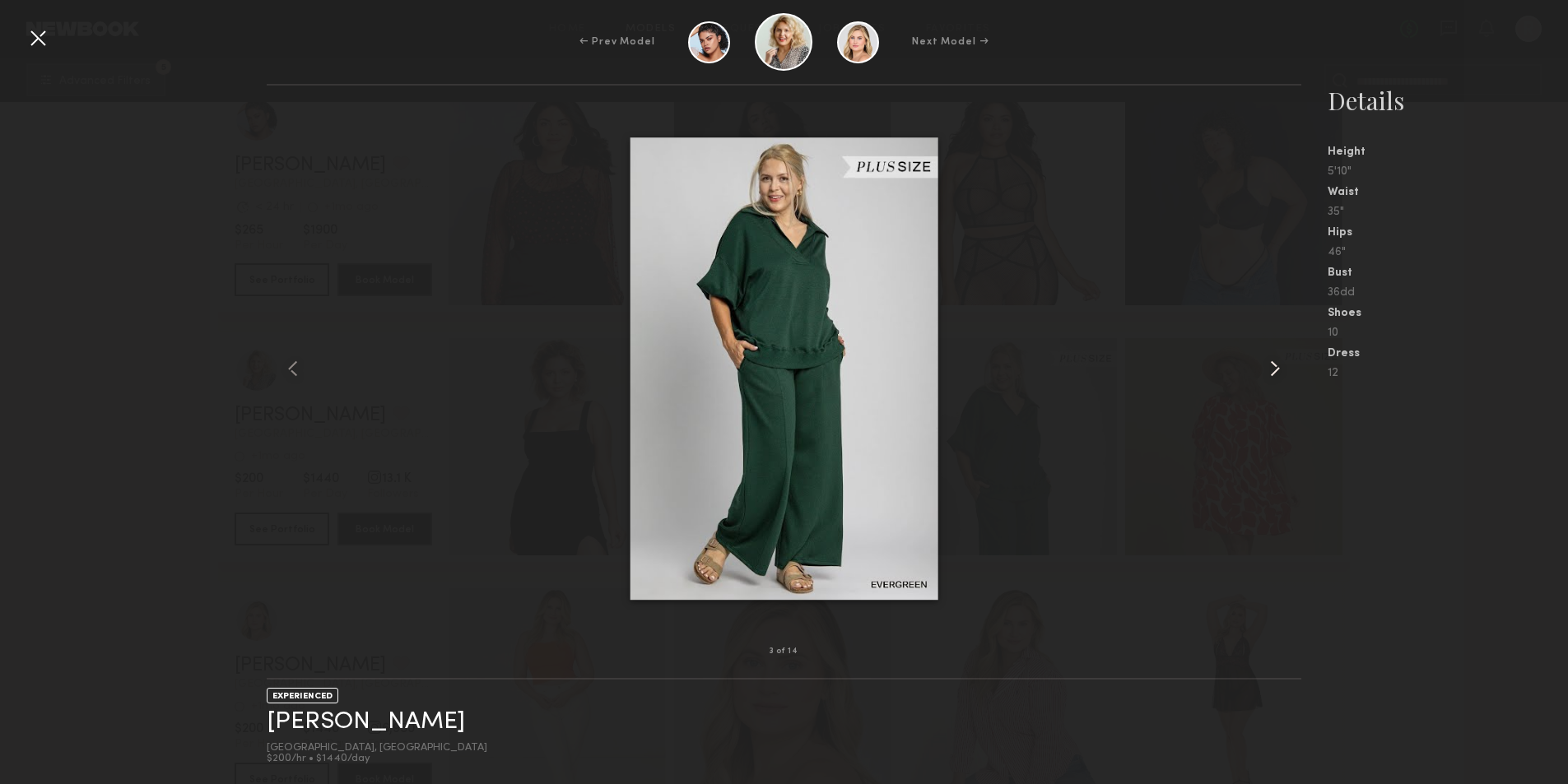
click at [1272, 364] on common-icon at bounding box center [1274, 369] width 27 height 27
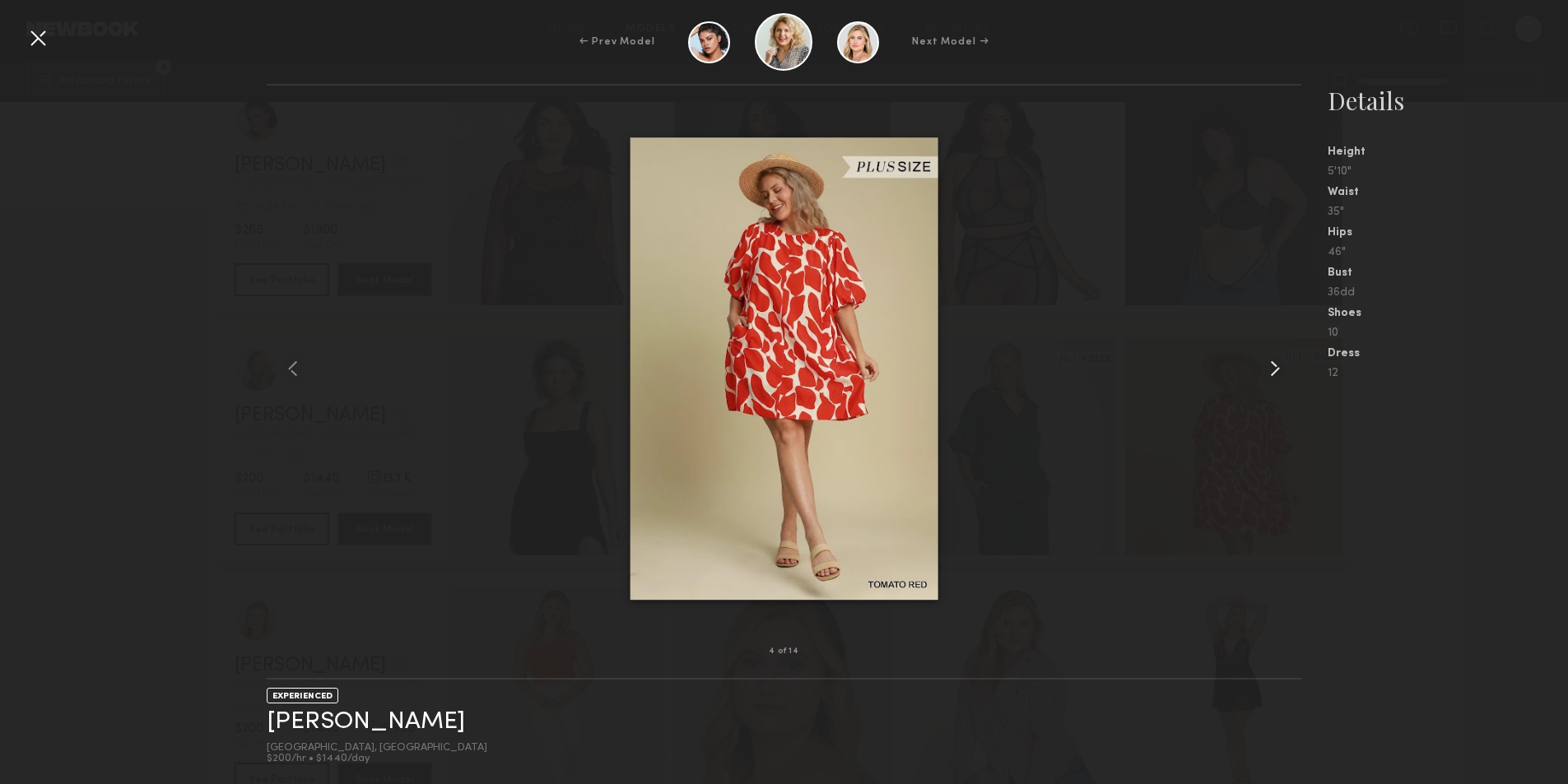
click at [1272, 364] on common-icon at bounding box center [1274, 369] width 27 height 27
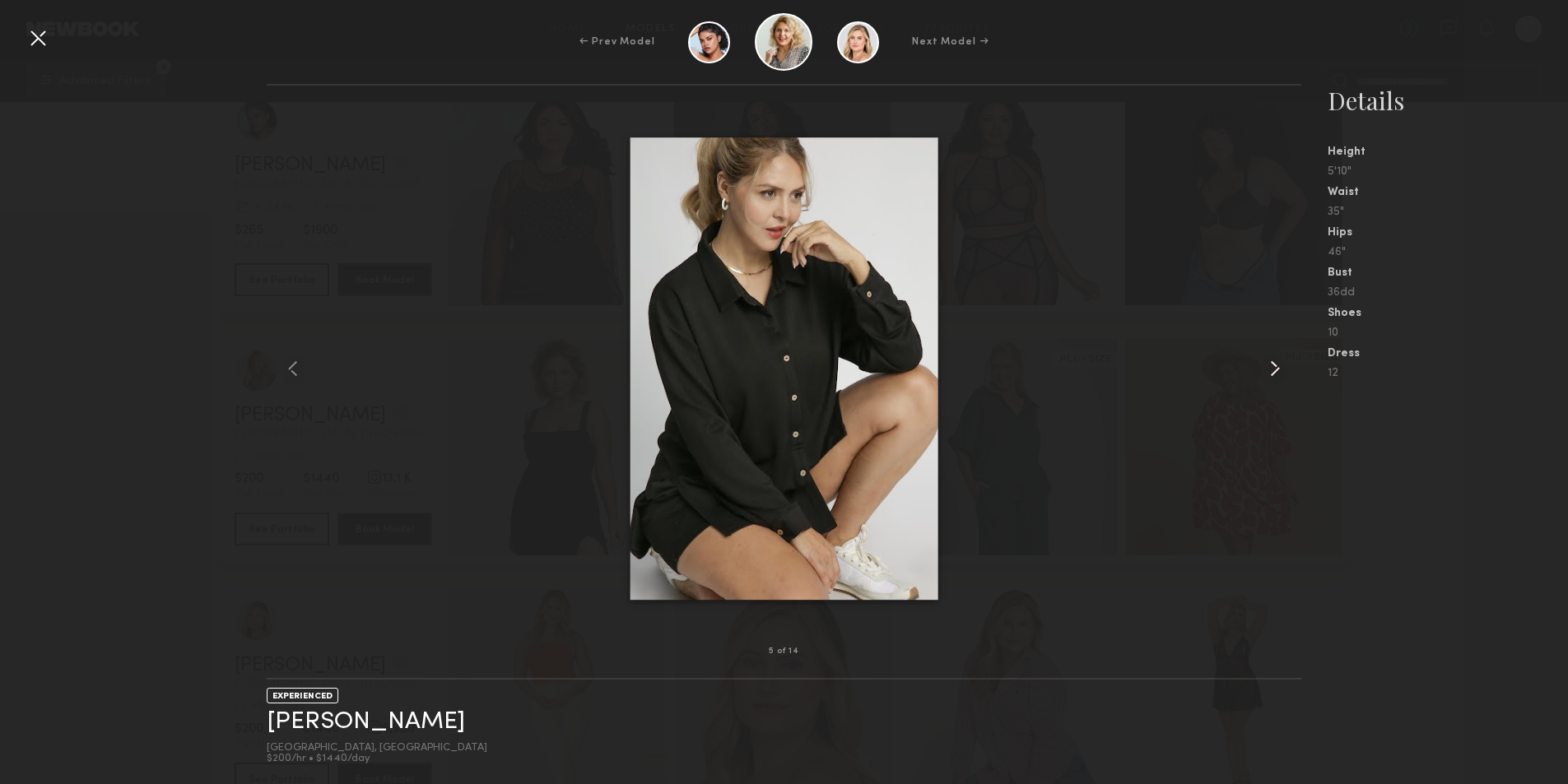
click at [1272, 364] on common-icon at bounding box center [1274, 369] width 27 height 27
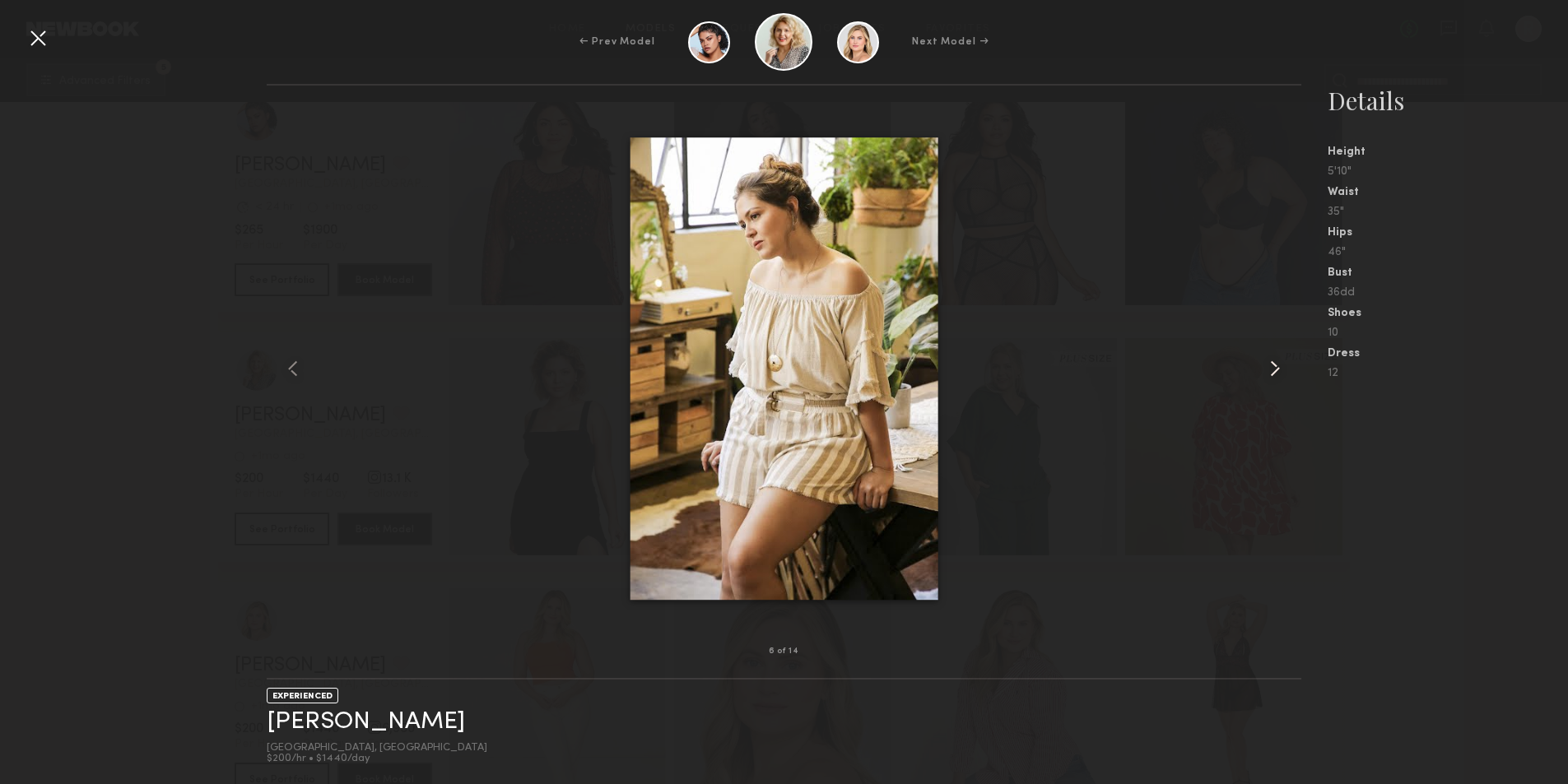
click at [1272, 364] on common-icon at bounding box center [1274, 369] width 27 height 27
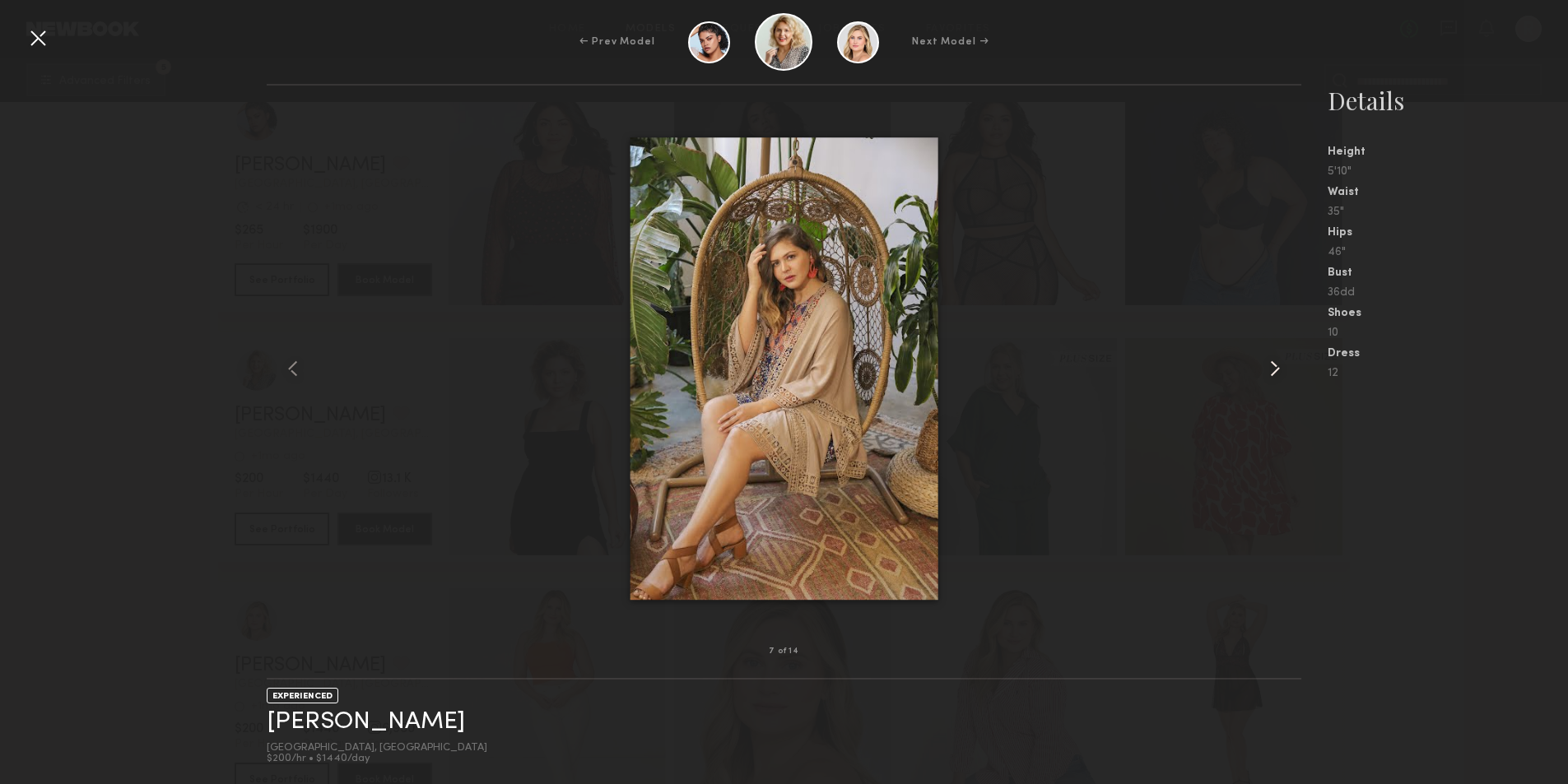
click at [1272, 364] on common-icon at bounding box center [1274, 369] width 27 height 27
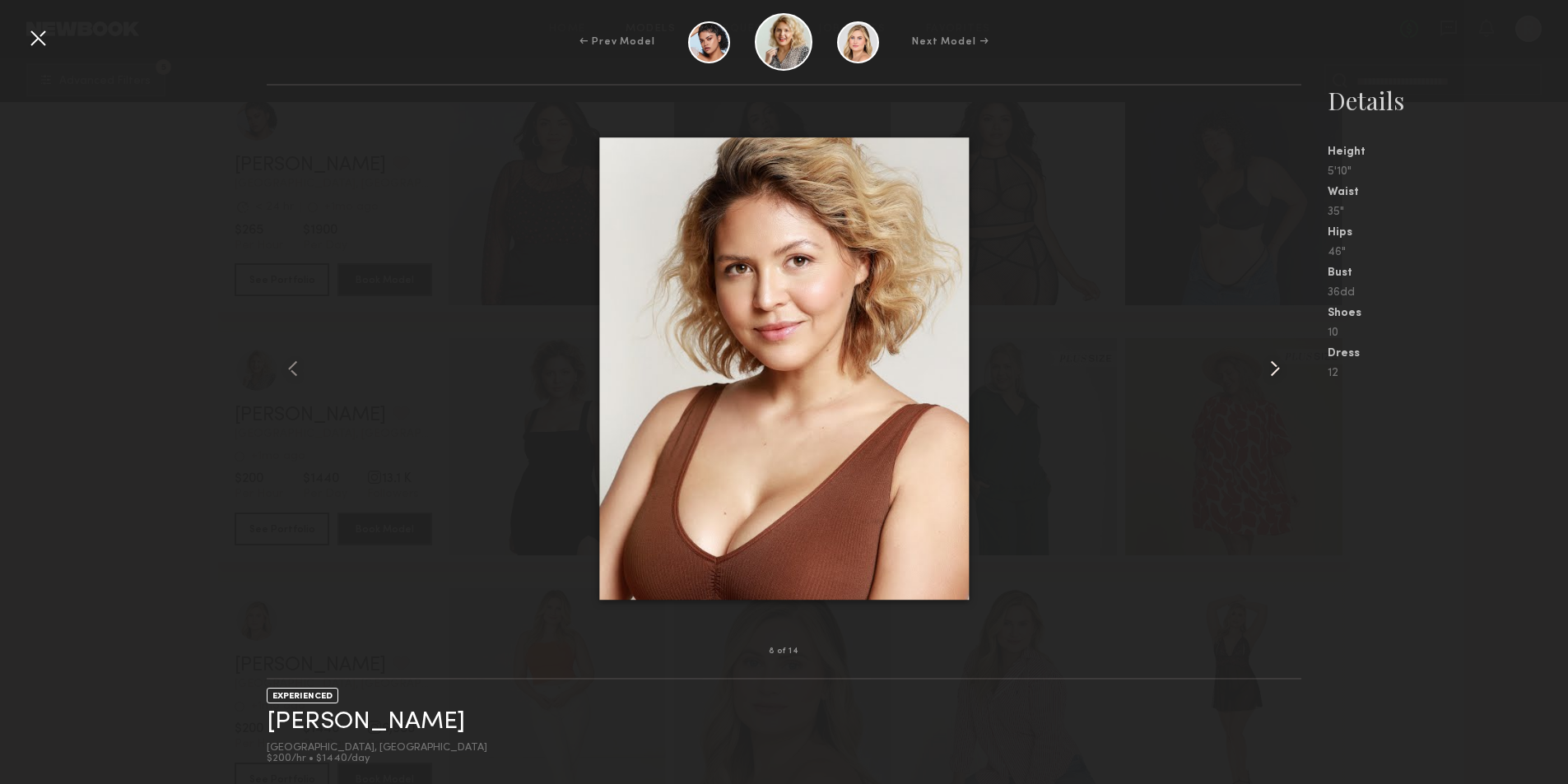
click at [1268, 369] on common-icon at bounding box center [1274, 369] width 27 height 27
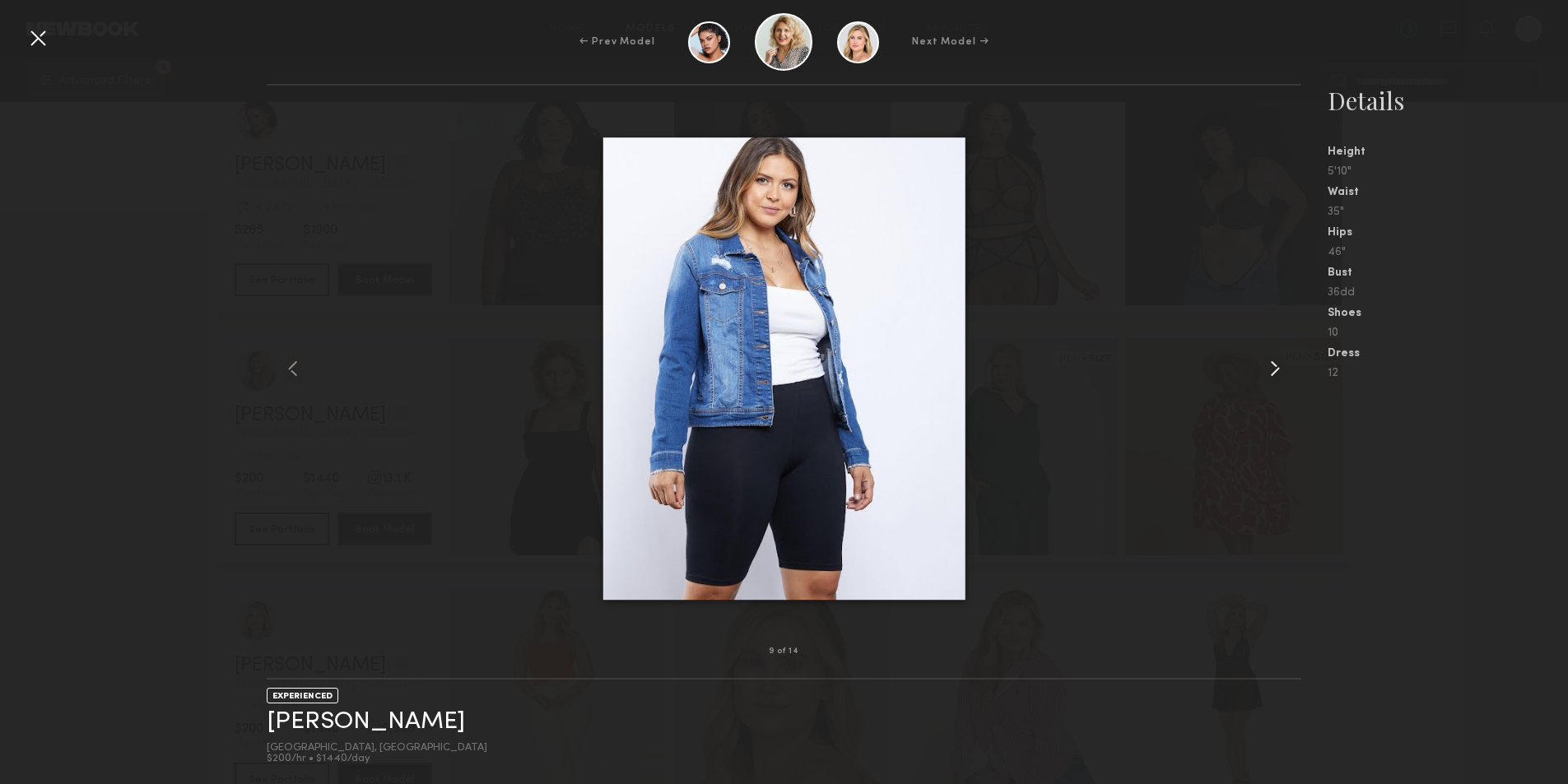
click at [1268, 369] on common-icon at bounding box center [1274, 369] width 27 height 27
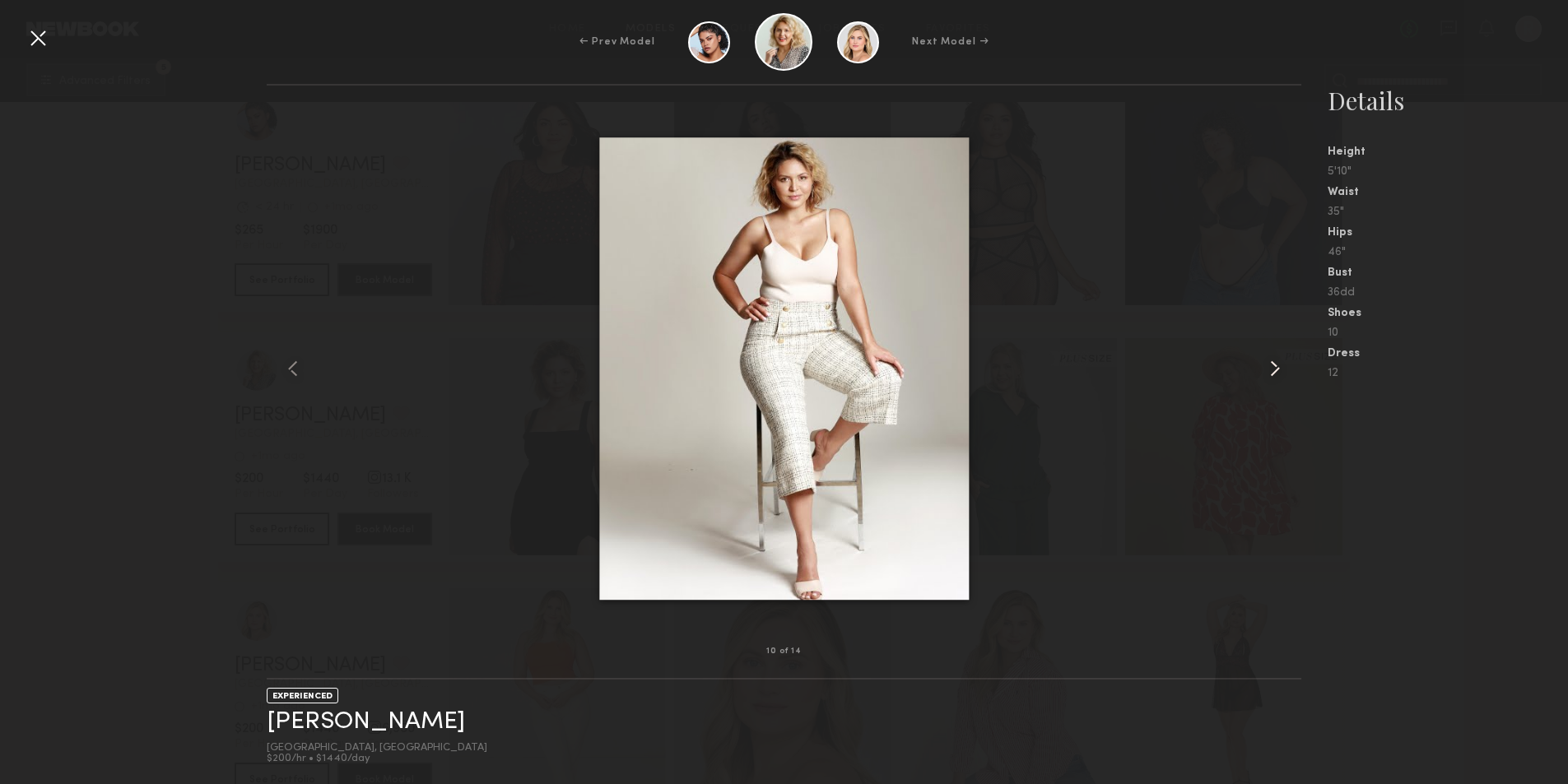
click at [1268, 369] on common-icon at bounding box center [1274, 369] width 27 height 27
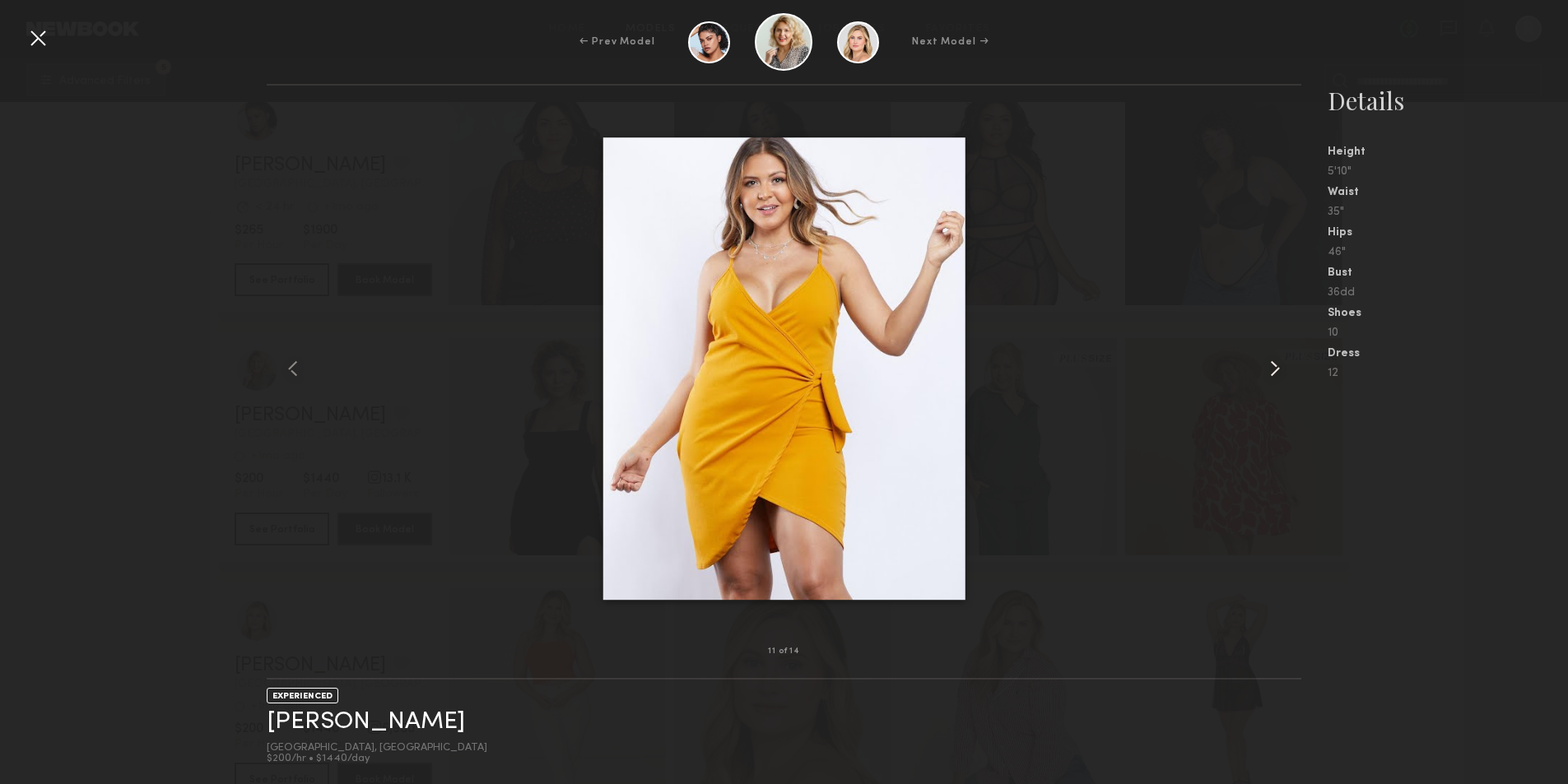
click at [1268, 369] on common-icon at bounding box center [1274, 369] width 27 height 27
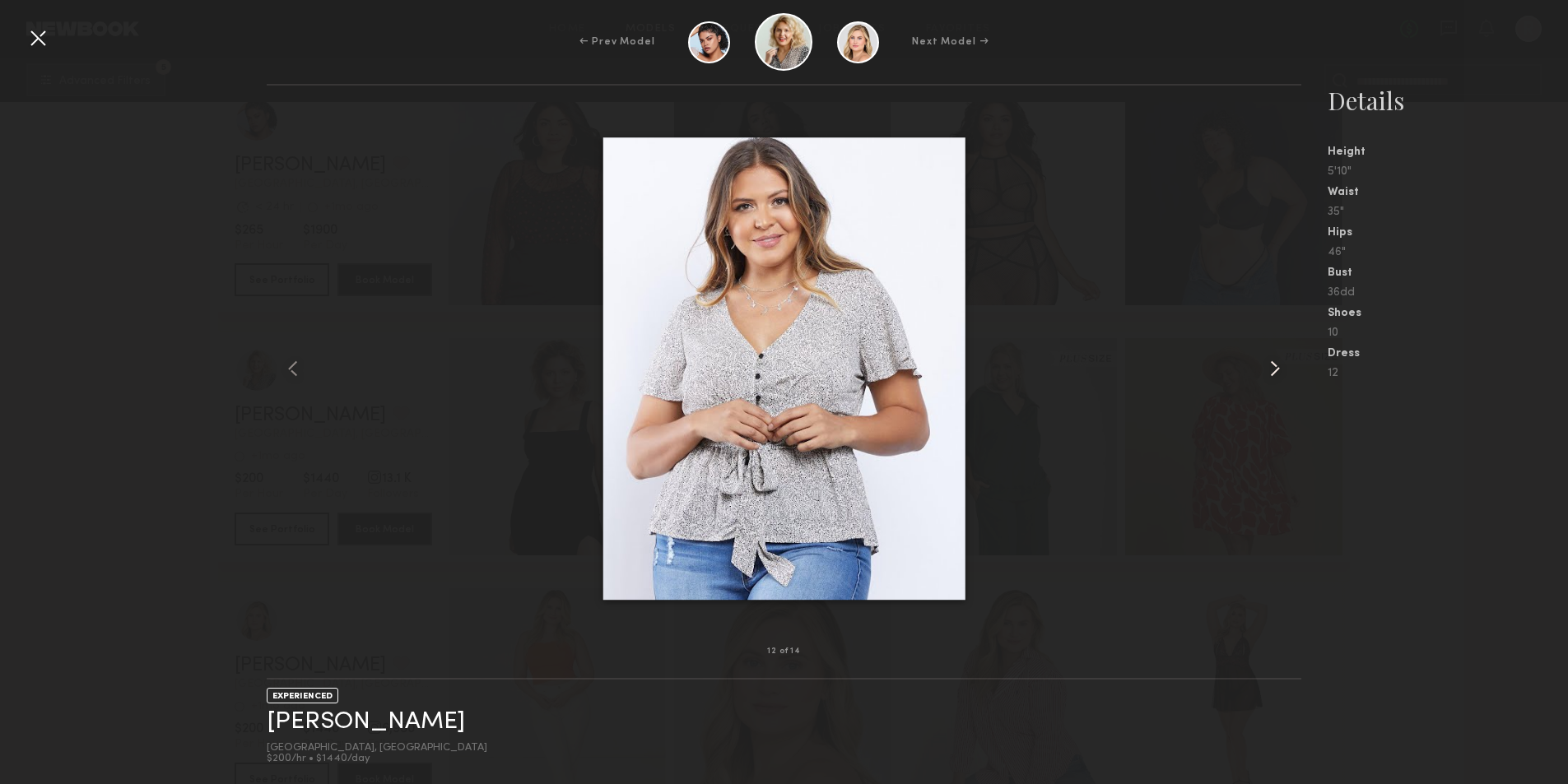
click at [1268, 369] on common-icon at bounding box center [1274, 369] width 27 height 27
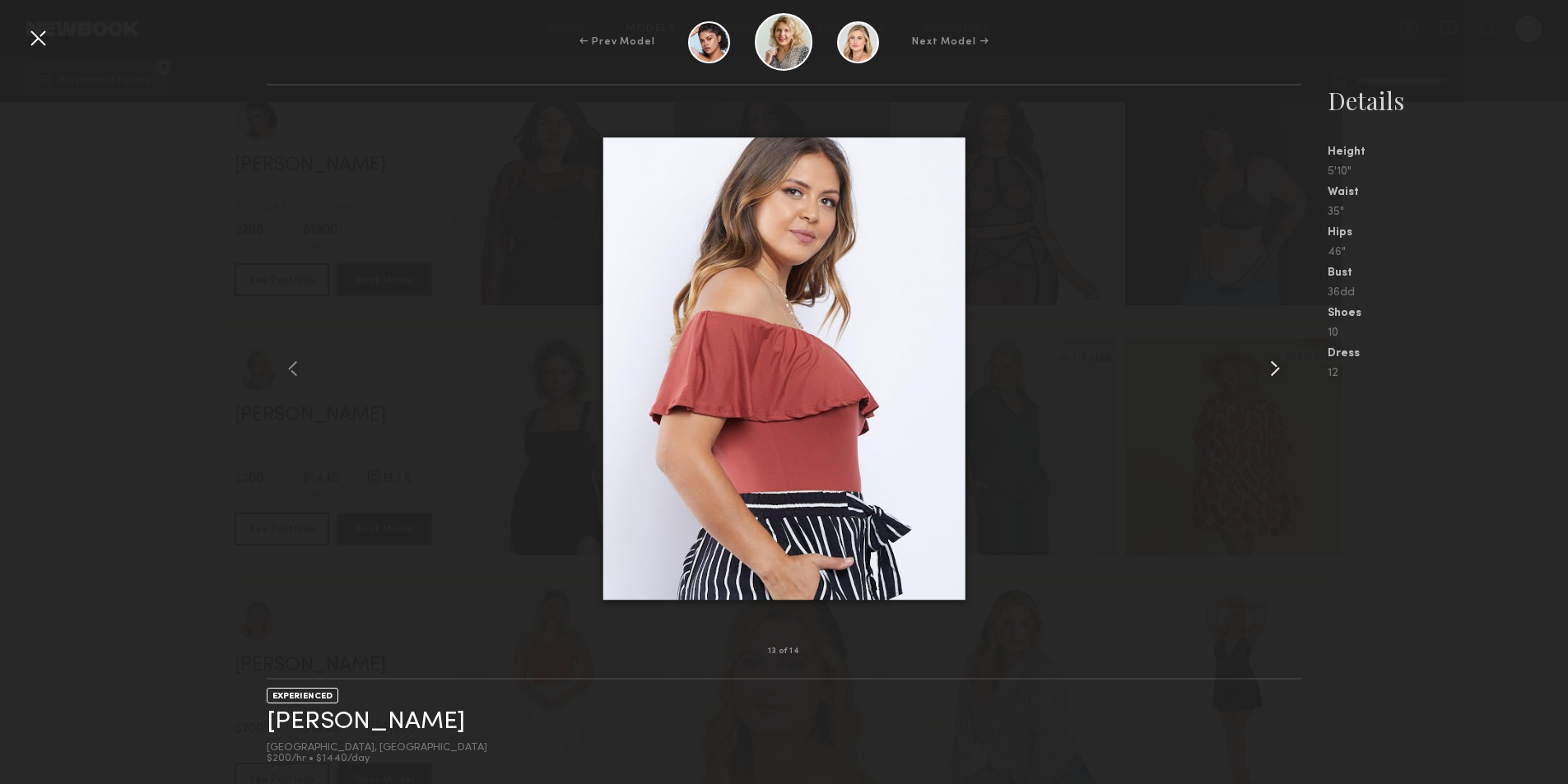
click at [1268, 367] on common-icon at bounding box center [1274, 369] width 27 height 27
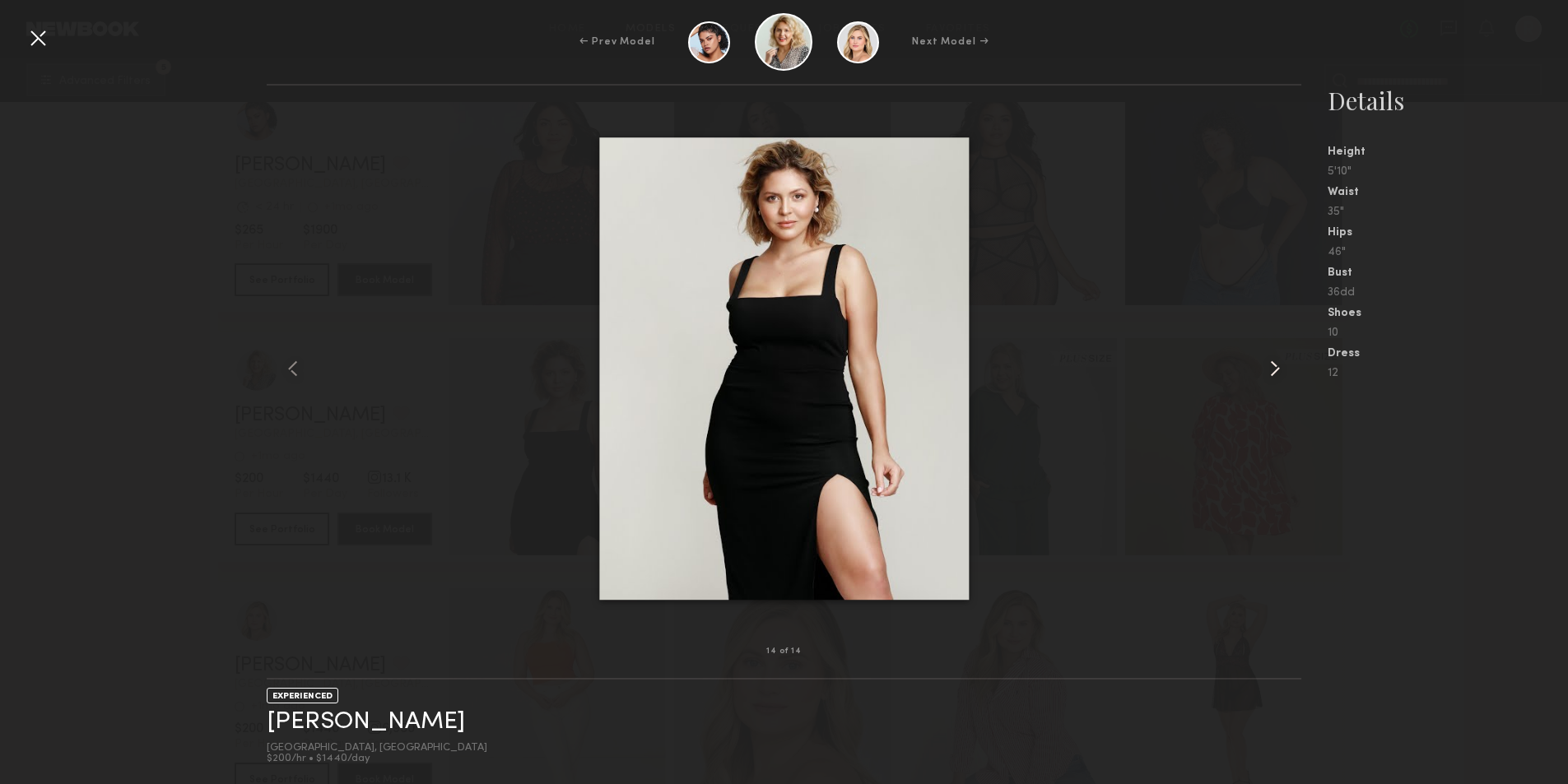
click at [1268, 367] on common-icon at bounding box center [1274, 369] width 27 height 27
click at [1277, 373] on common-icon at bounding box center [1274, 369] width 27 height 27
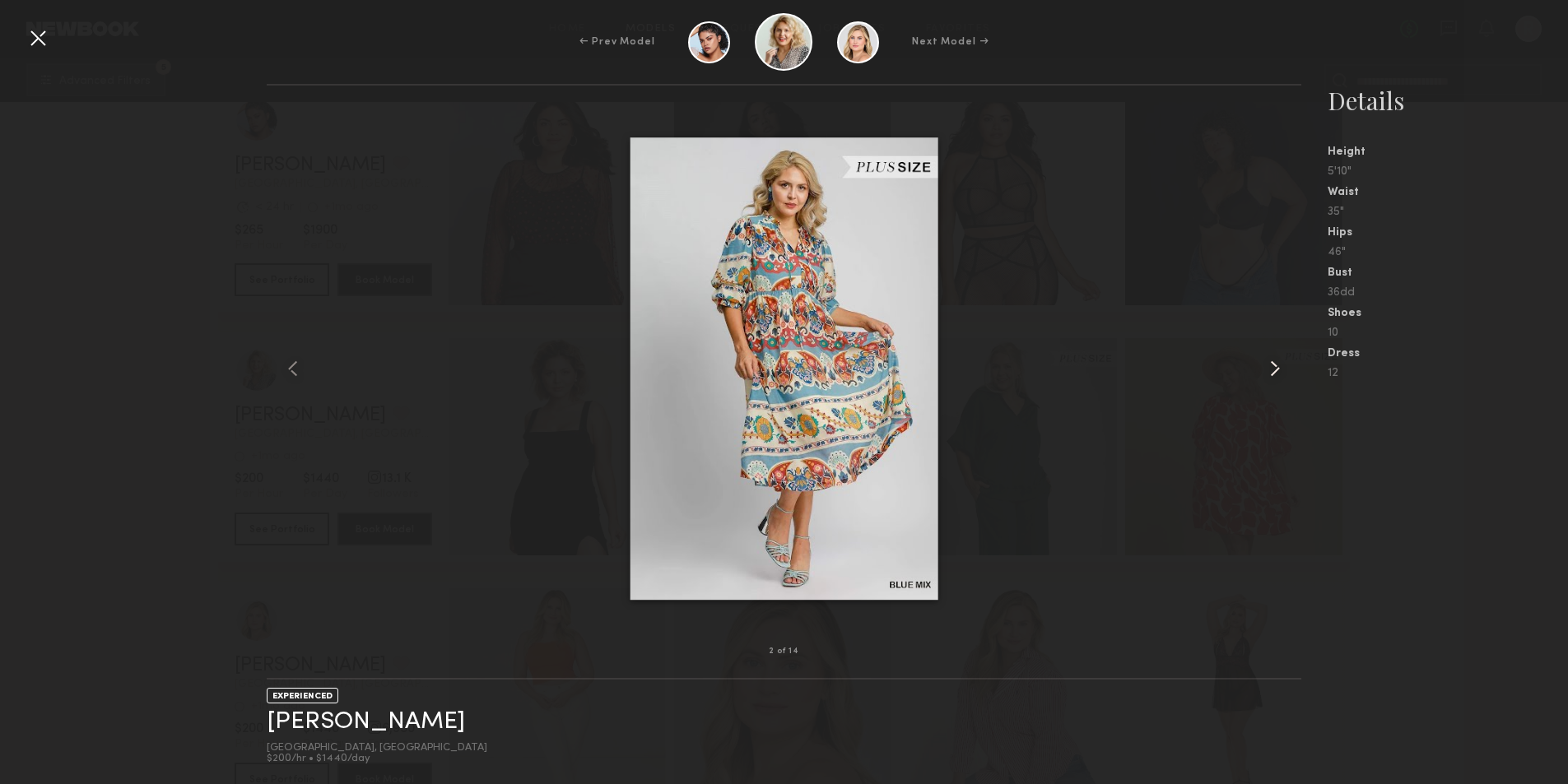
click at [1277, 373] on common-icon at bounding box center [1274, 369] width 27 height 27
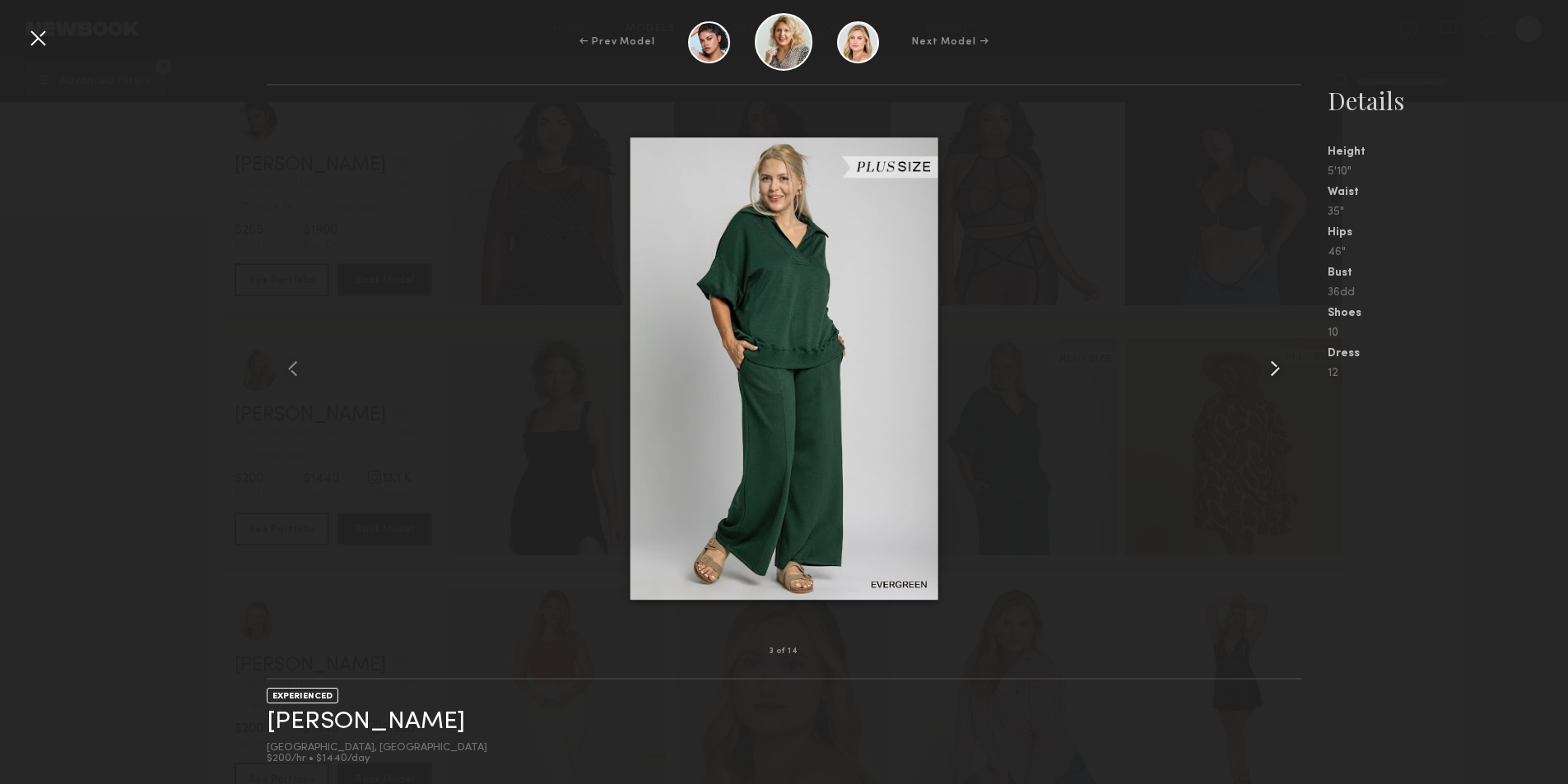
click at [1277, 373] on common-icon at bounding box center [1274, 369] width 27 height 27
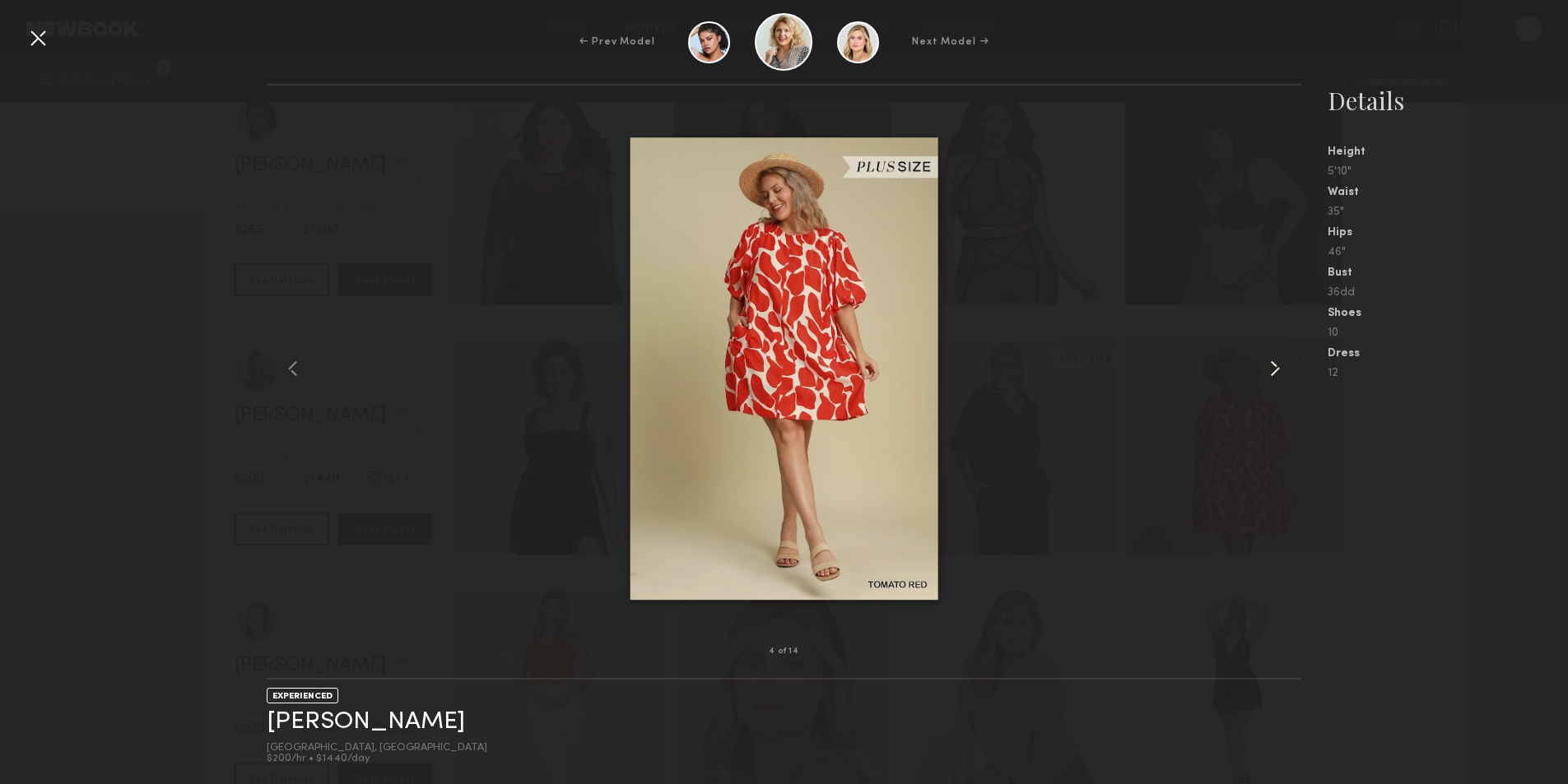
click at [1277, 373] on common-icon at bounding box center [1274, 369] width 27 height 27
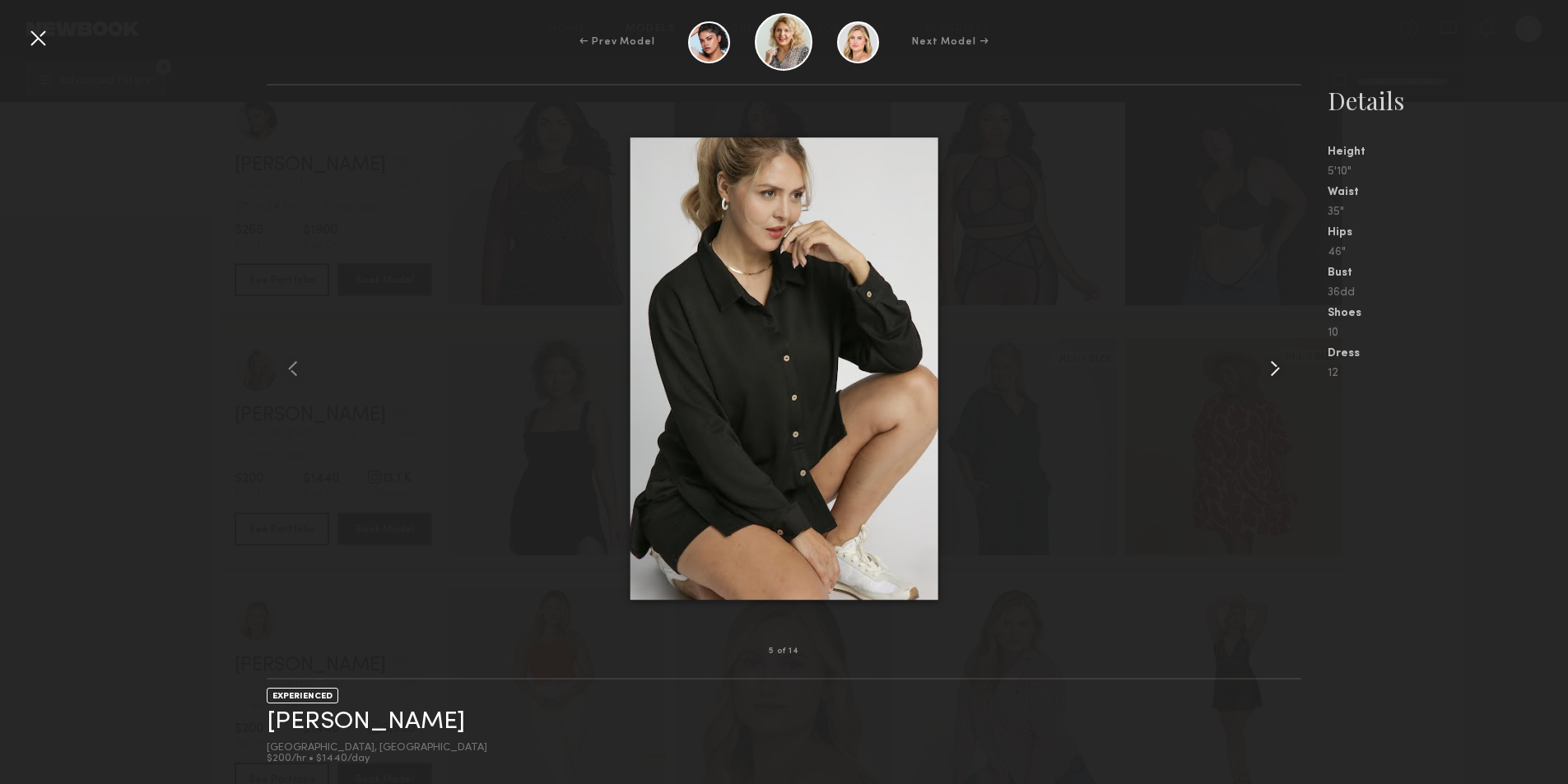
click at [1277, 373] on common-icon at bounding box center [1274, 369] width 27 height 27
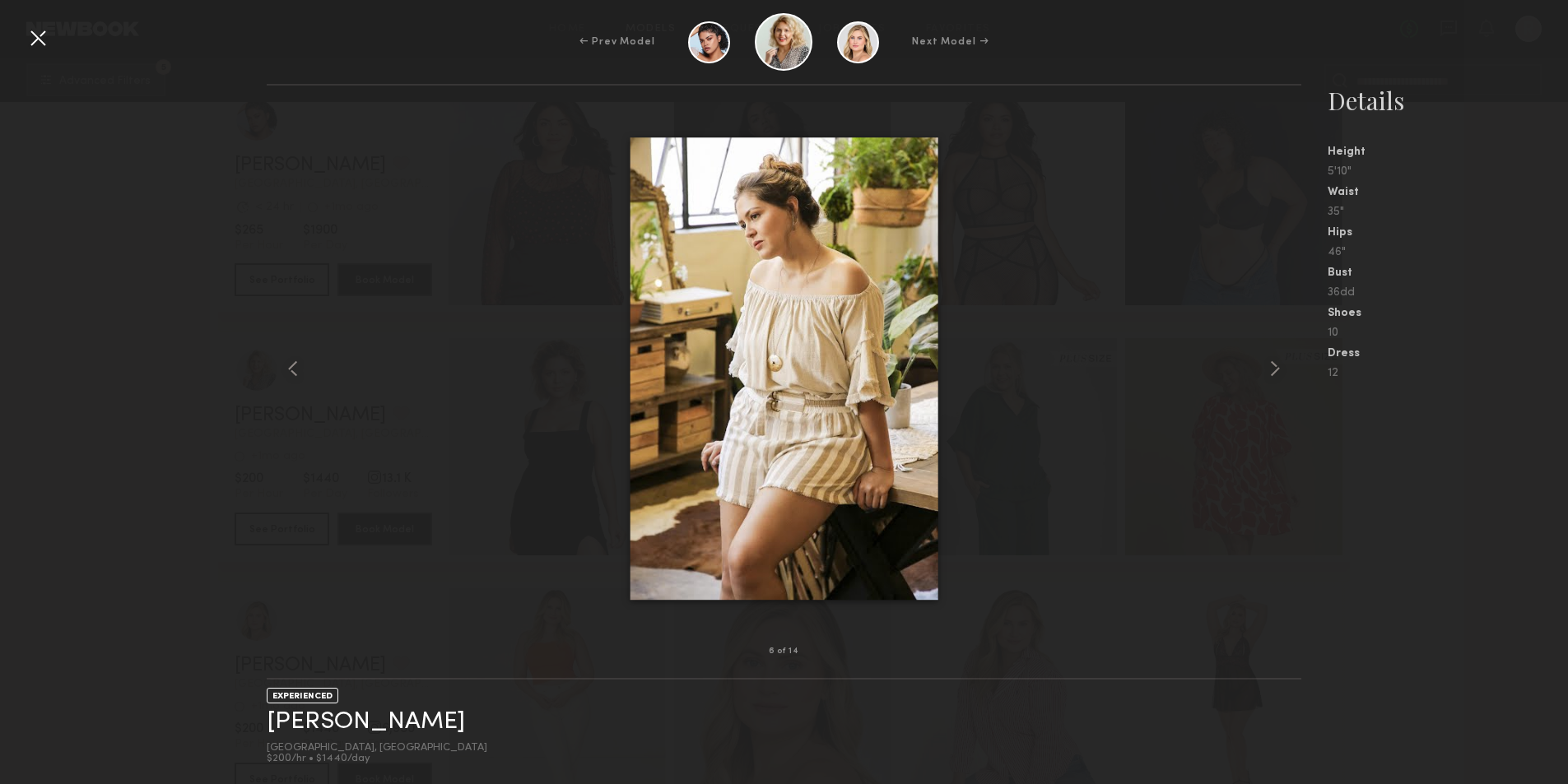
click at [44, 34] on div at bounding box center [38, 38] width 27 height 27
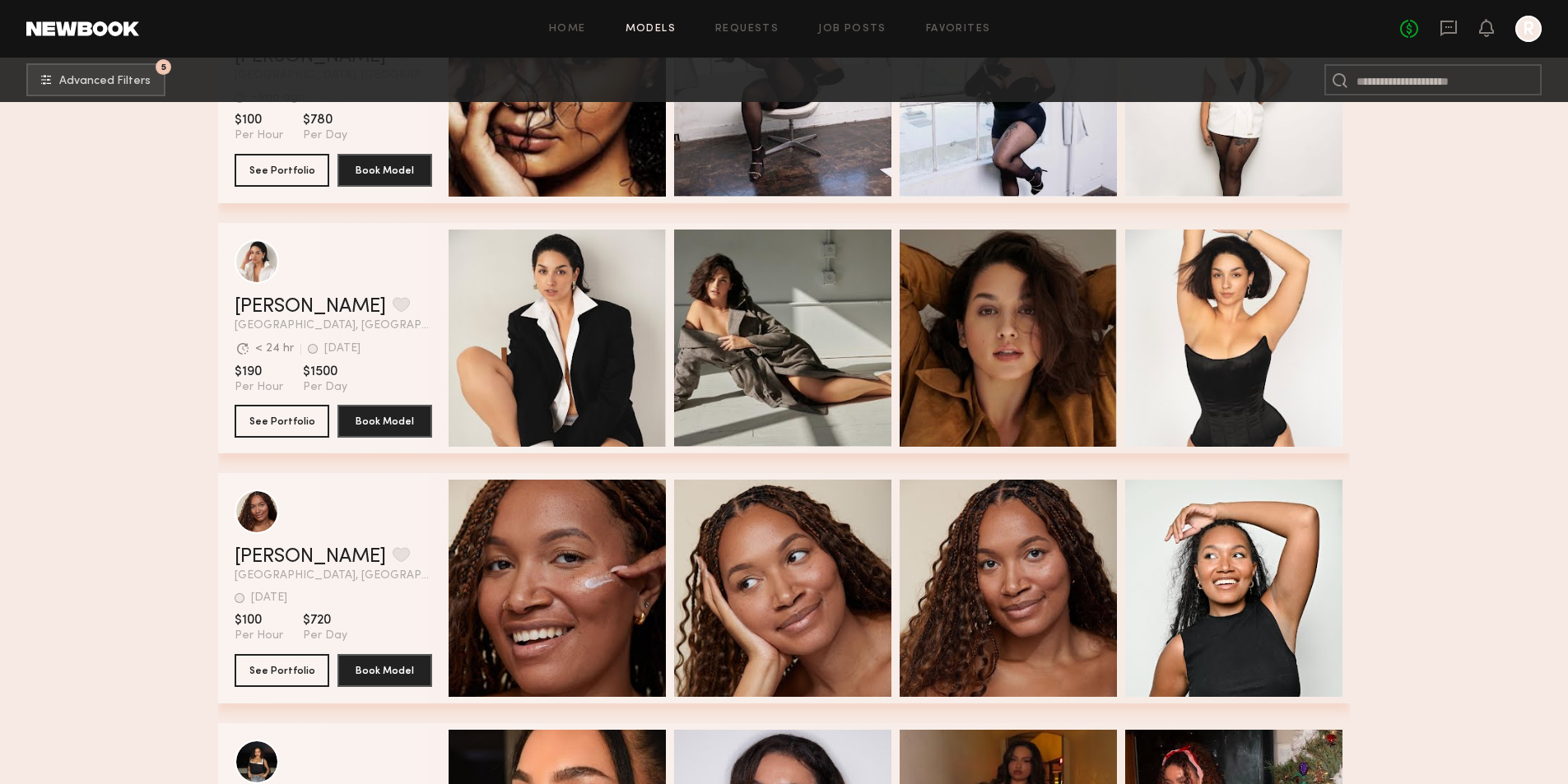
scroll to position [3785, 0]
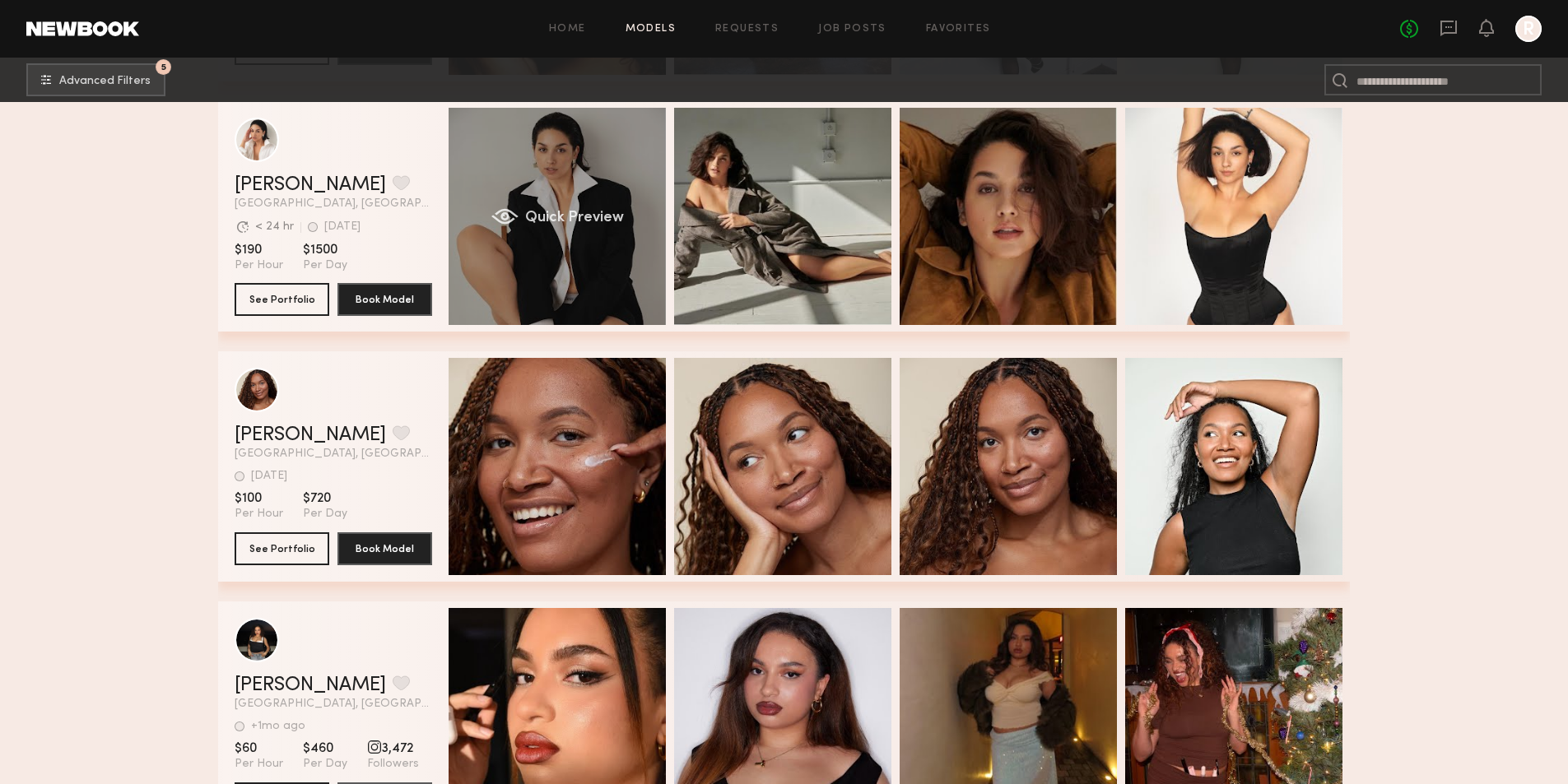
click at [535, 221] on span "Quick Preview" at bounding box center [574, 219] width 99 height 15
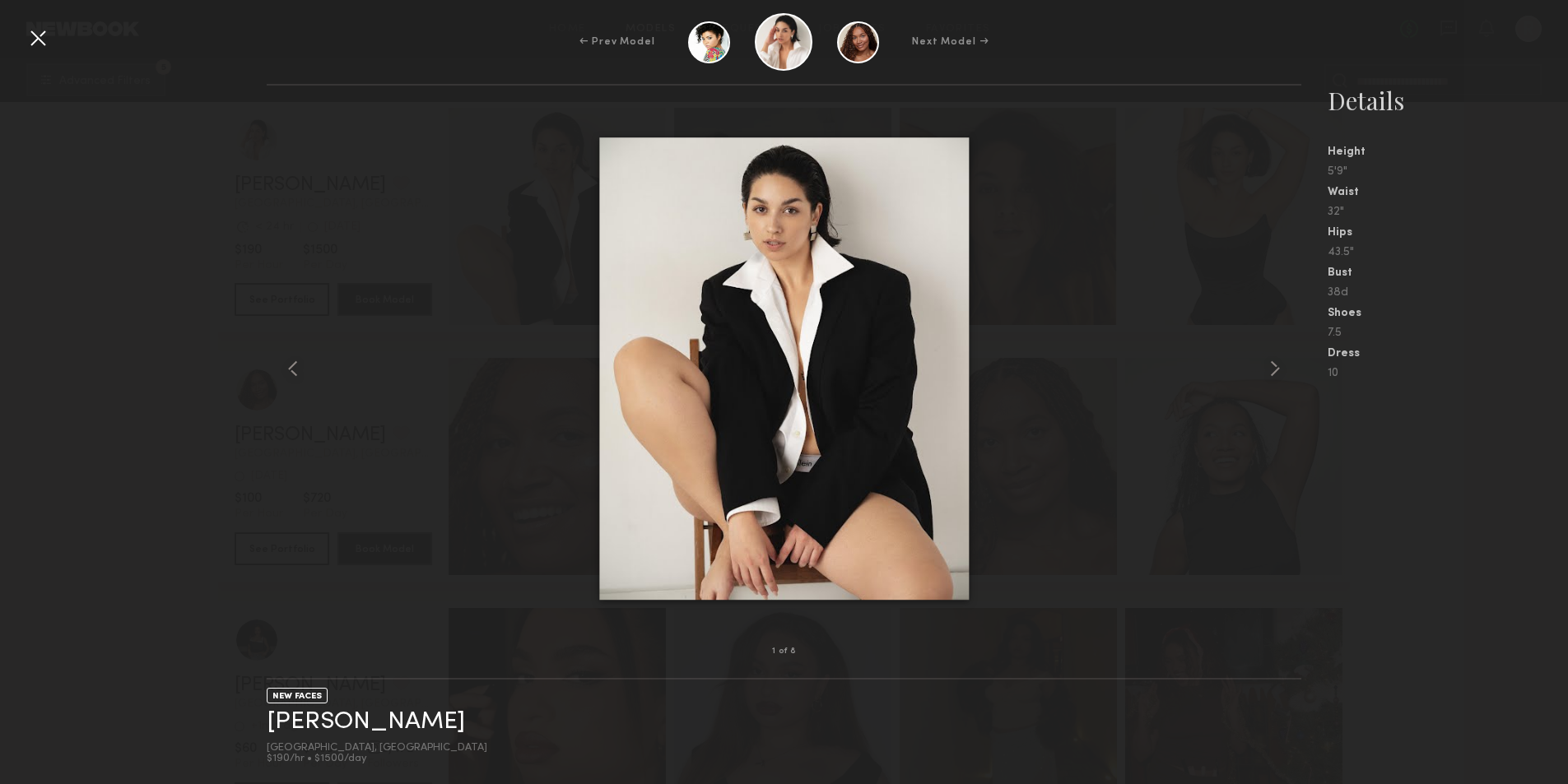
click at [32, 36] on div at bounding box center [38, 38] width 27 height 27
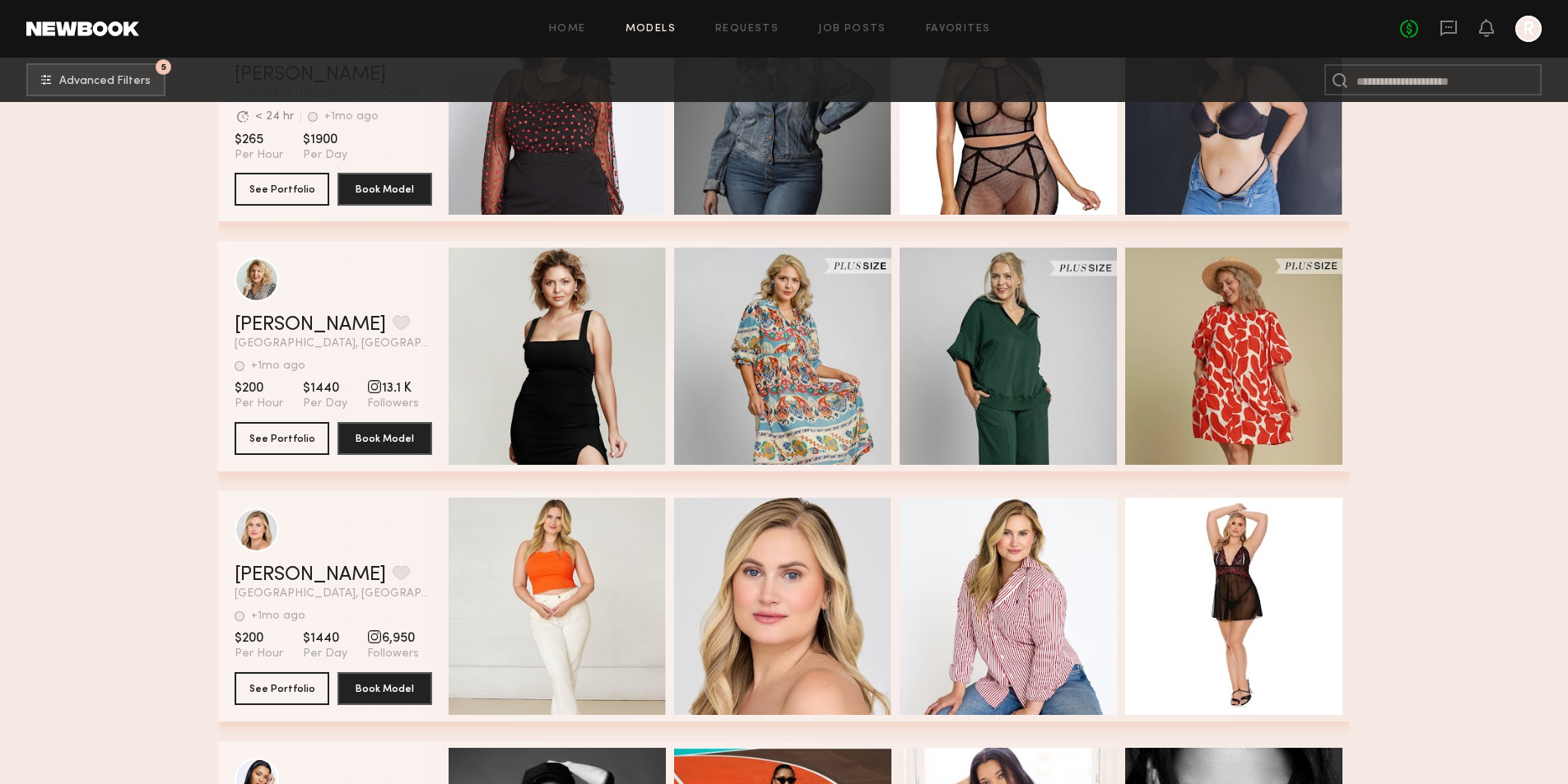
scroll to position [2394, 0]
